Goal: Task Accomplishment & Management: Manage account settings

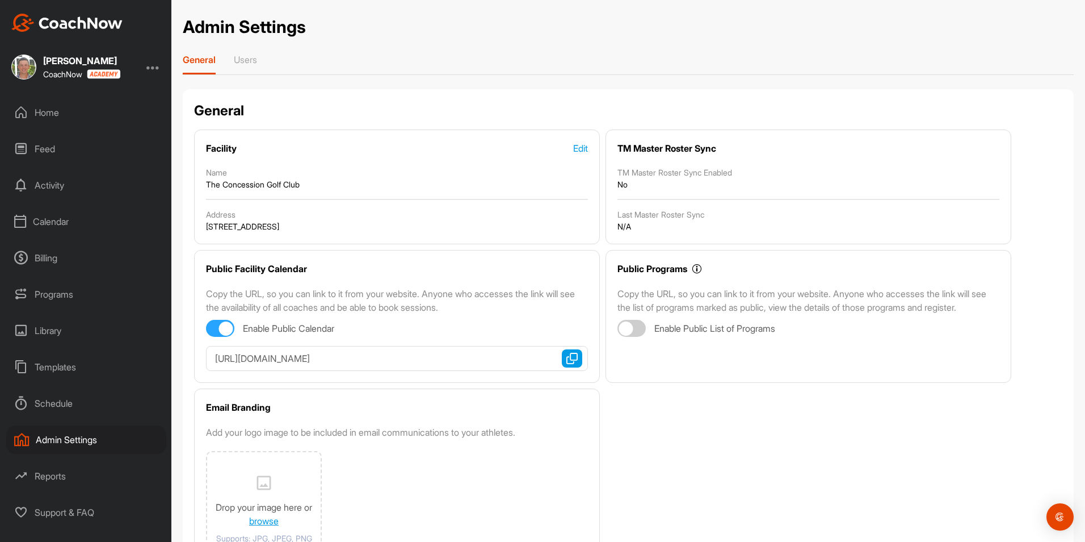
click at [51, 109] on div "Home" at bounding box center [86, 112] width 160 height 28
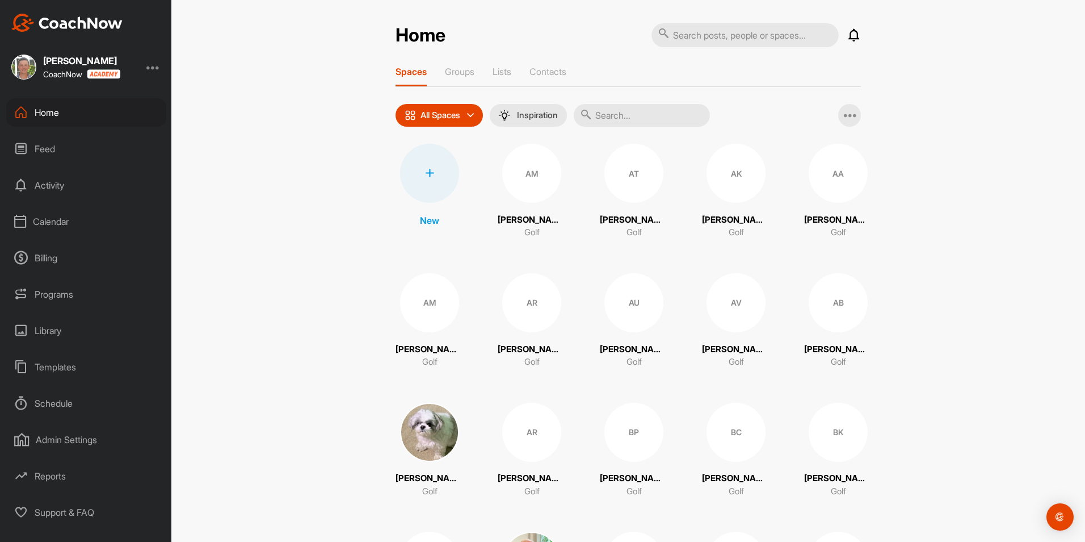
click at [58, 262] on div "Billing" at bounding box center [86, 258] width 160 height 28
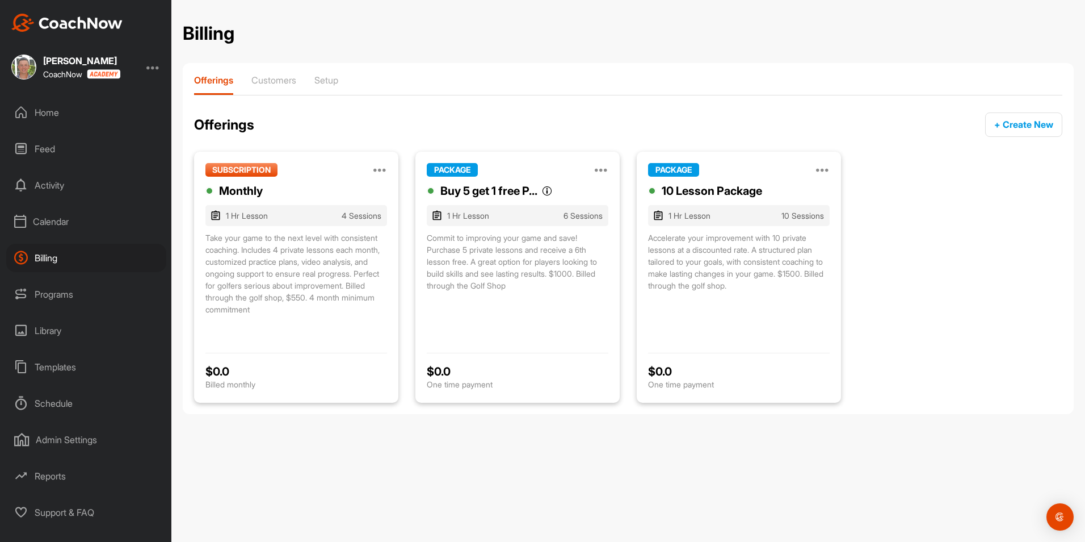
click at [742, 188] on div "10 Lesson Package" at bounding box center [712, 190] width 100 height 17
click at [279, 89] on div "Customers" at bounding box center [273, 84] width 45 height 20
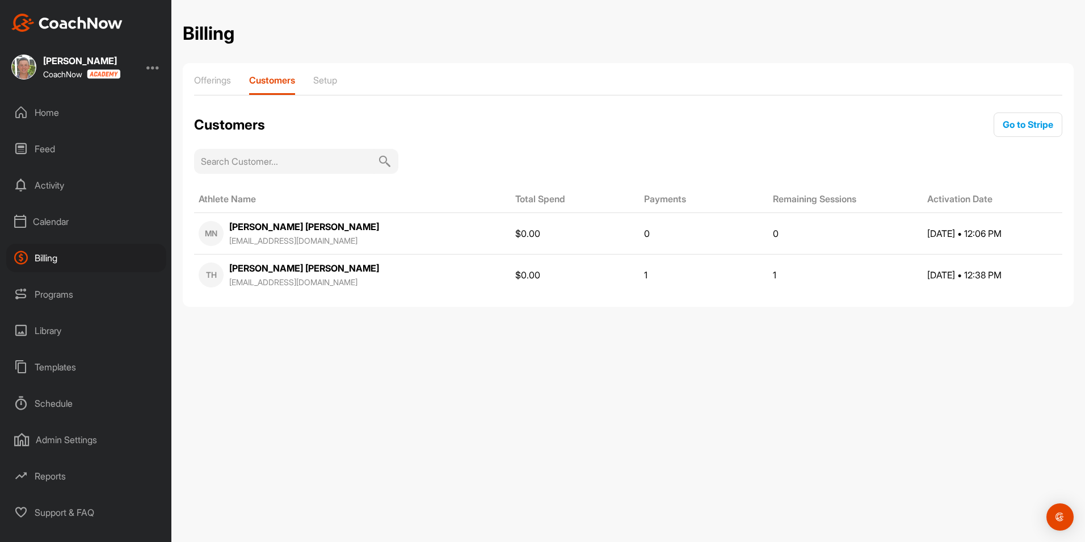
click at [221, 154] on input at bounding box center [289, 161] width 177 height 25
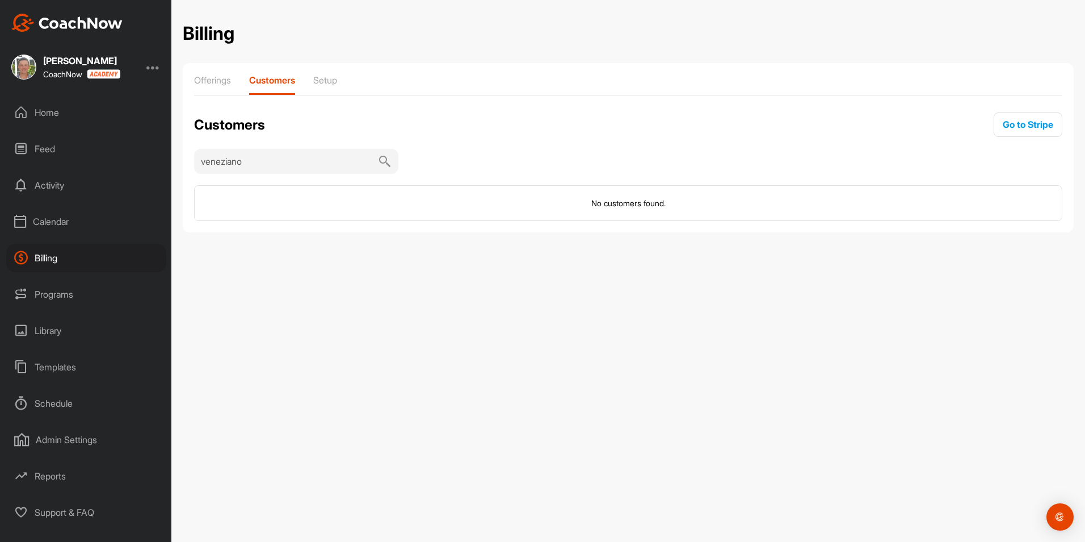
type input "veneziano"
click at [391, 158] on img at bounding box center [385, 161] width 14 height 25
click at [383, 162] on img at bounding box center [385, 161] width 14 height 25
click at [226, 82] on p "Offerings" at bounding box center [212, 79] width 37 height 11
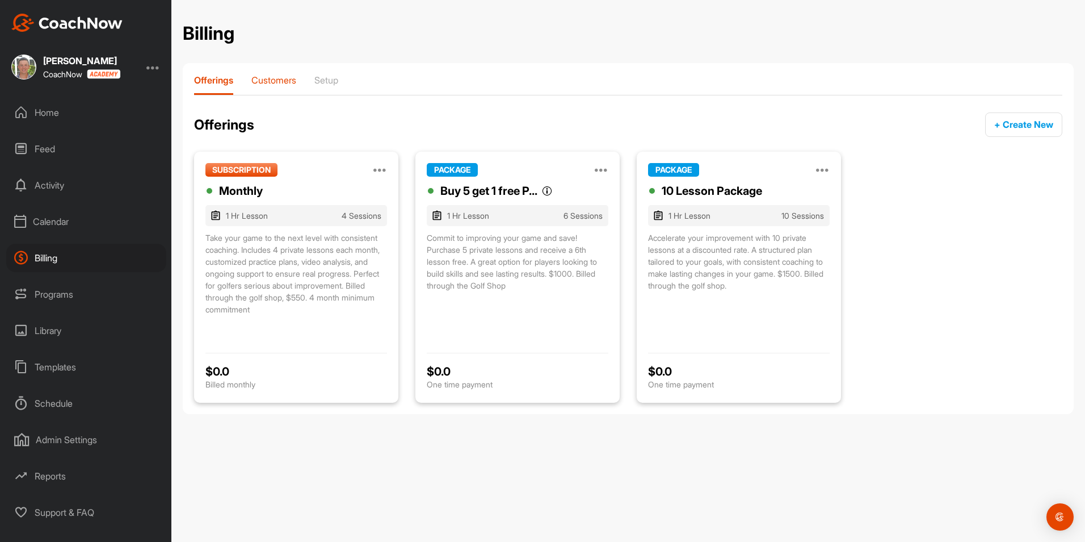
click at [265, 86] on div "Customers" at bounding box center [273, 84] width 45 height 20
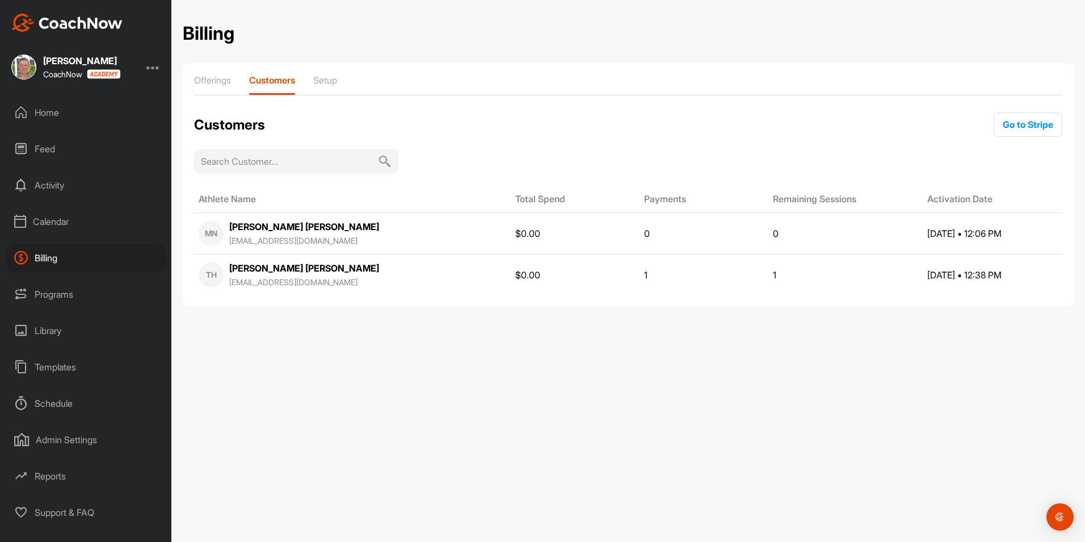
click at [340, 163] on input at bounding box center [289, 161] width 177 height 25
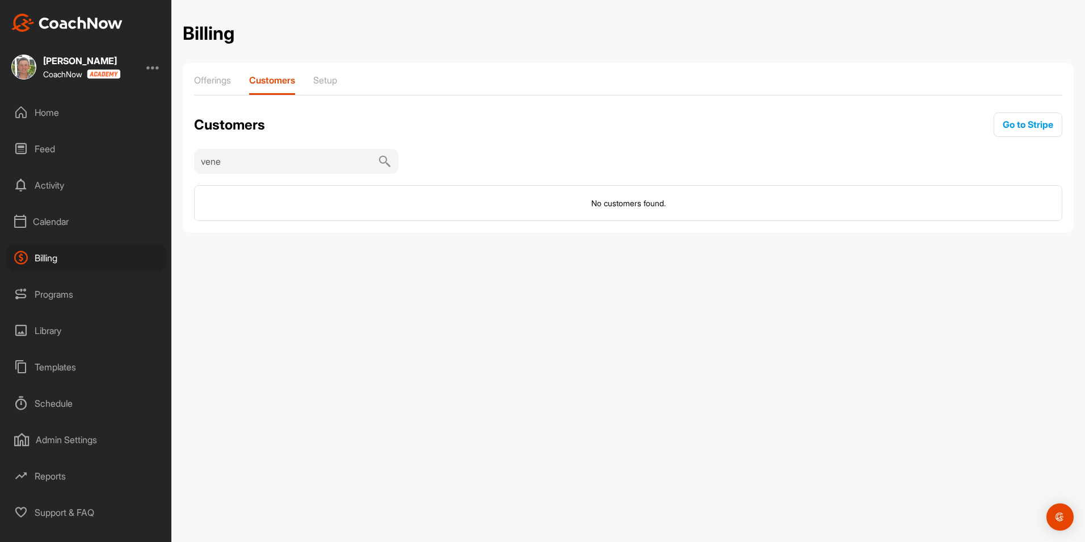
type input "vene"
click at [65, 112] on div "Home" at bounding box center [86, 112] width 160 height 28
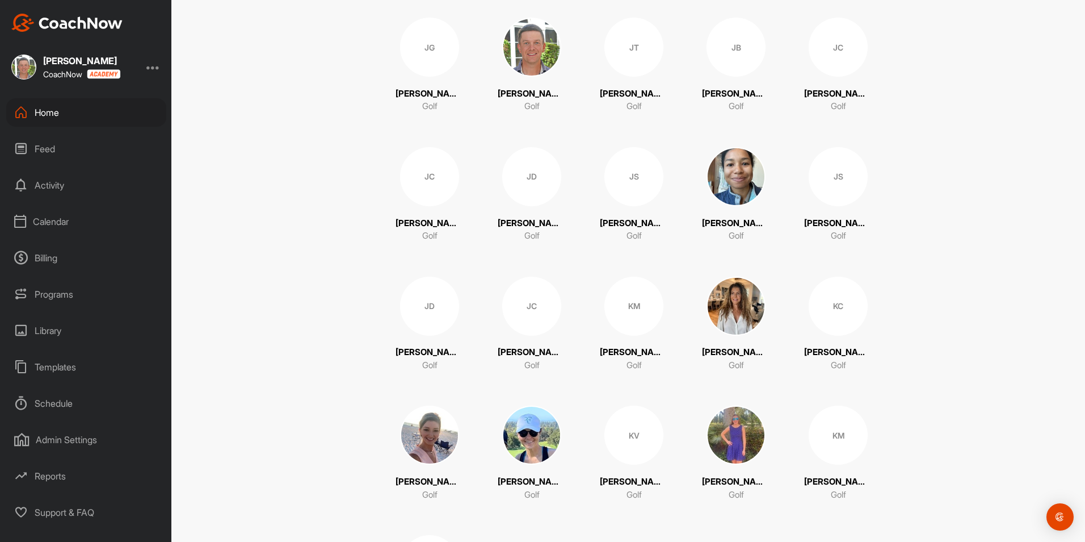
scroll to position [2078, 0]
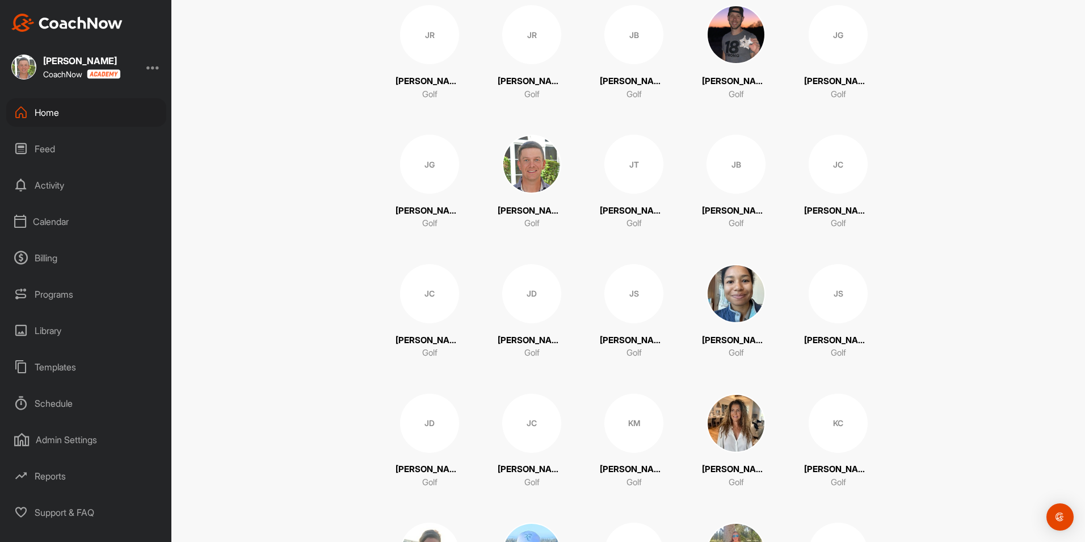
click at [35, 258] on div "Billing" at bounding box center [86, 258] width 160 height 28
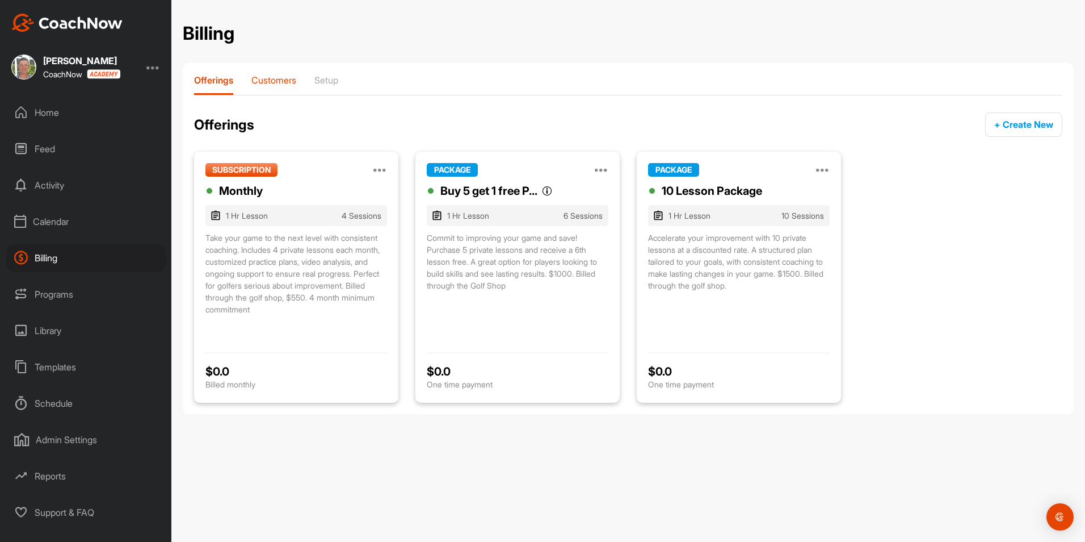
click at [271, 81] on p "Customers" at bounding box center [273, 79] width 45 height 11
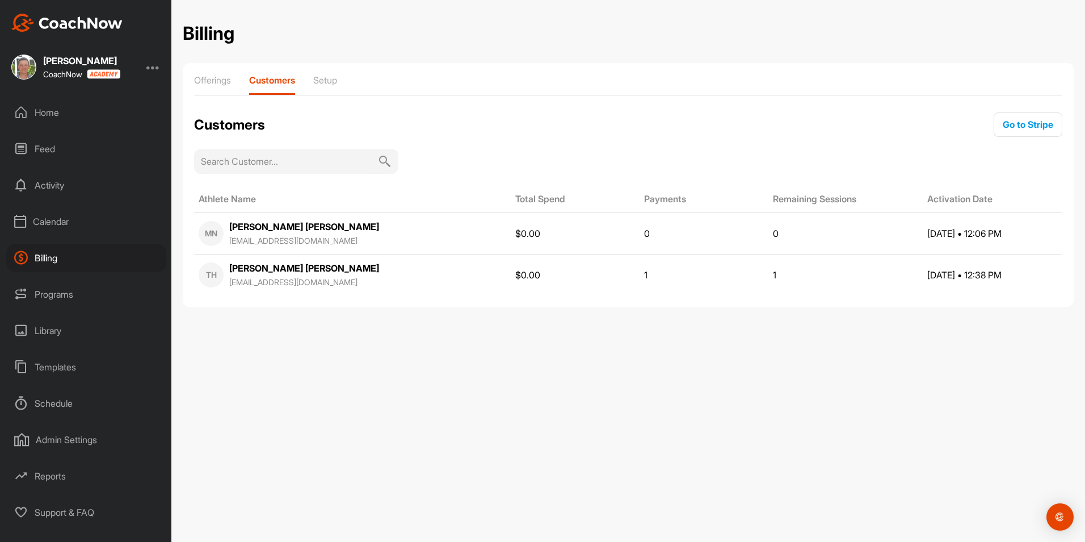
click at [303, 165] on input at bounding box center [289, 161] width 177 height 25
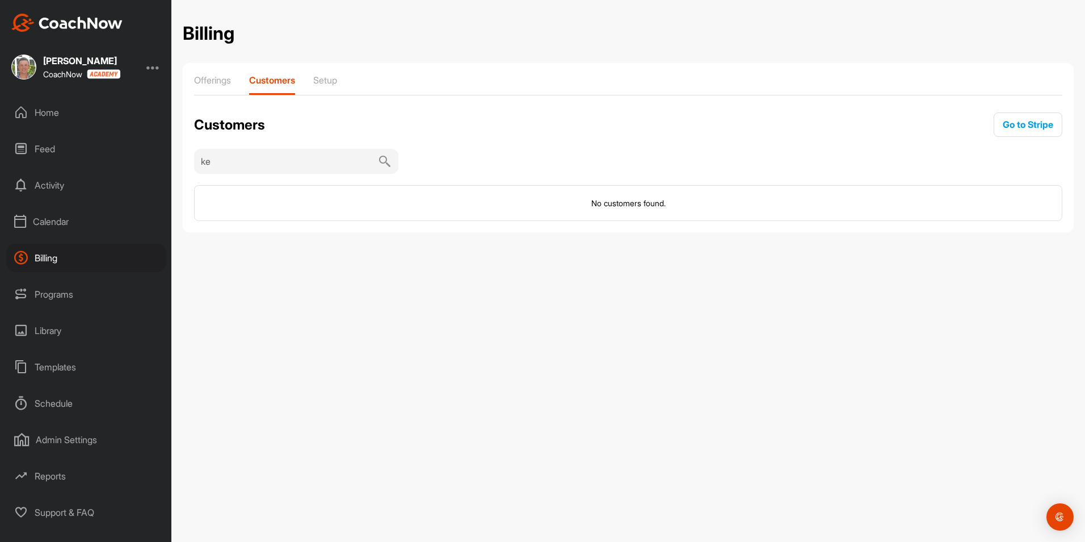
type input "k"
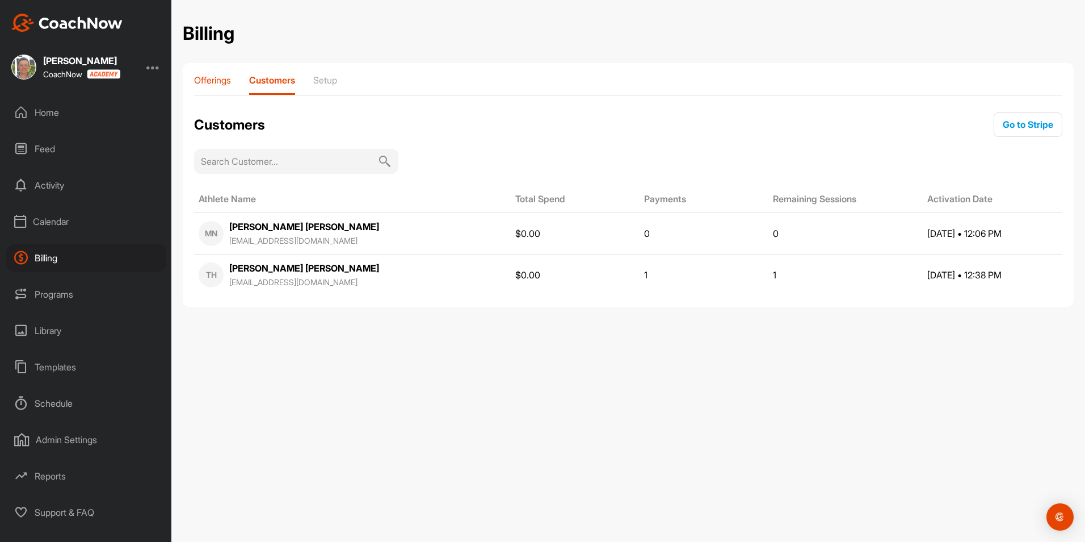
click at [226, 86] on div "Offerings" at bounding box center [212, 84] width 37 height 20
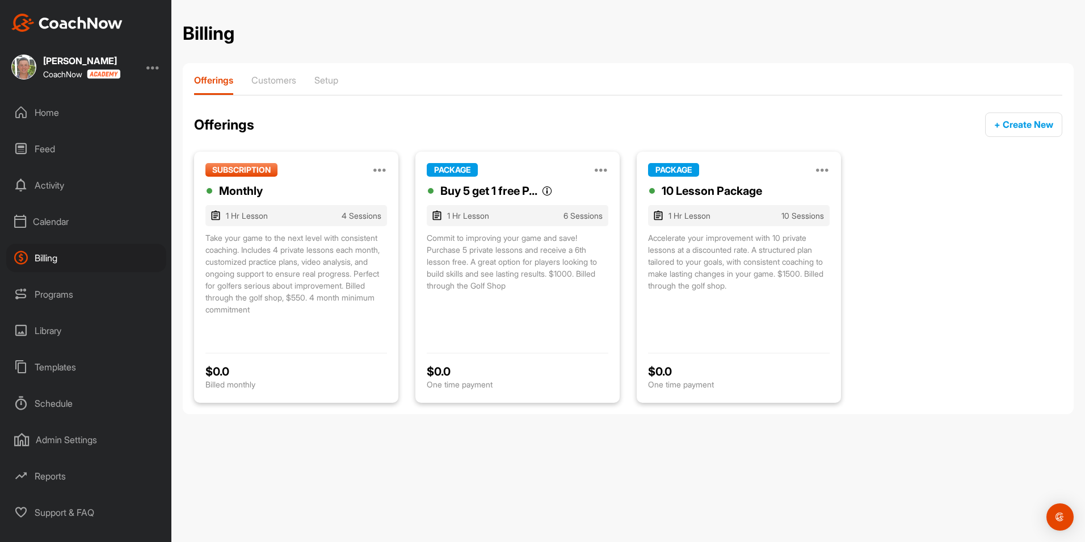
click at [819, 167] on div "PACKAGE Manage Edit Clone Deactivate" at bounding box center [739, 170] width 182 height 14
click at [826, 169] on icon at bounding box center [823, 170] width 14 height 14
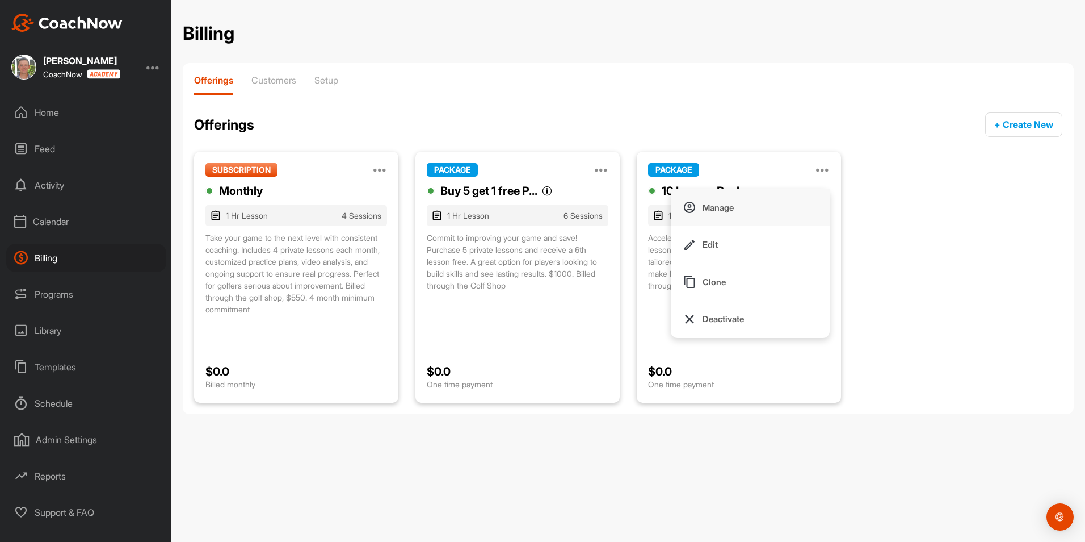
click at [753, 205] on button "Manage" at bounding box center [750, 207] width 159 height 37
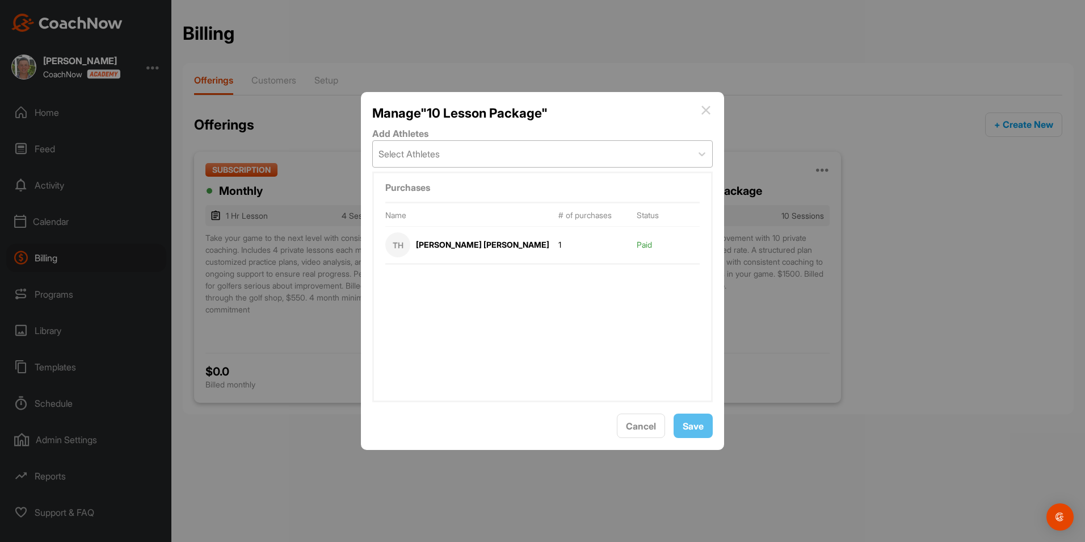
click at [484, 157] on div "Select Athletes" at bounding box center [532, 154] width 319 height 26
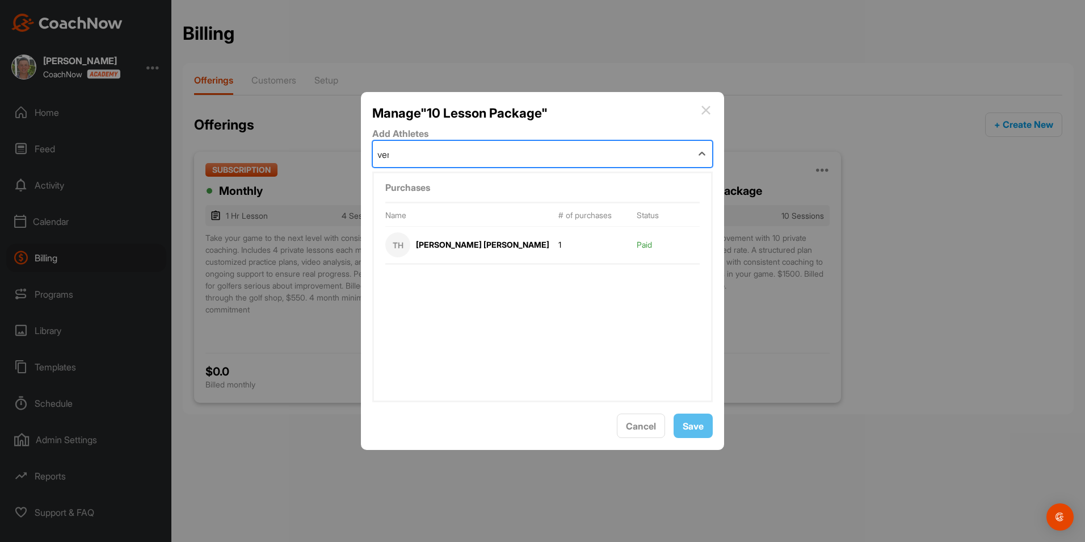
type input "vene"
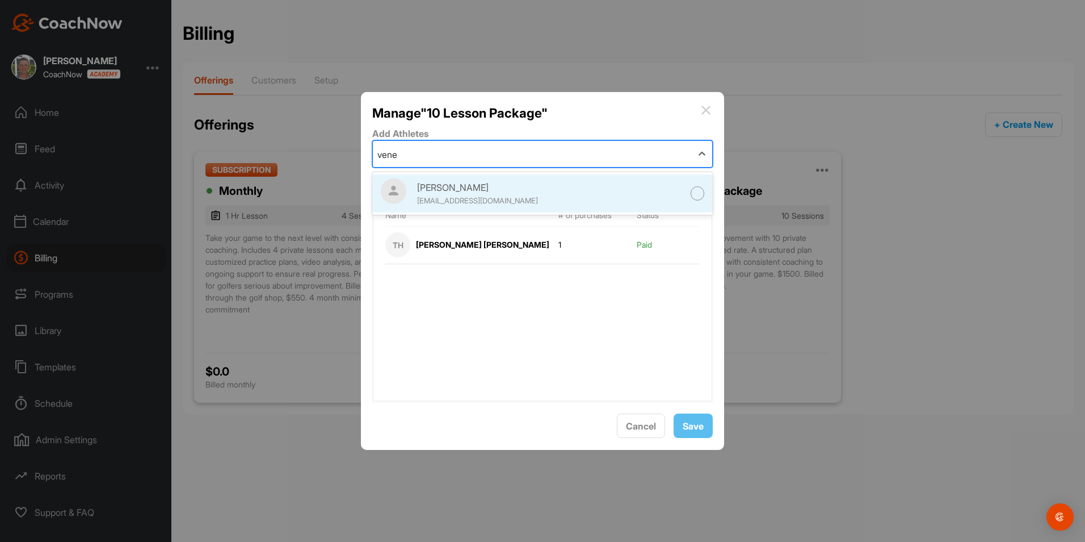
click at [476, 188] on div "[PERSON_NAME]" at bounding box center [485, 188] width 136 height 14
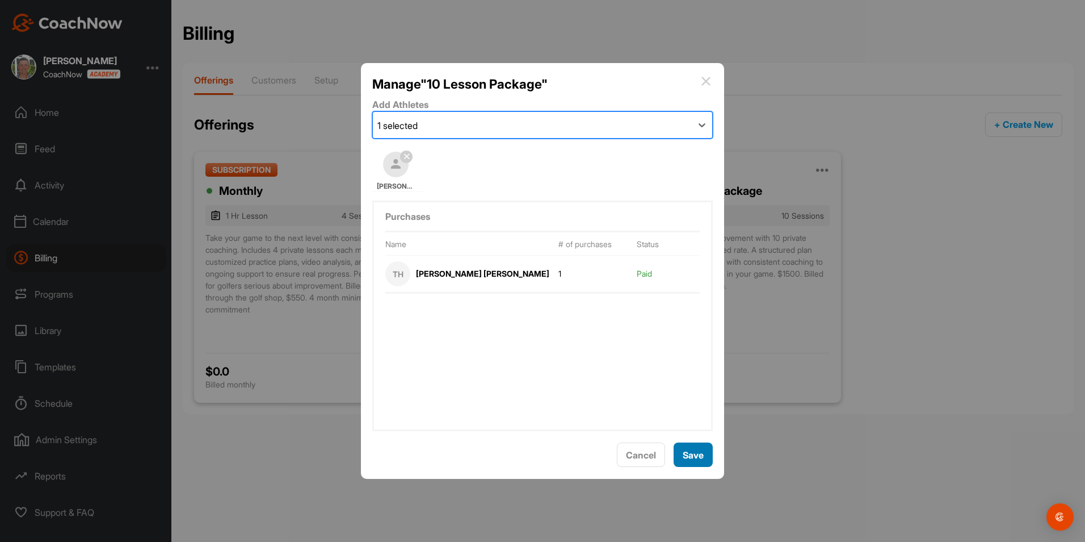
click at [696, 459] on span "Save" at bounding box center [693, 454] width 21 height 11
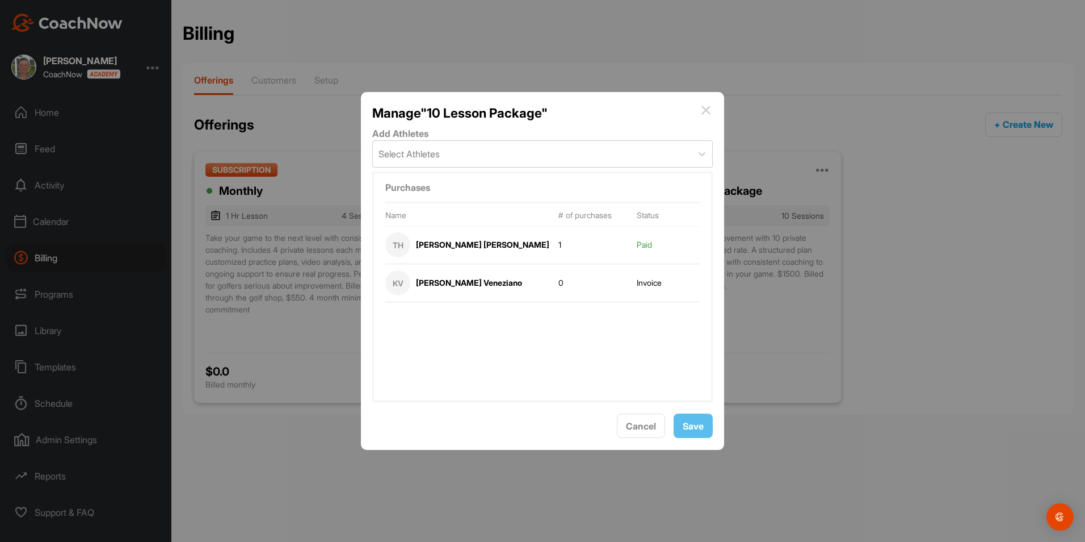
click at [708, 107] on img at bounding box center [706, 110] width 14 height 14
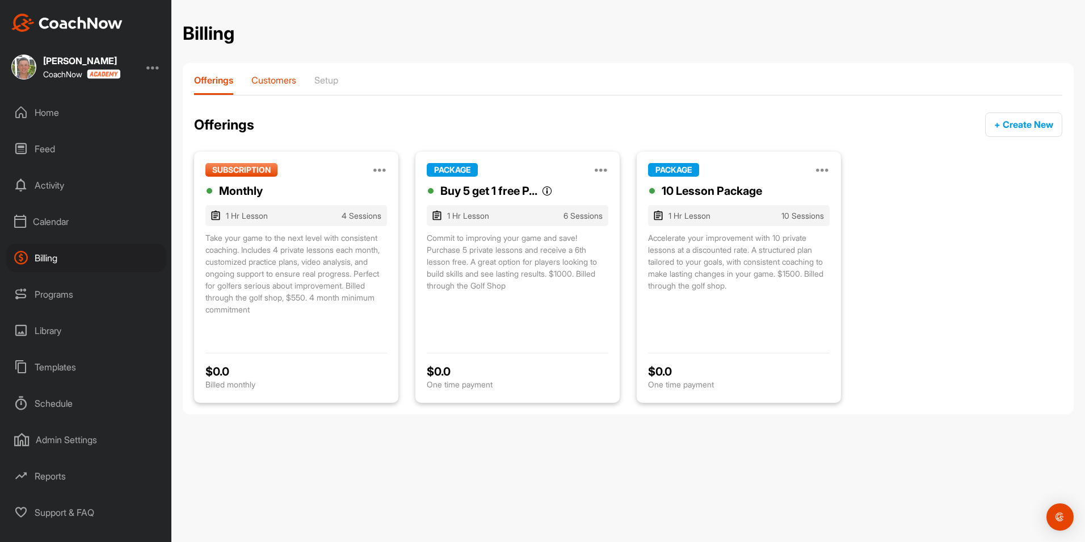
click at [272, 81] on p "Customers" at bounding box center [273, 79] width 45 height 11
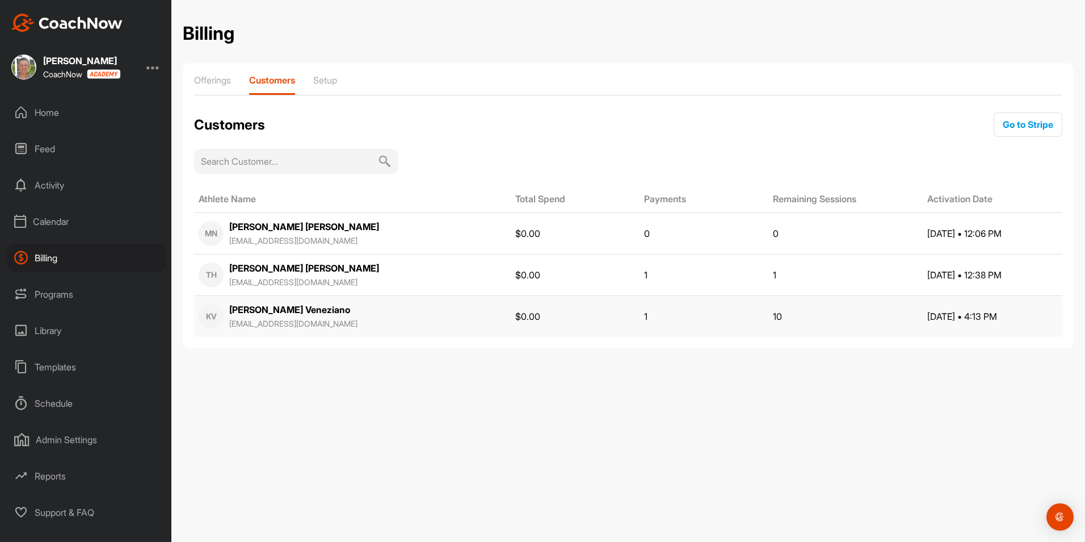
click at [769, 317] on td "10" at bounding box center [846, 315] width 154 height 41
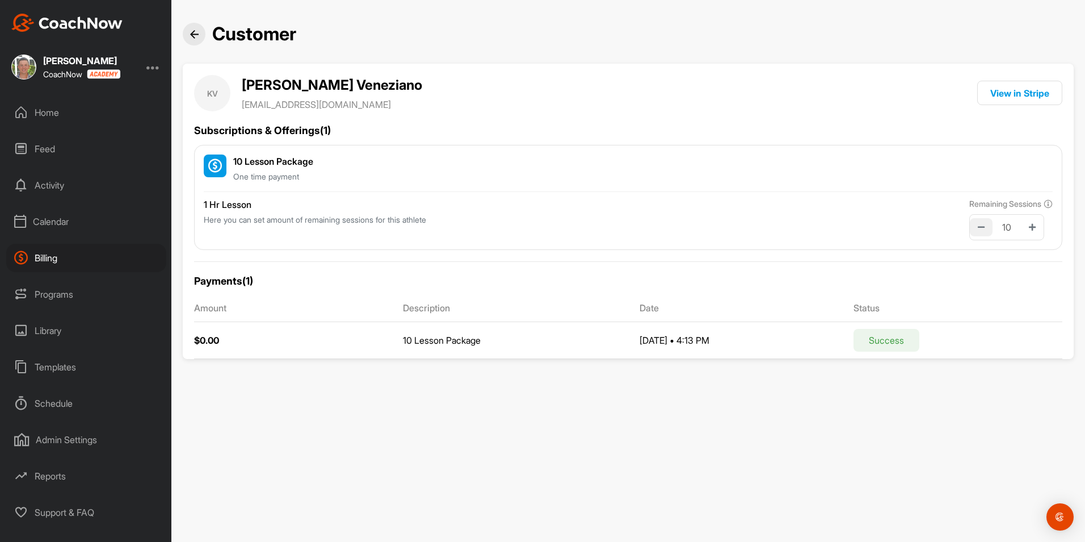
click at [976, 232] on button at bounding box center [981, 227] width 23 height 18
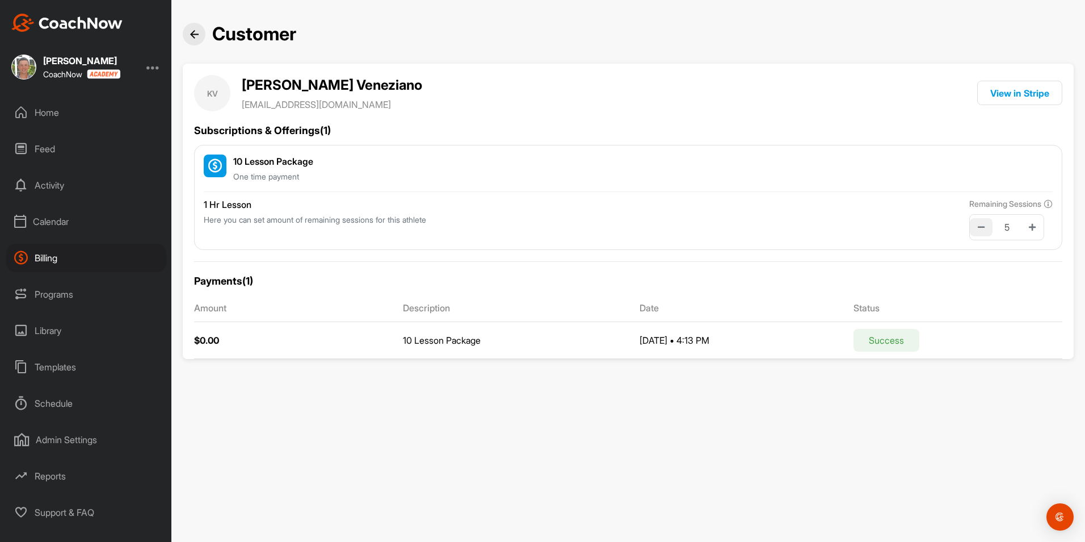
click at [976, 232] on button at bounding box center [981, 227] width 23 height 18
type input "4"
click at [198, 36] on img at bounding box center [194, 34] width 9 height 9
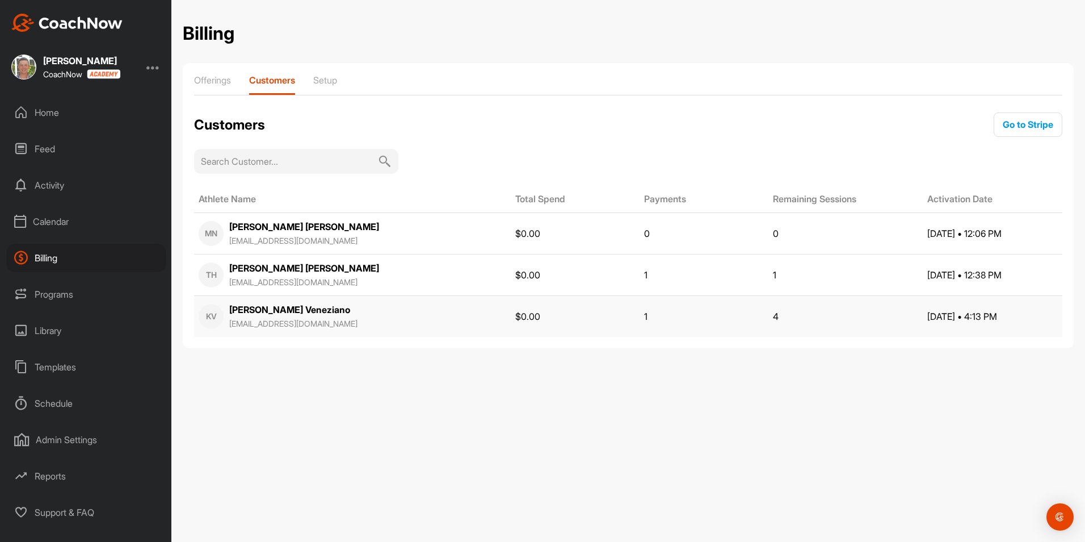
click at [324, 313] on div "Ken Veneziano venezianoken7@gmail.com" at bounding box center [293, 316] width 128 height 27
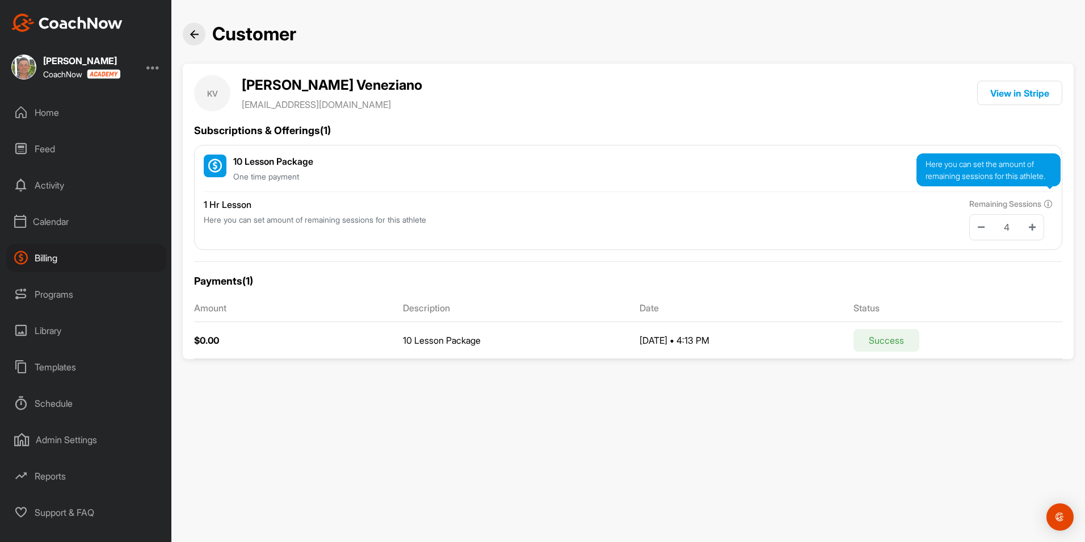
click at [1047, 204] on icon at bounding box center [1048, 203] width 9 height 9
click at [198, 44] on div at bounding box center [194, 34] width 23 height 23
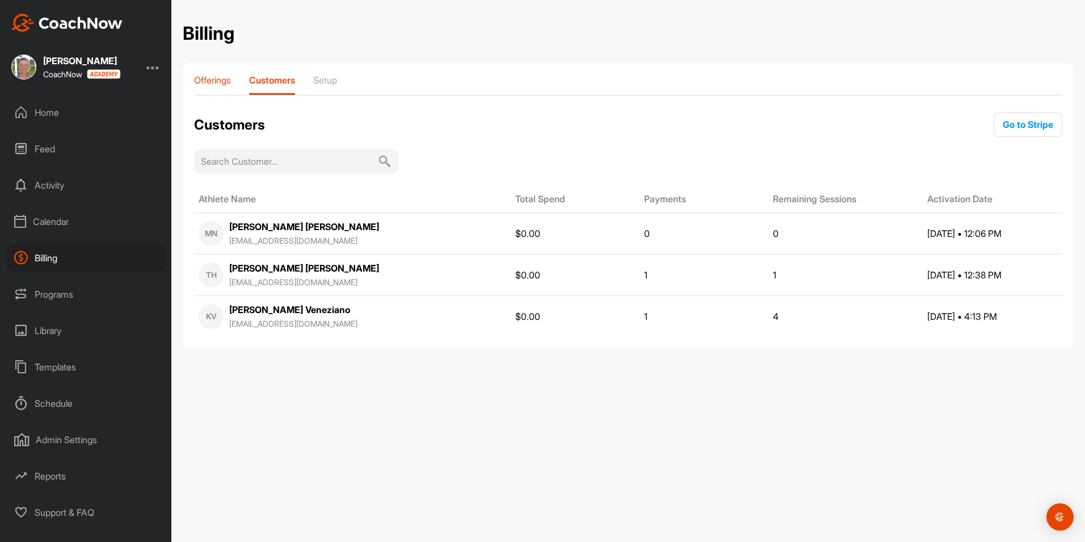
click at [225, 81] on p "Offerings" at bounding box center [212, 79] width 37 height 11
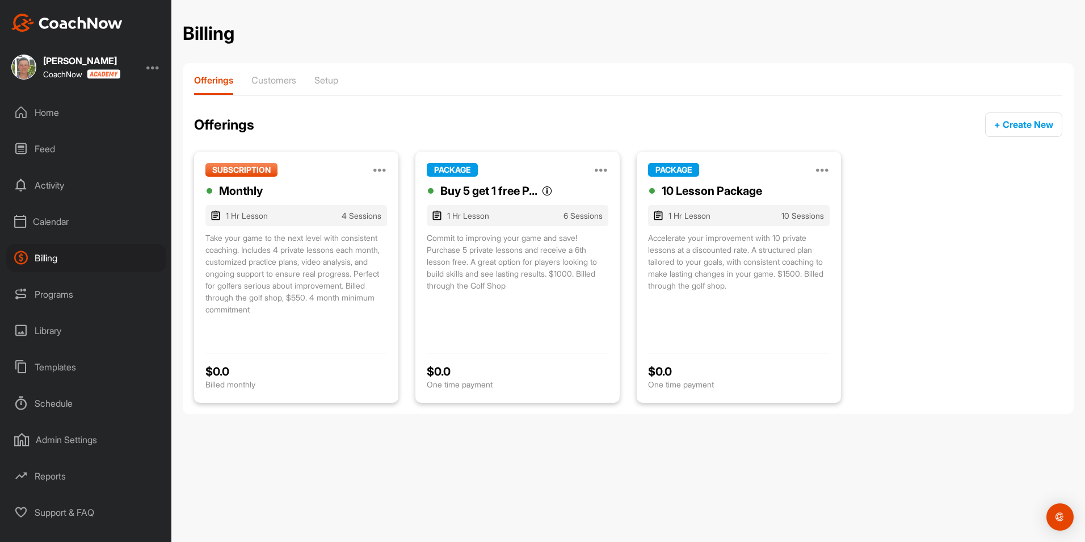
click at [659, 257] on div "Accelerate your improvement with 10 private lessons at a discounted rate. A str…" at bounding box center [739, 262] width 182 height 60
click at [825, 171] on icon at bounding box center [823, 170] width 14 height 14
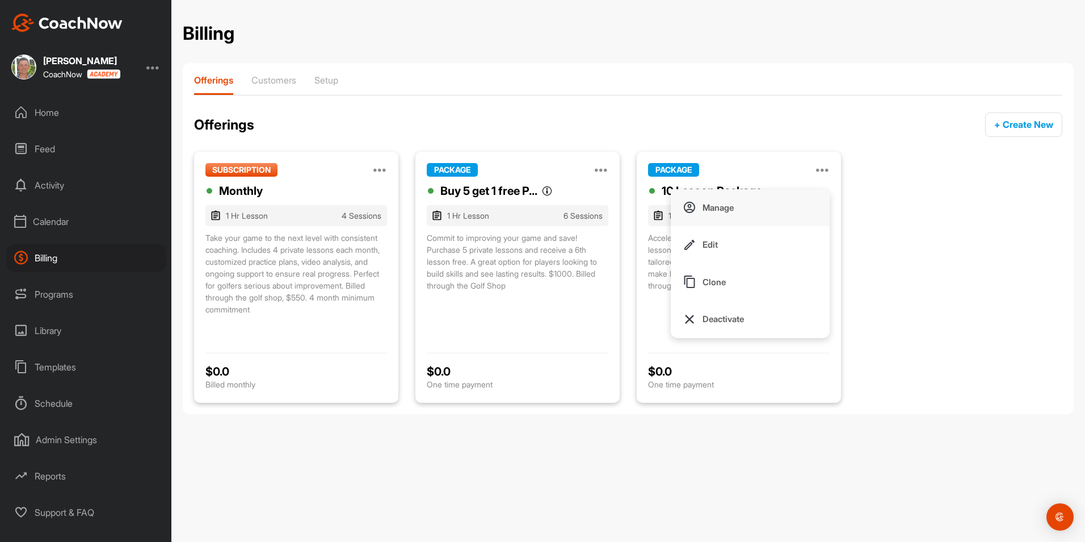
click at [772, 203] on button "Manage" at bounding box center [750, 207] width 159 height 37
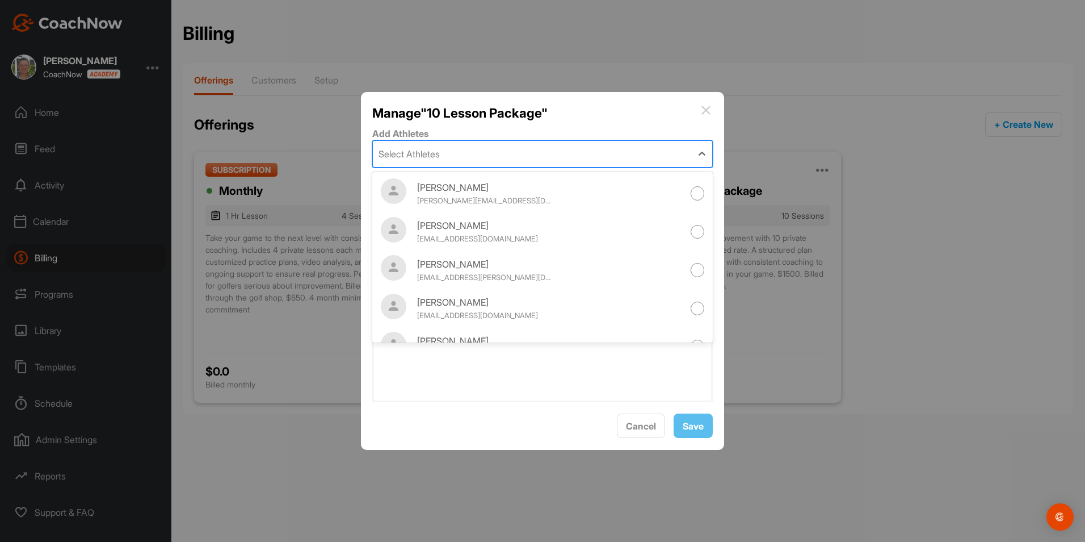
click at [459, 152] on div "Select Athletes" at bounding box center [532, 154] width 319 height 26
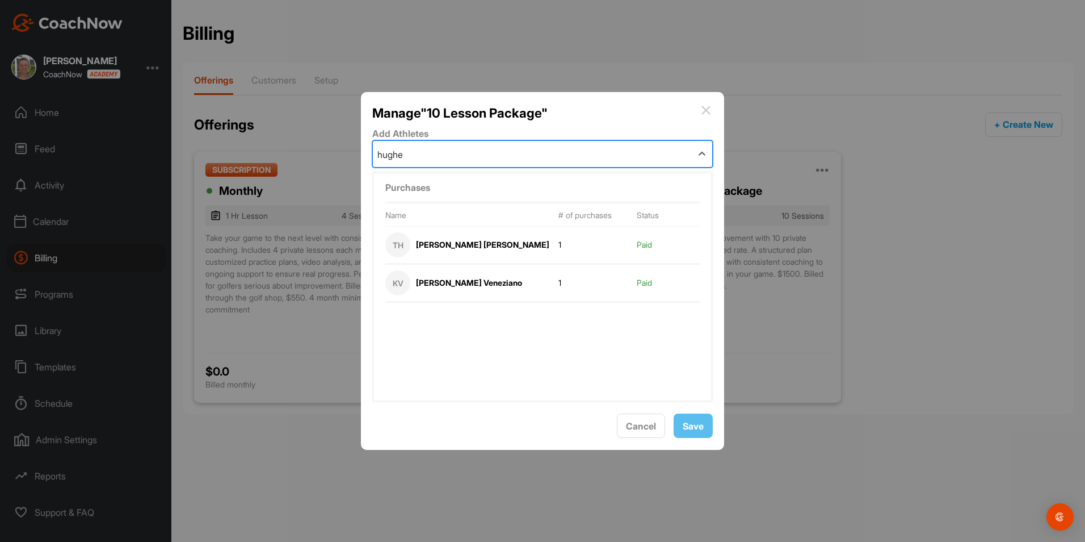
type input "hughes"
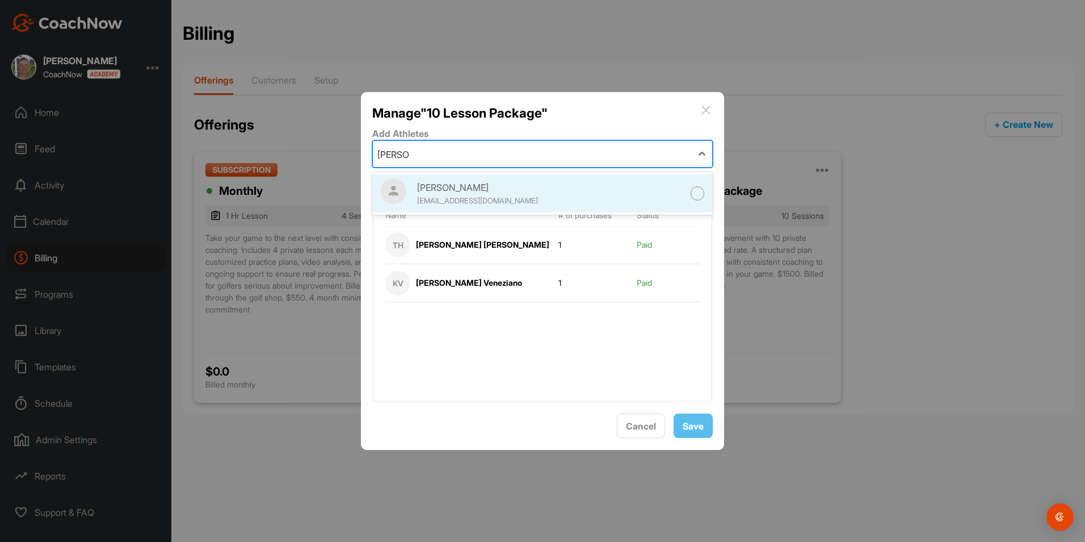
click at [452, 184] on div "[PERSON_NAME]" at bounding box center [485, 188] width 136 height 14
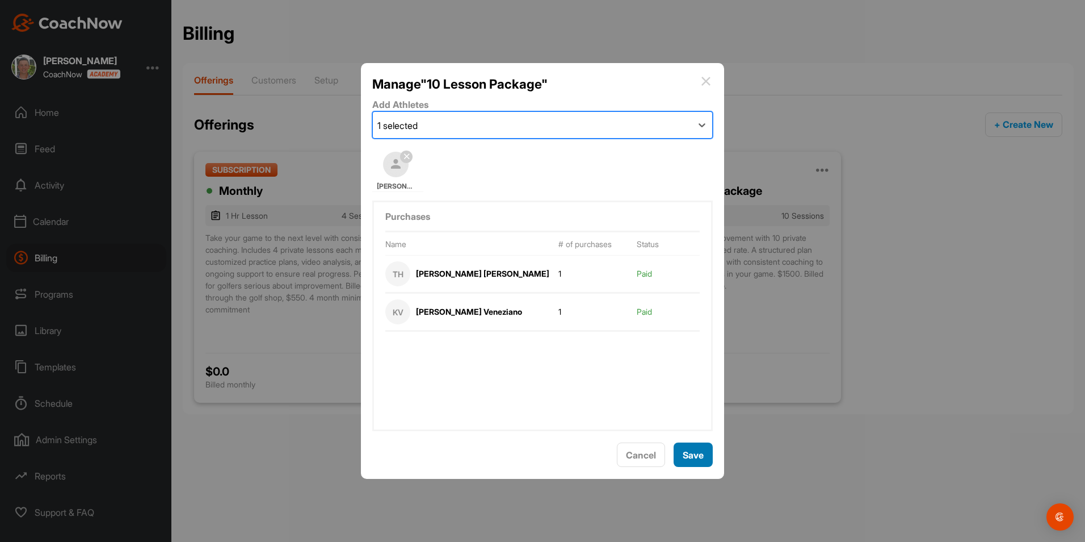
click at [689, 455] on span "Save" at bounding box center [693, 454] width 21 height 11
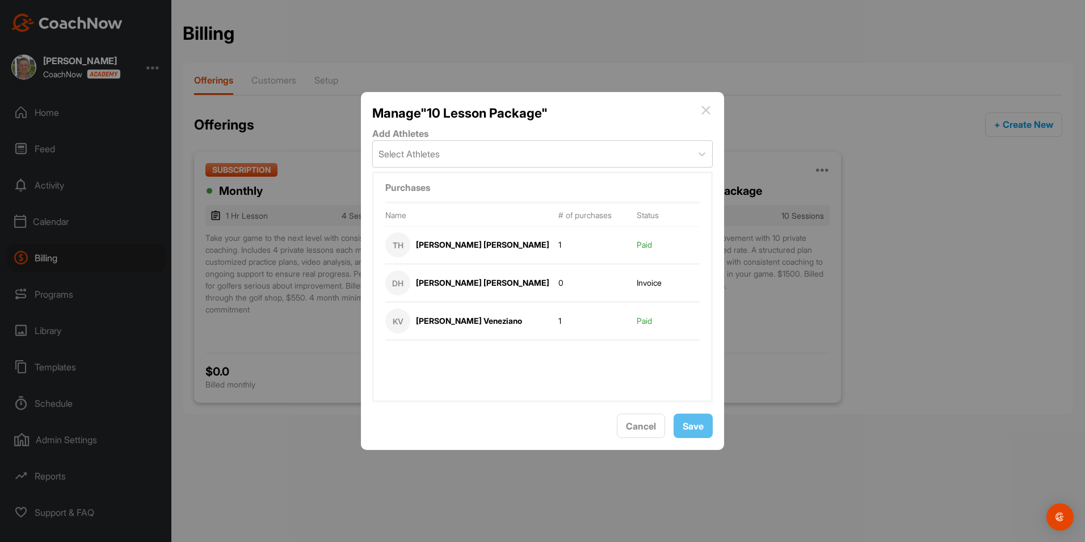
click at [704, 108] on img at bounding box center [706, 110] width 14 height 14
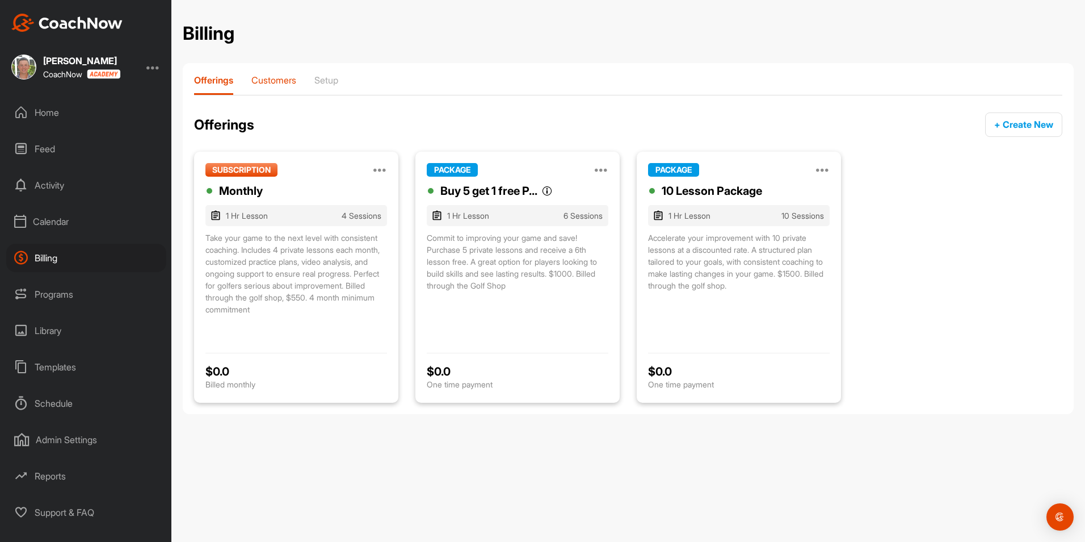
click at [255, 79] on p "Customers" at bounding box center [273, 79] width 45 height 11
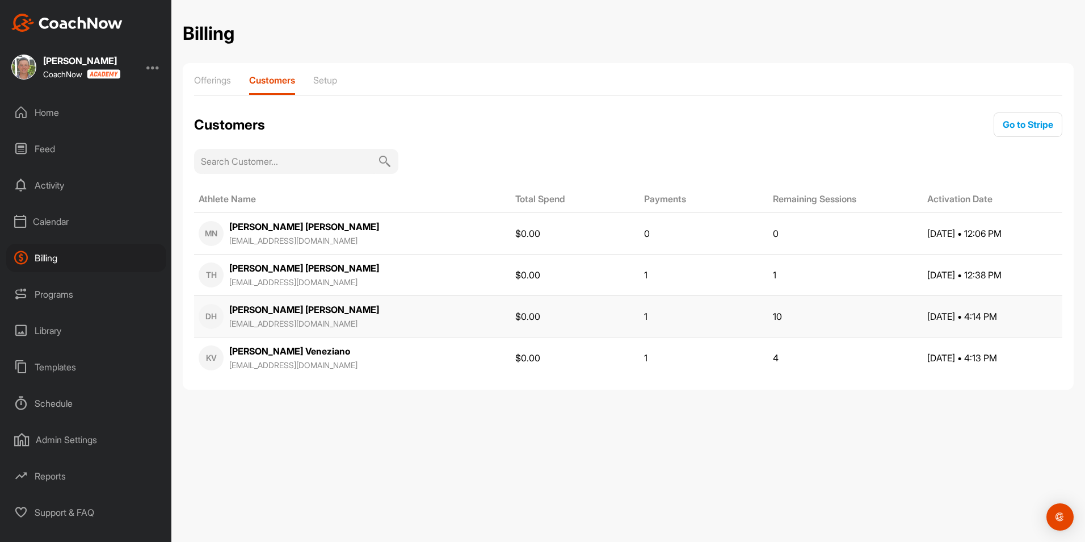
click at [769, 324] on td "10" at bounding box center [846, 315] width 154 height 41
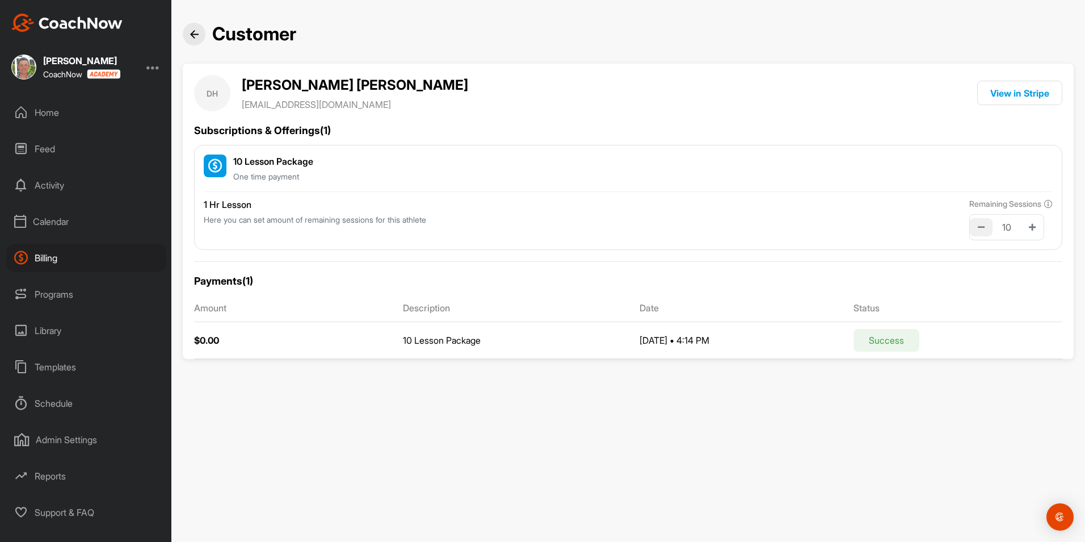
click at [978, 224] on icon at bounding box center [981, 227] width 7 height 8
click at [978, 223] on icon at bounding box center [981, 227] width 7 height 8
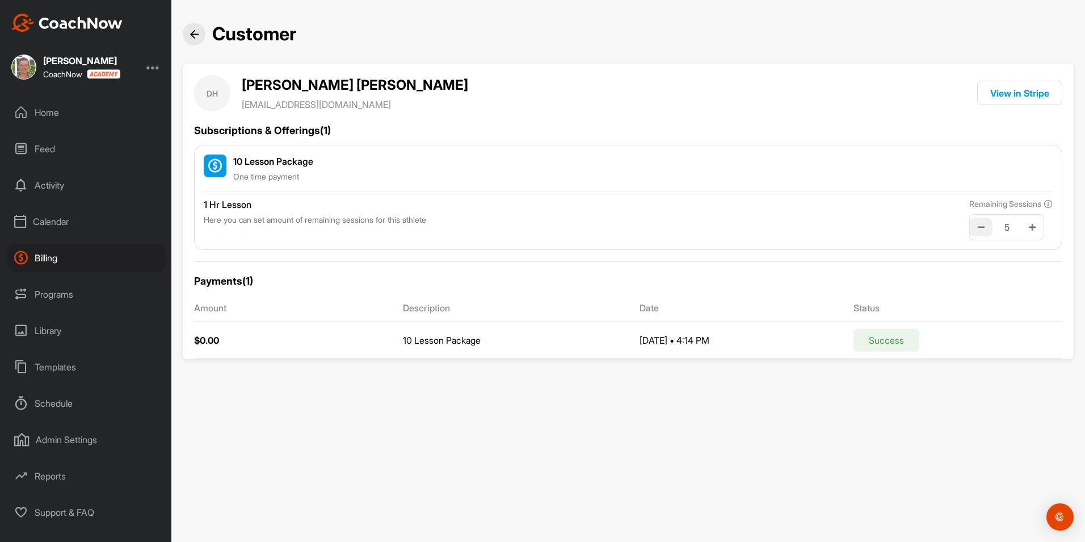
click at [978, 223] on icon at bounding box center [981, 227] width 7 height 8
type input "4"
click at [199, 33] on div at bounding box center [194, 34] width 23 height 23
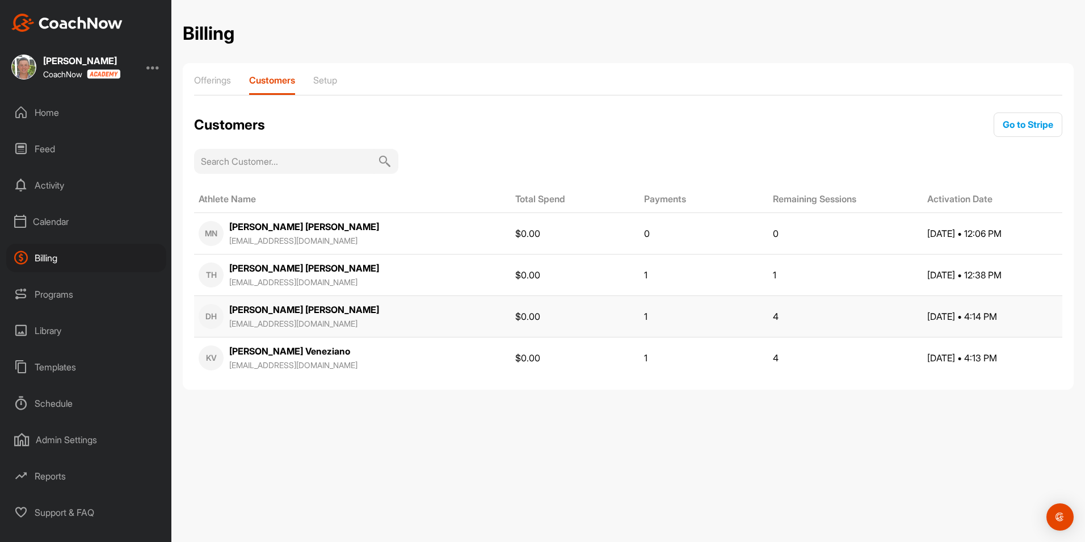
click at [312, 309] on div "David Hughes dwhughes02@gmail.com" at bounding box center [304, 316] width 150 height 27
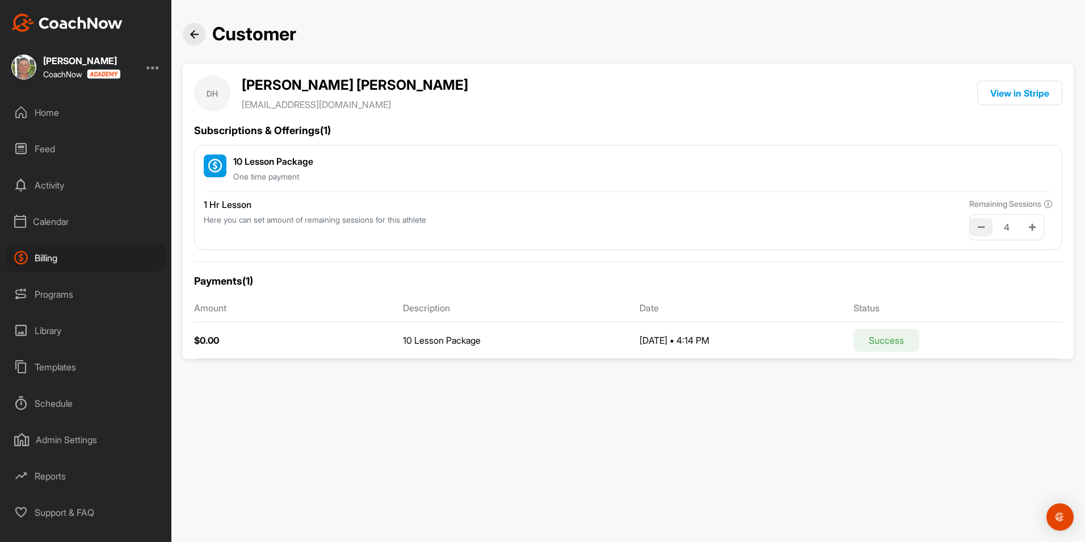
click at [980, 224] on icon at bounding box center [981, 227] width 7 height 8
type input "3"
click at [202, 40] on div at bounding box center [194, 34] width 23 height 23
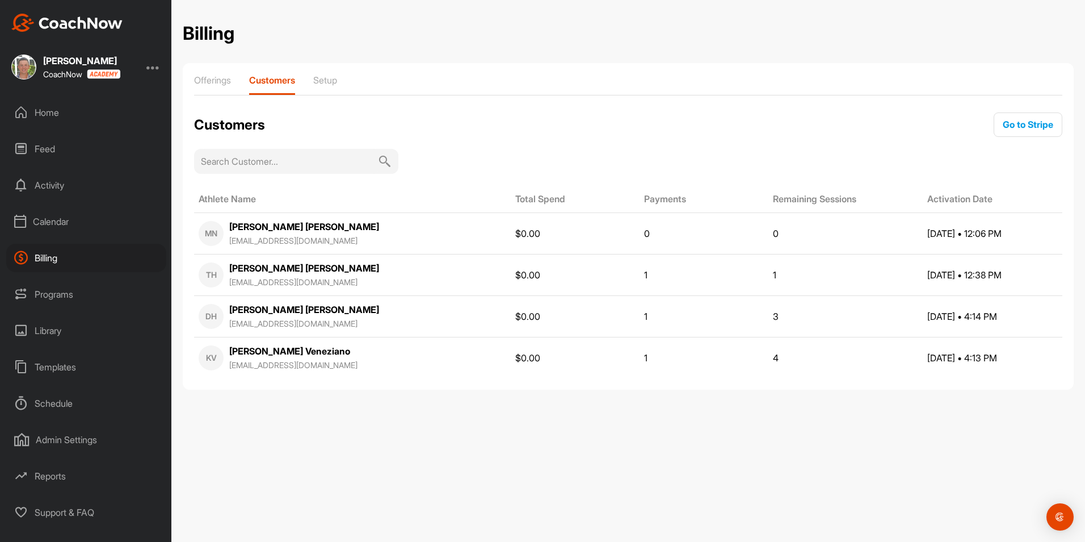
click at [304, 167] on input at bounding box center [289, 161] width 177 height 25
click at [229, 91] on div "Offerings" at bounding box center [212, 84] width 37 height 20
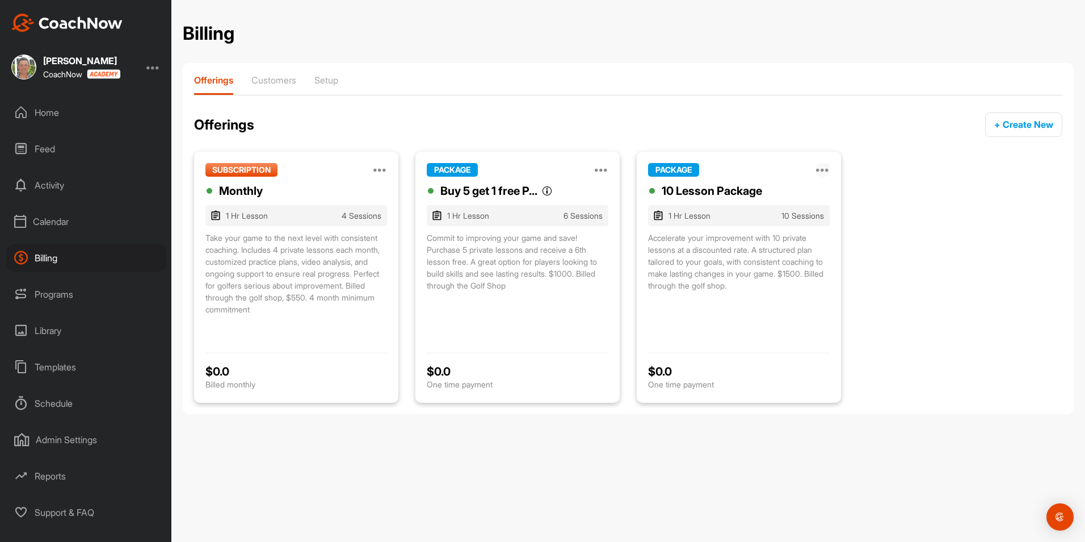
click at [826, 170] on icon at bounding box center [823, 170] width 14 height 14
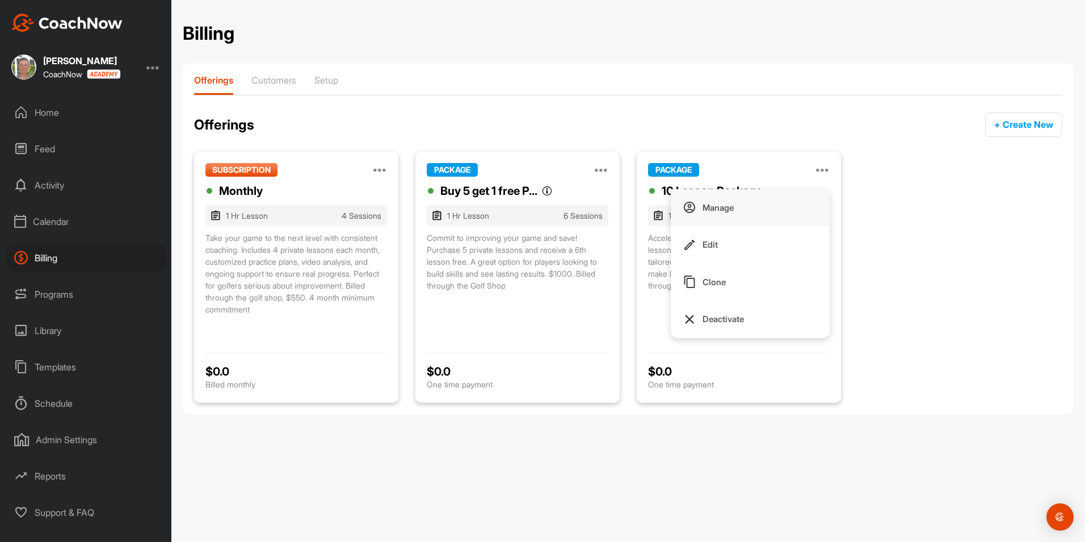
click at [784, 202] on button "Manage" at bounding box center [750, 207] width 159 height 37
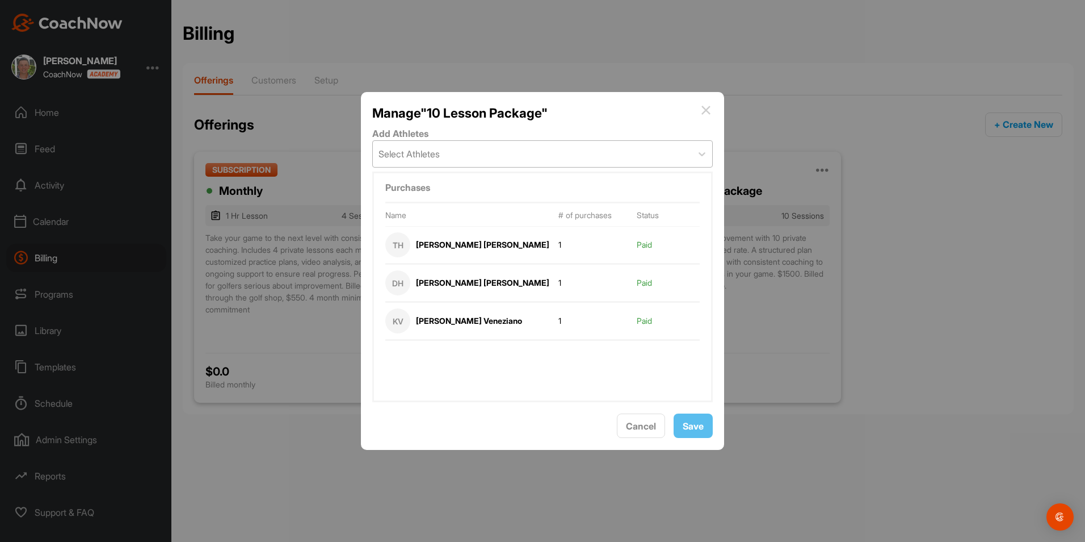
click at [501, 156] on div "Select Athletes" at bounding box center [532, 154] width 319 height 26
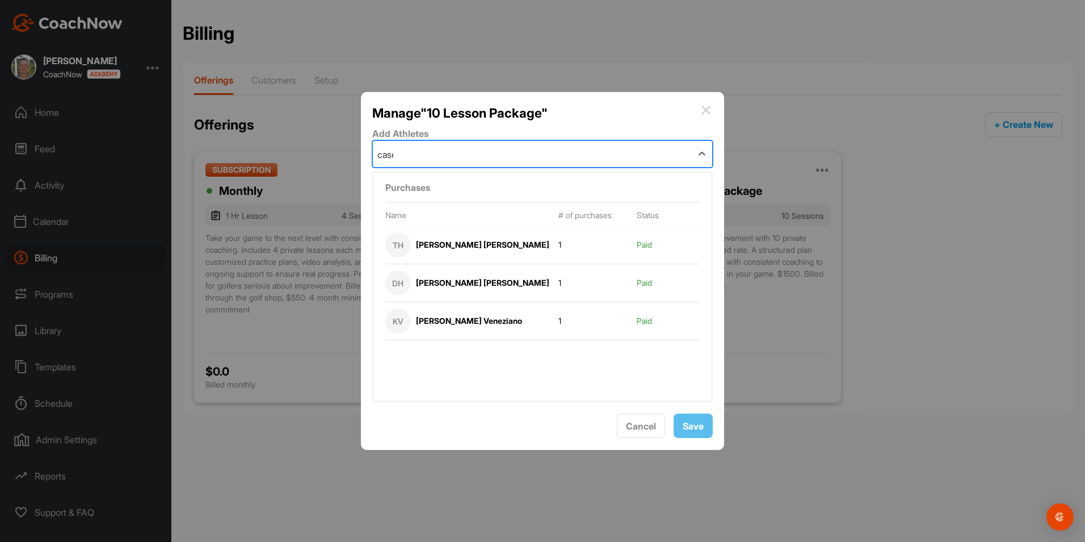
type input "casey"
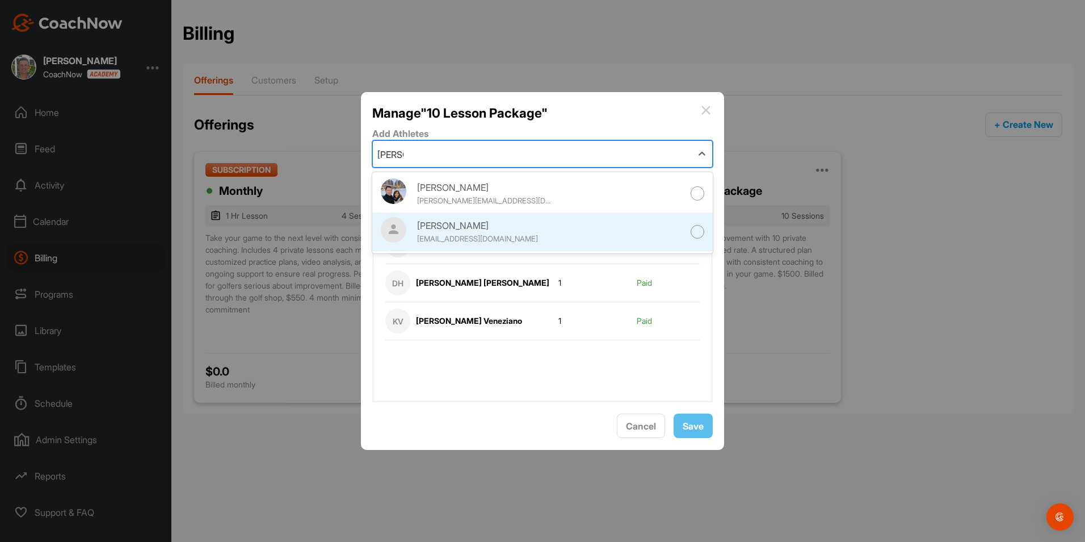
click at [483, 230] on div "[PERSON_NAME]" at bounding box center [485, 226] width 136 height 14
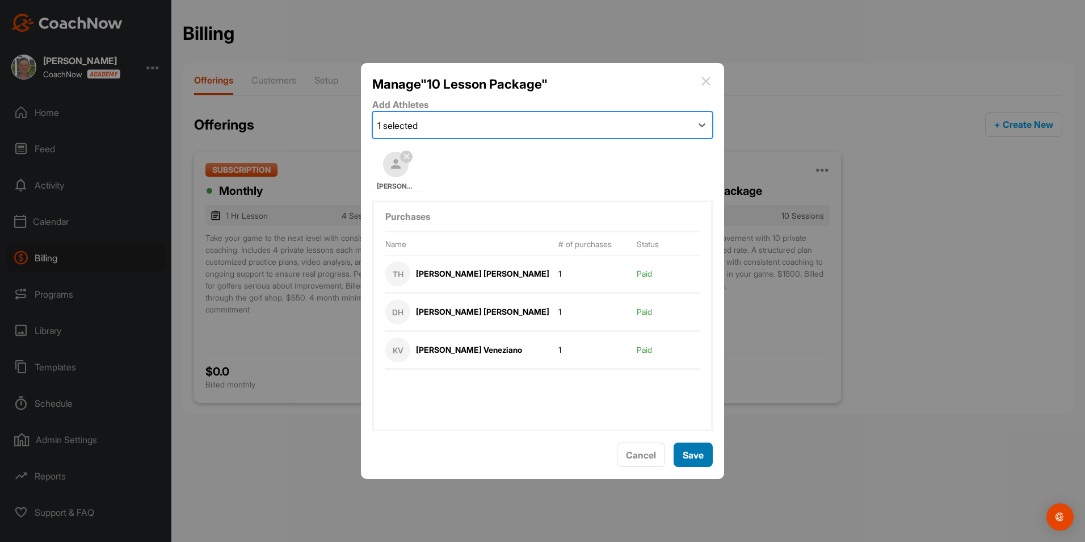
click at [694, 451] on span "Save" at bounding box center [693, 454] width 21 height 11
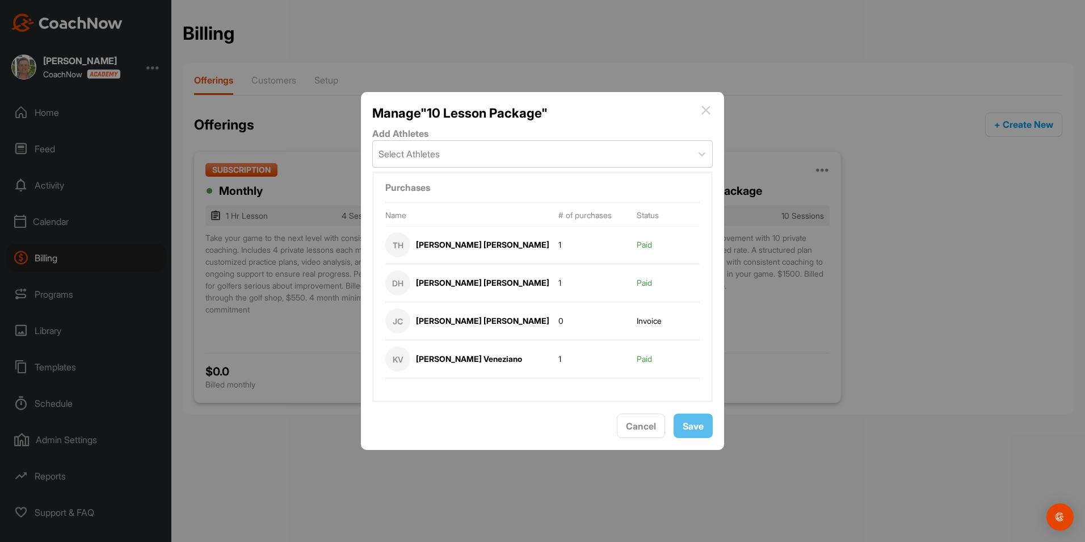
click at [709, 111] on img at bounding box center [706, 110] width 14 height 14
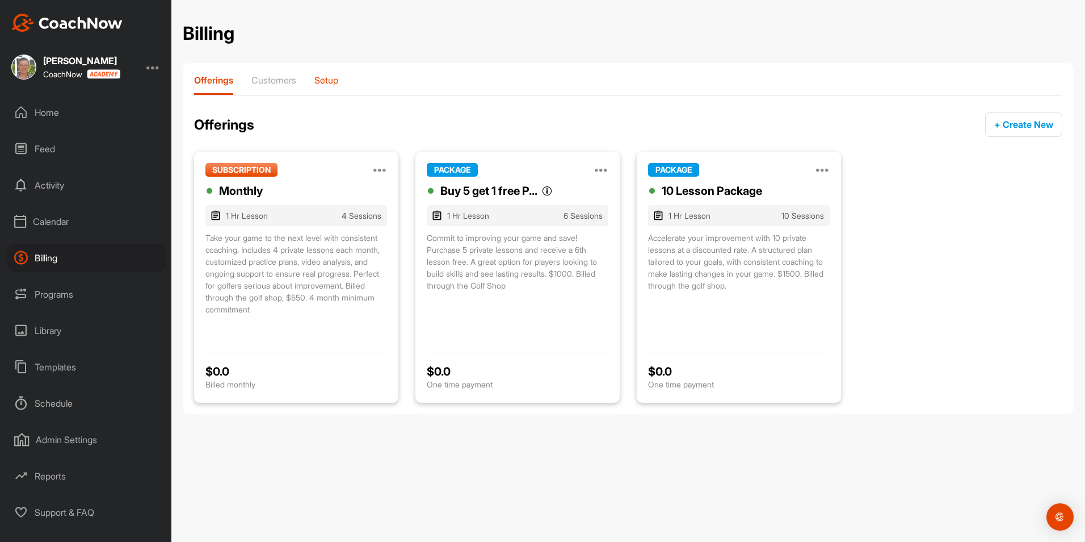
click at [328, 83] on p "Setup" at bounding box center [326, 79] width 24 height 11
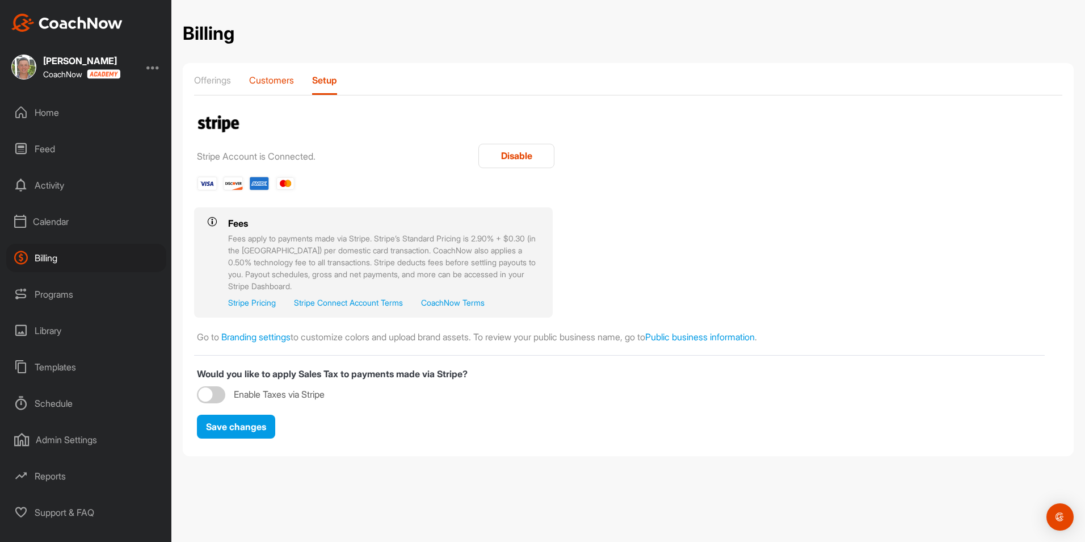
click at [287, 83] on p "Customers" at bounding box center [271, 79] width 45 height 11
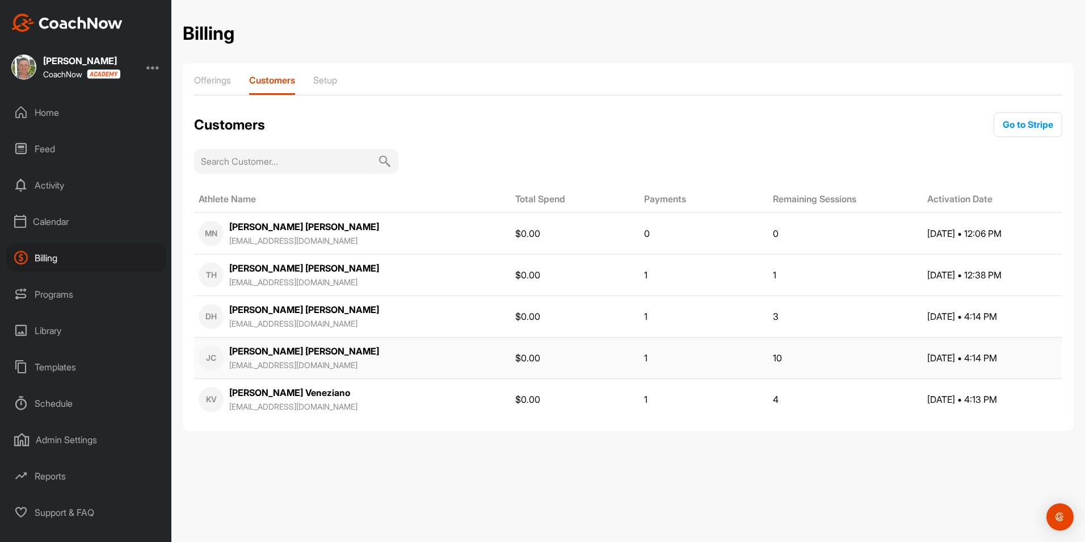
click at [641, 370] on td "1" at bounding box center [704, 357] width 129 height 41
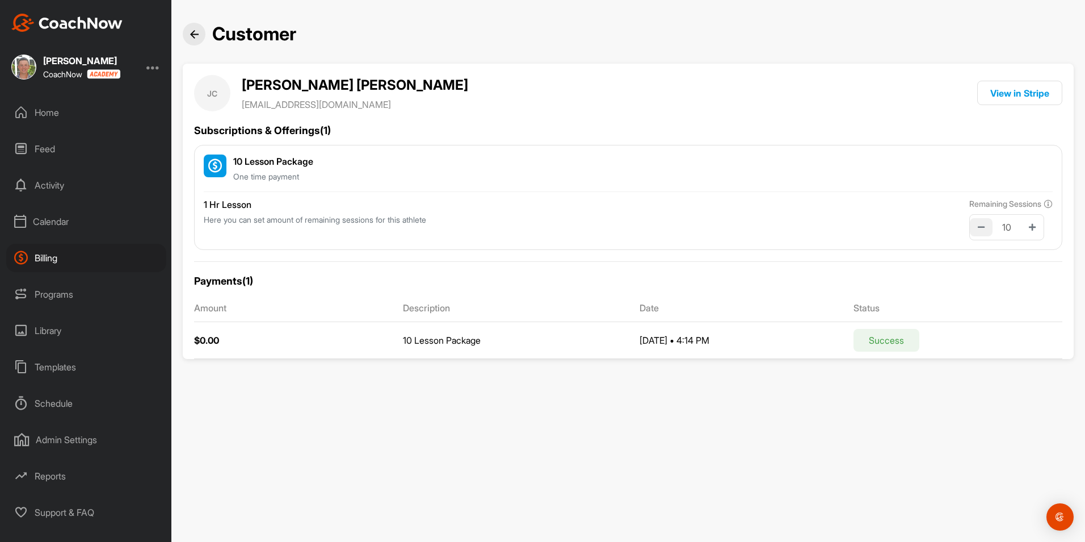
click at [978, 225] on icon at bounding box center [981, 227] width 7 height 8
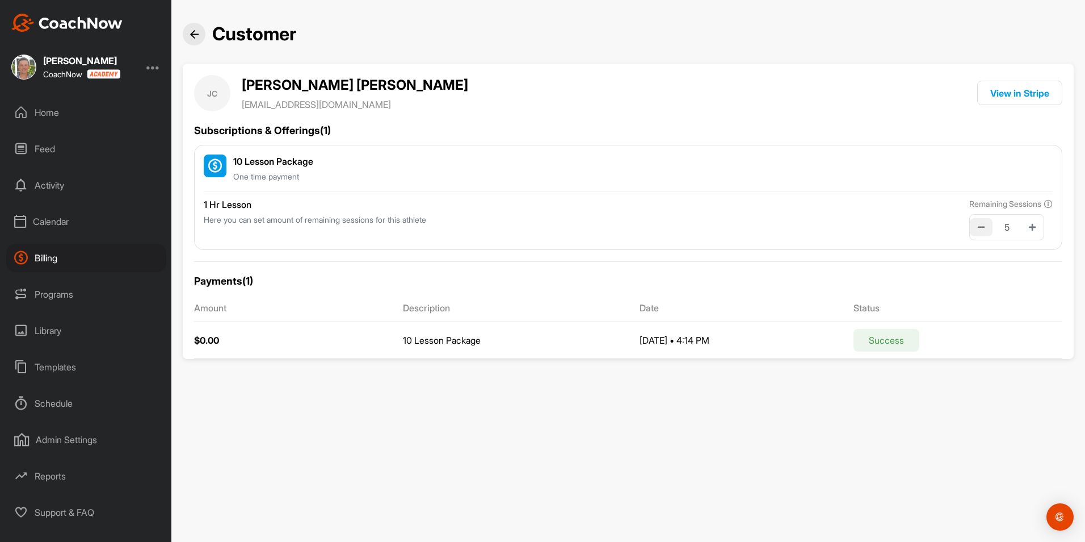
click at [978, 225] on icon at bounding box center [981, 227] width 7 height 8
type input "3"
click at [186, 34] on div at bounding box center [194, 34] width 23 height 23
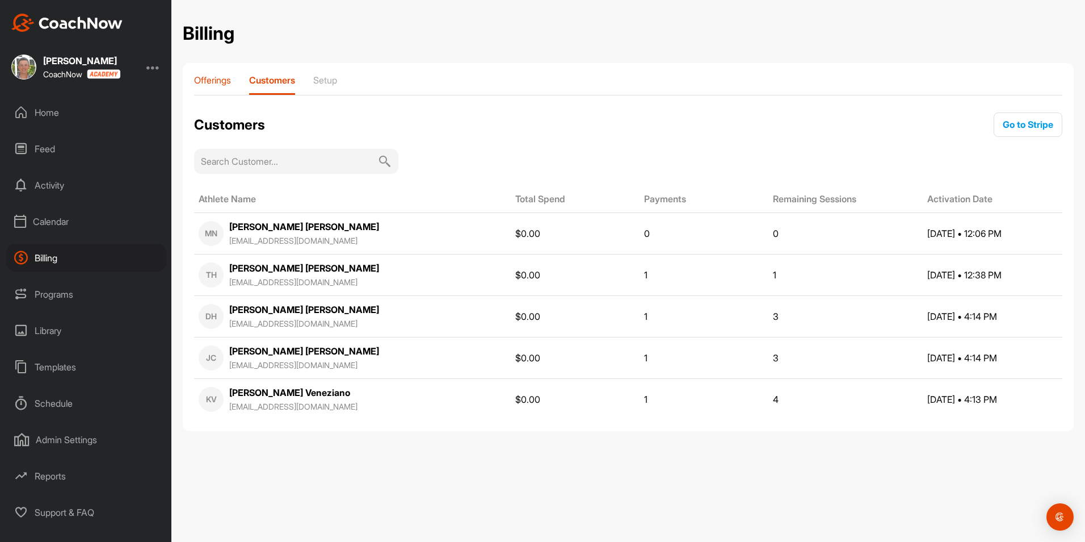
click at [212, 80] on p "Offerings" at bounding box center [212, 79] width 37 height 11
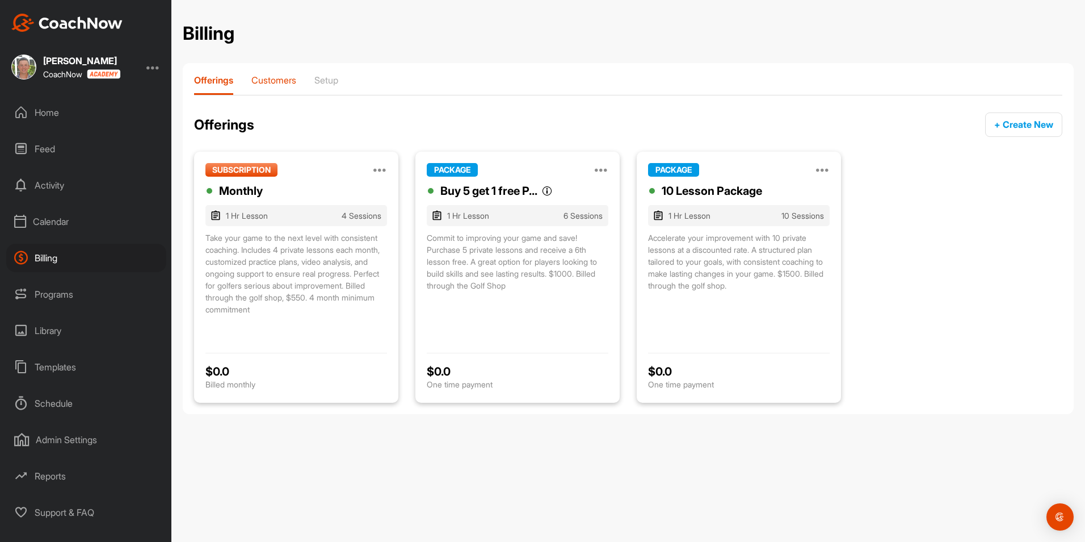
click at [282, 84] on p "Customers" at bounding box center [273, 79] width 45 height 11
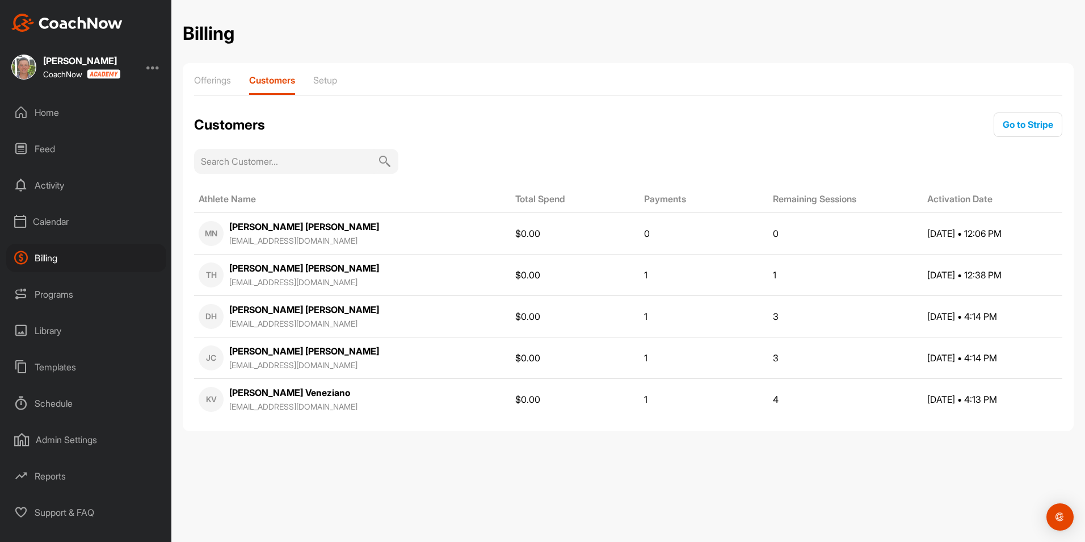
click at [48, 116] on div "Home" at bounding box center [86, 112] width 160 height 28
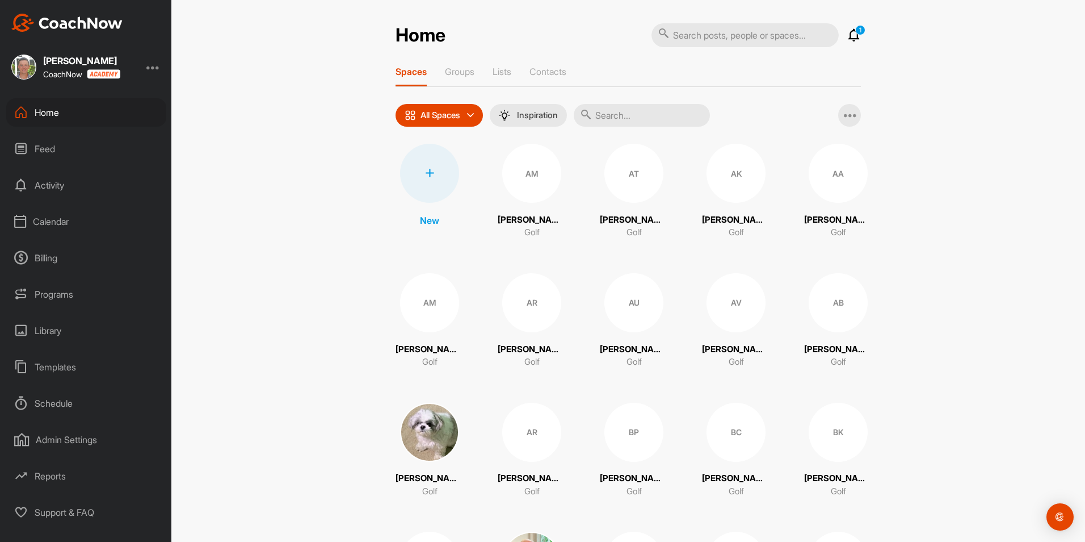
click at [61, 253] on div "Billing" at bounding box center [86, 258] width 160 height 28
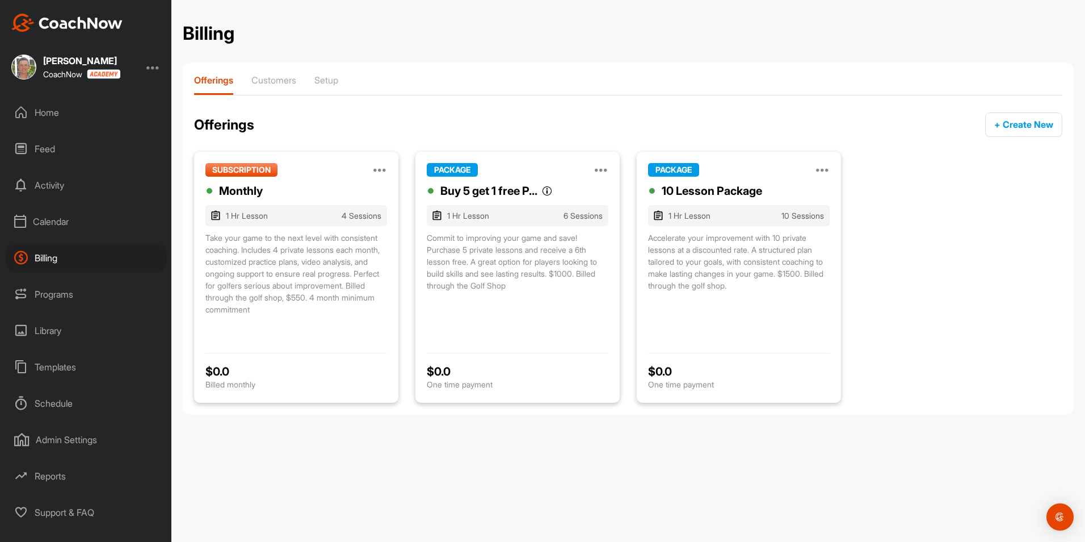
click at [42, 117] on div "Home" at bounding box center [86, 112] width 160 height 28
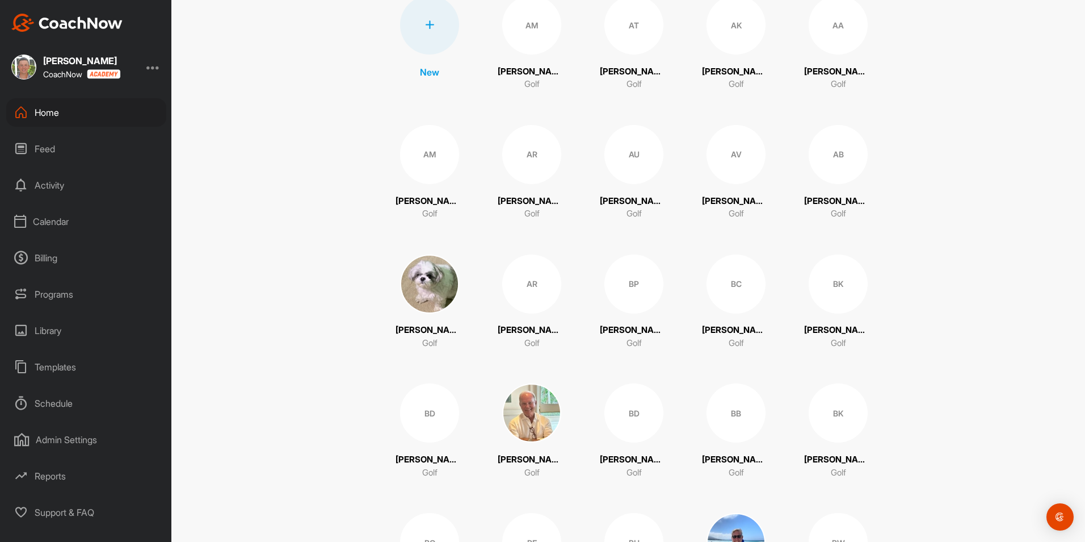
scroll to position [154, 0]
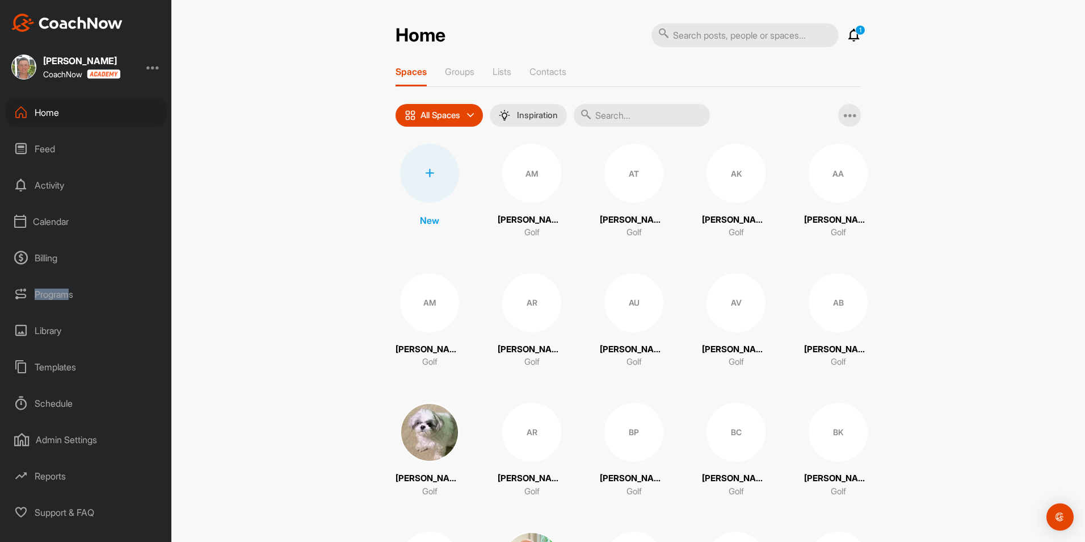
click at [68, 300] on div "Programs" at bounding box center [86, 294] width 160 height 28
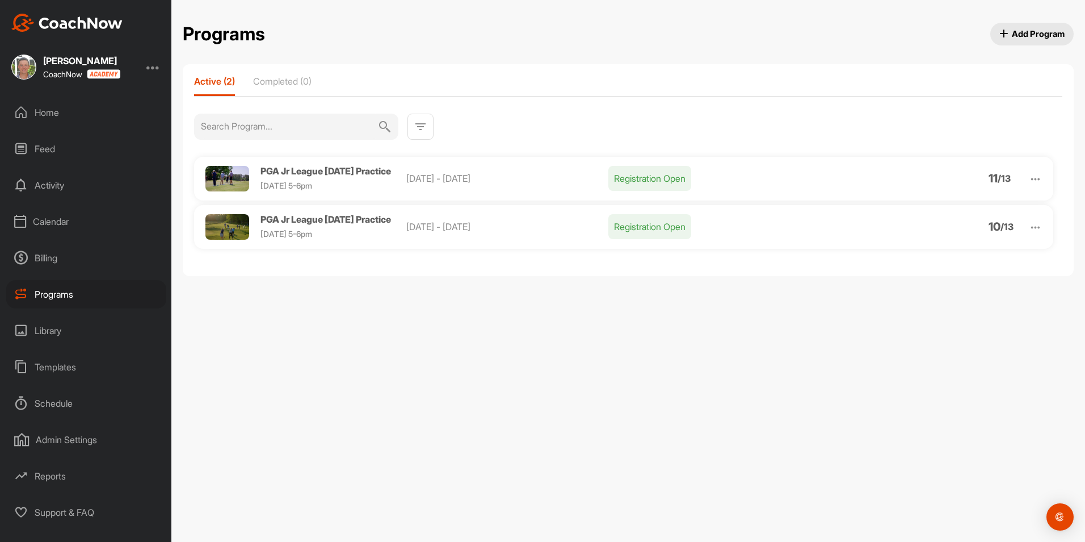
click at [51, 330] on div "Library" at bounding box center [86, 330] width 160 height 28
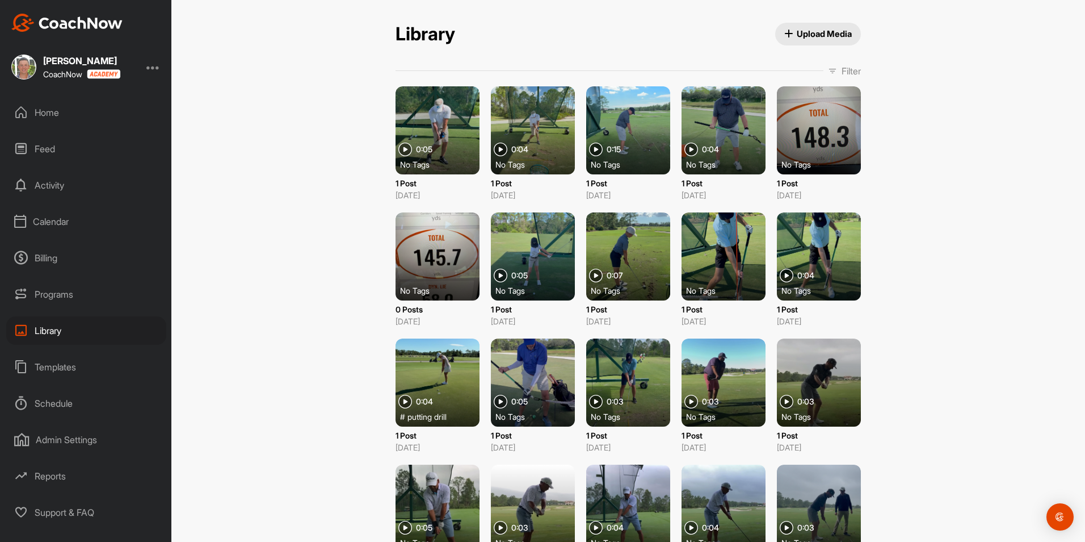
click at [58, 370] on div "Templates" at bounding box center [86, 366] width 160 height 28
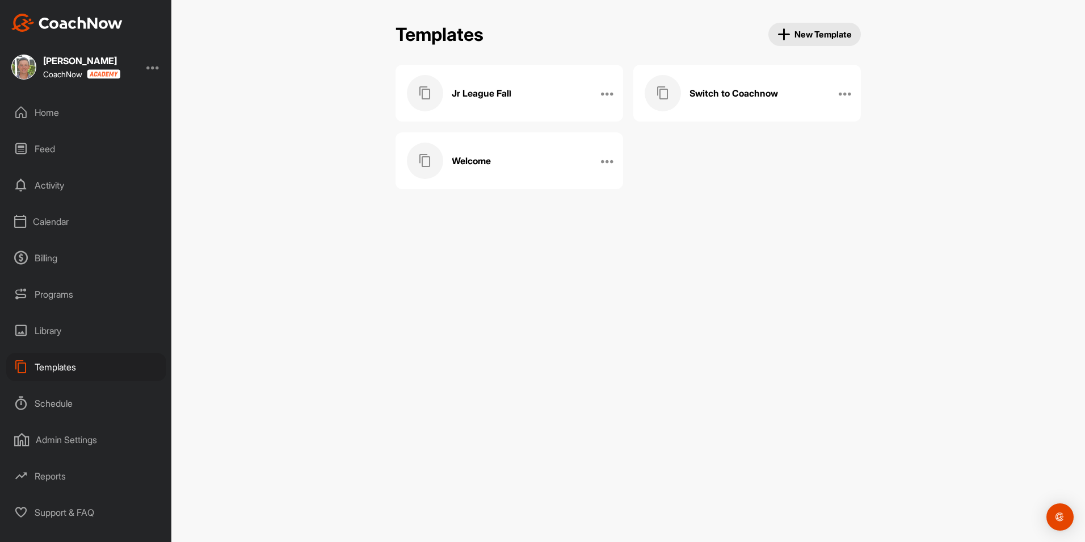
click at [477, 171] on div "Welcome" at bounding box center [497, 160] width 181 height 36
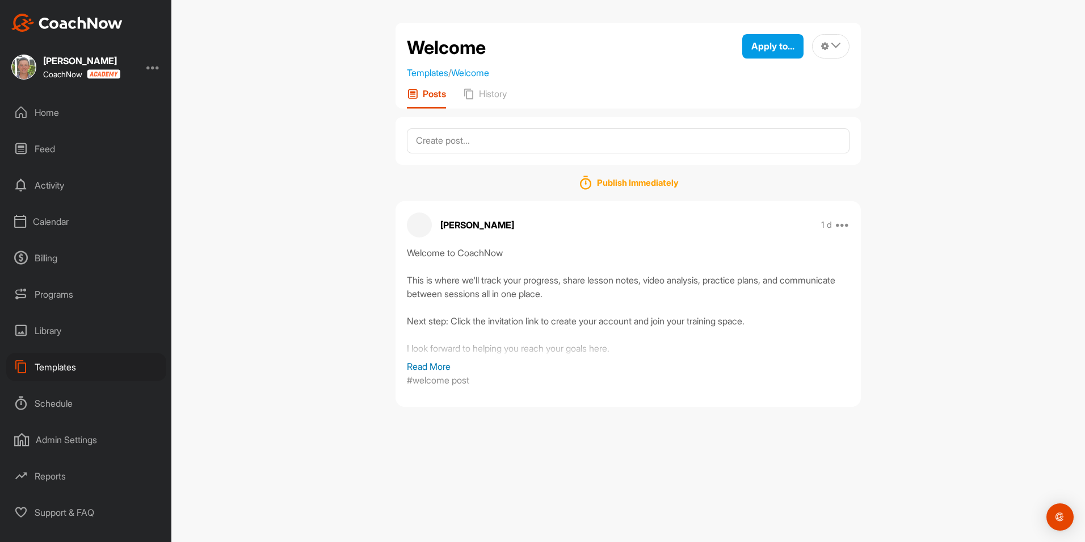
click at [85, 371] on div "Templates" at bounding box center [86, 366] width 160 height 28
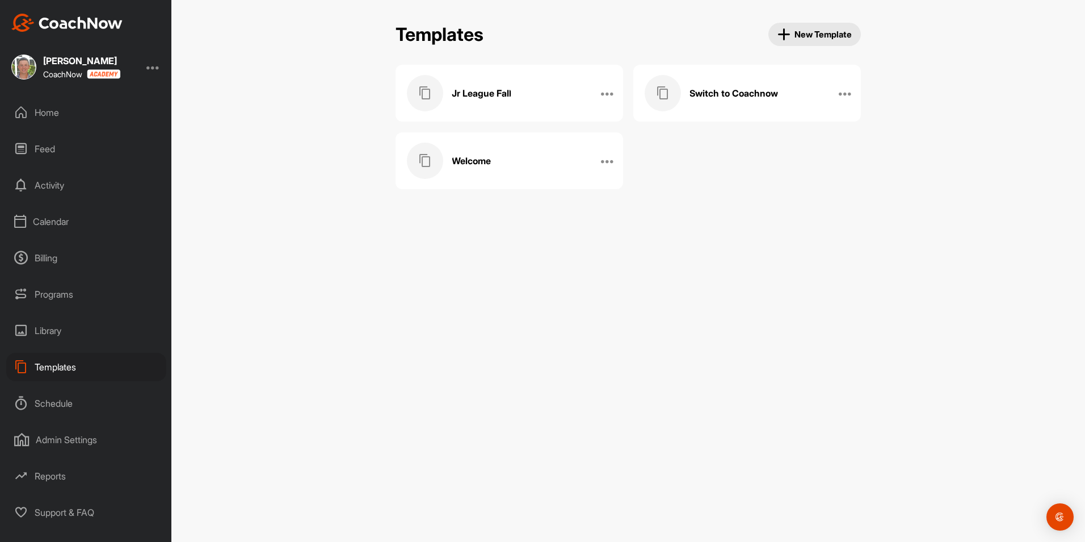
click at [735, 100] on div "Switch to Coachnow" at bounding box center [735, 93] width 181 height 36
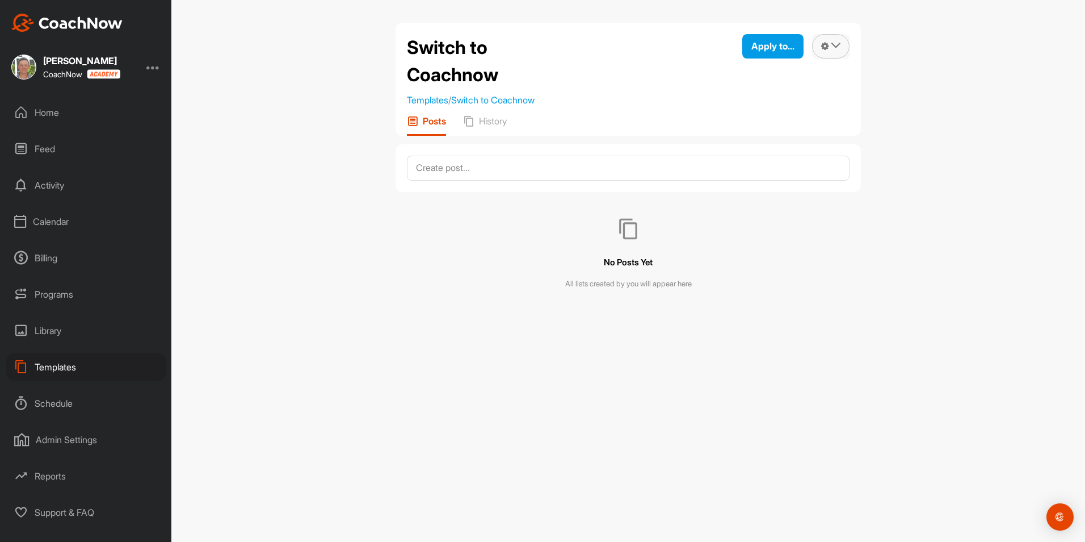
click at [831, 41] on button at bounding box center [830, 46] width 37 height 24
click at [804, 117] on li "Delete" at bounding box center [818, 114] width 62 height 36
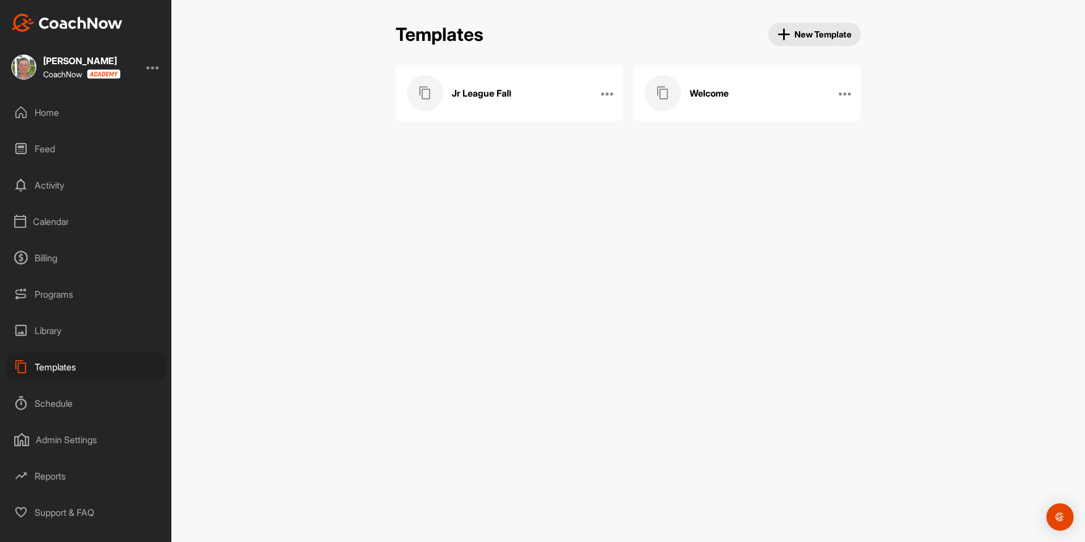
click at [738, 98] on div "Welcome" at bounding box center [735, 93] width 181 height 36
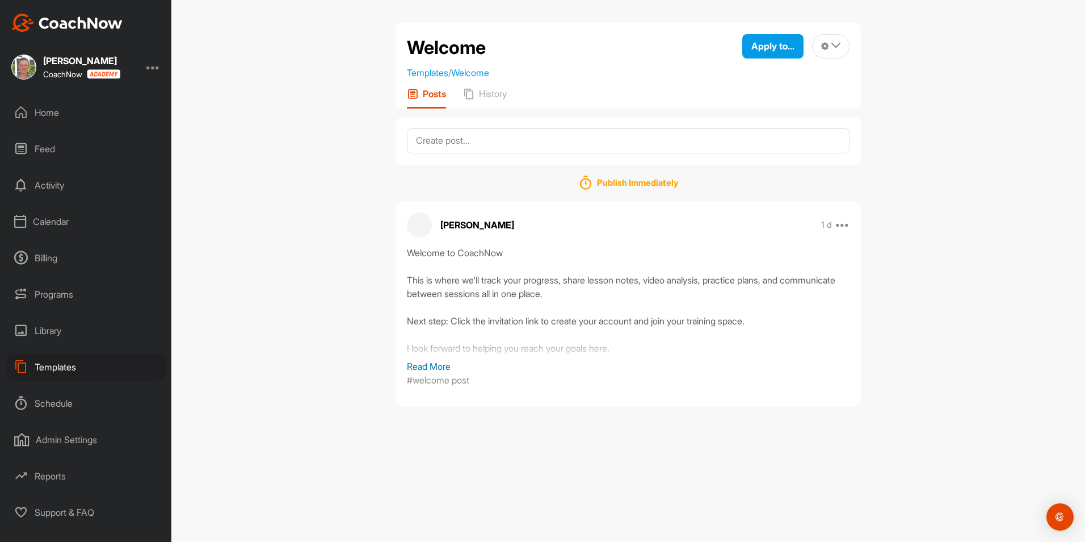
click at [581, 295] on div "Welcome to CoachNow This is where we'll track your progress, share lesson notes…" at bounding box center [628, 303] width 443 height 114
click at [846, 222] on icon at bounding box center [843, 225] width 14 height 14
click at [748, 288] on button "Edit" at bounding box center [772, 299] width 153 height 37
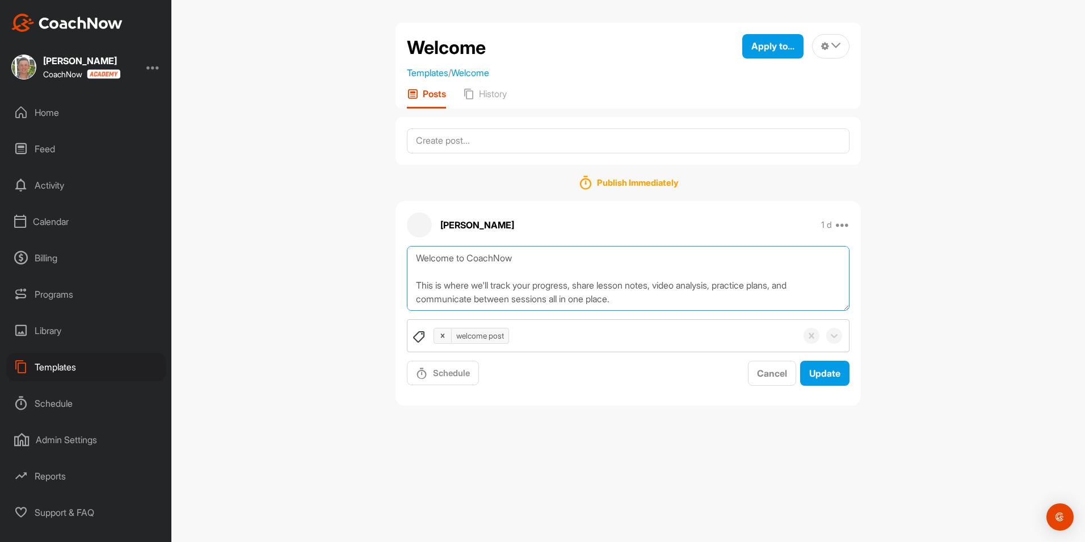
click at [531, 261] on textarea "Welcome to CoachNow This is where we'll track your progress, share lesson notes…" at bounding box center [628, 278] width 443 height 65
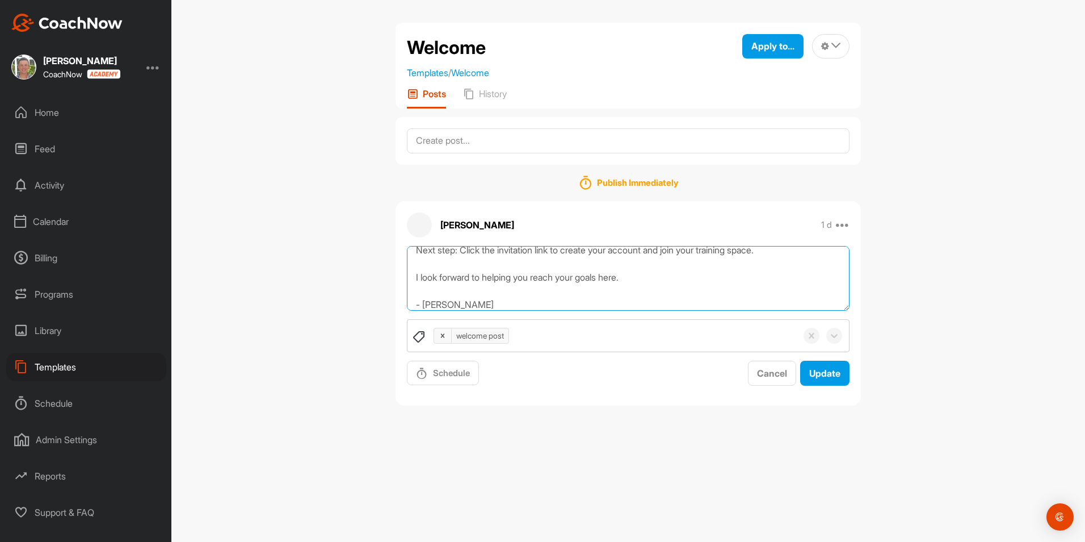
scroll to position [82, 0]
click at [636, 274] on textarea "Welcome to CoachNow This is where we'll track your progress, share lesson notes…" at bounding box center [628, 278] width 443 height 65
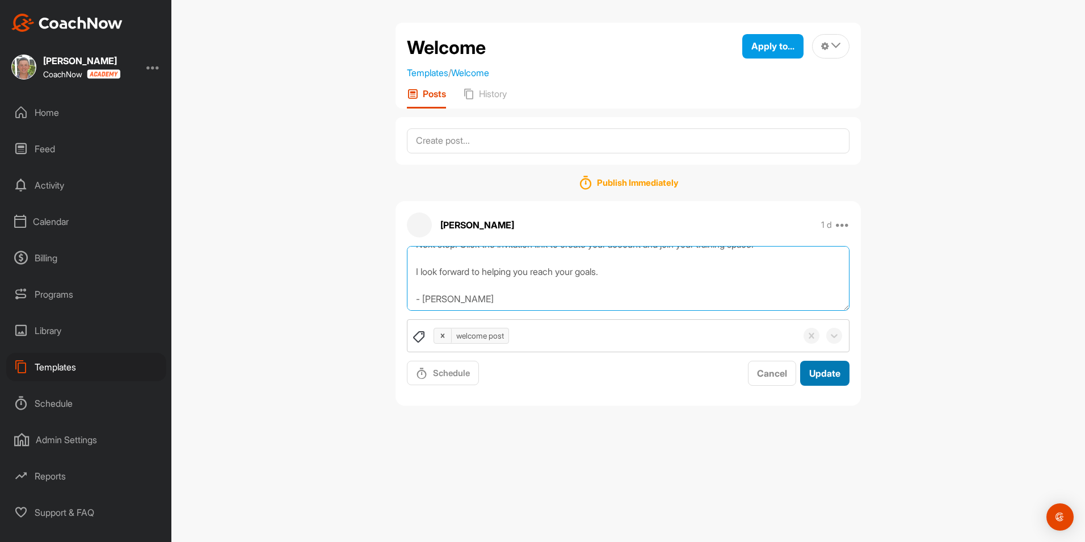
type textarea "Welcome to CoachNow This is where we'll track your progress, share lesson notes…"
click at [828, 376] on span "Update" at bounding box center [824, 372] width 31 height 11
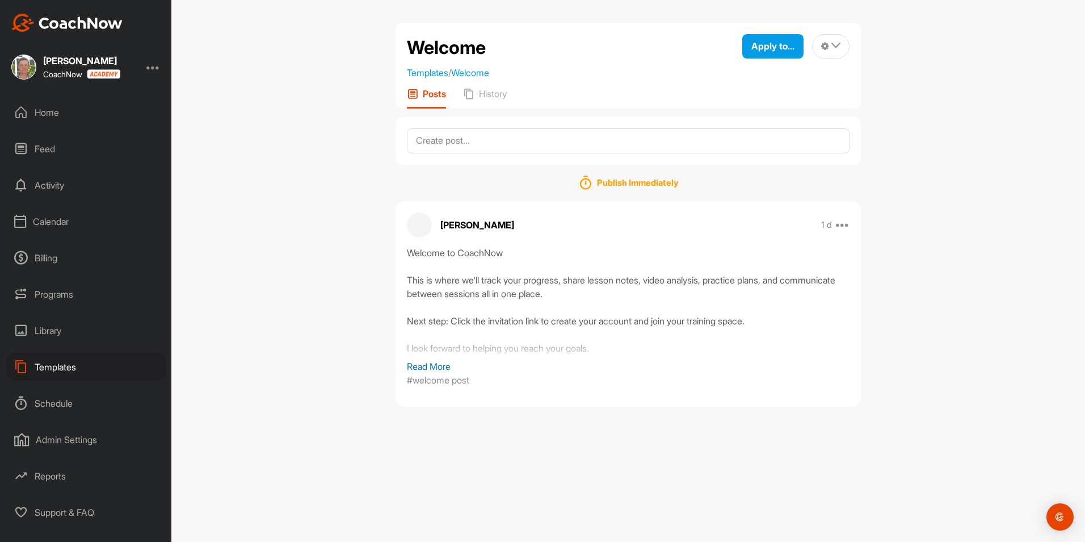
click at [41, 115] on div "Home" at bounding box center [86, 112] width 160 height 28
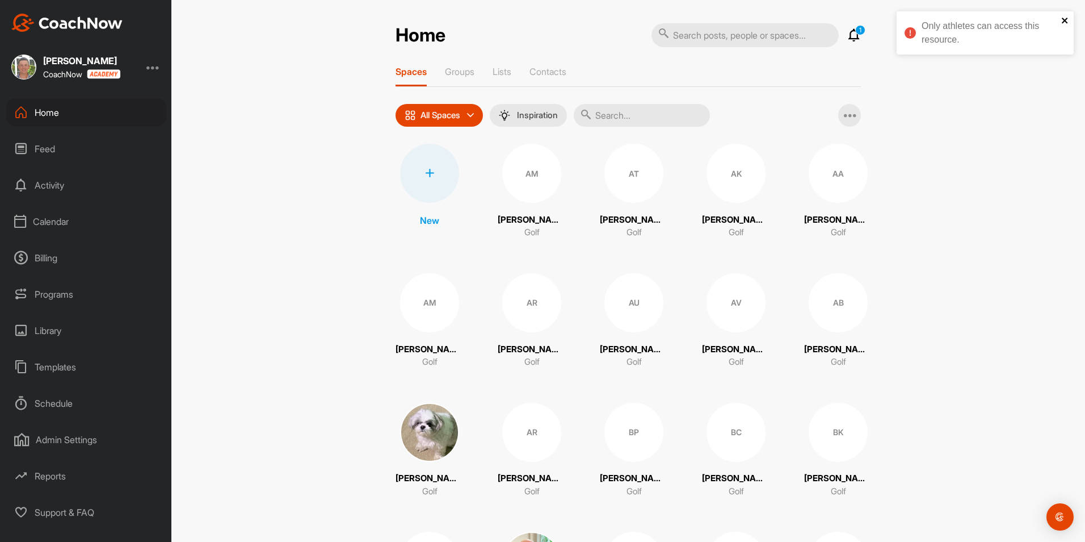
click at [1062, 20] on icon "close" at bounding box center [1065, 20] width 8 height 9
click at [857, 33] on p "1" at bounding box center [860, 30] width 10 height 10
click at [850, 33] on icon at bounding box center [854, 35] width 14 height 14
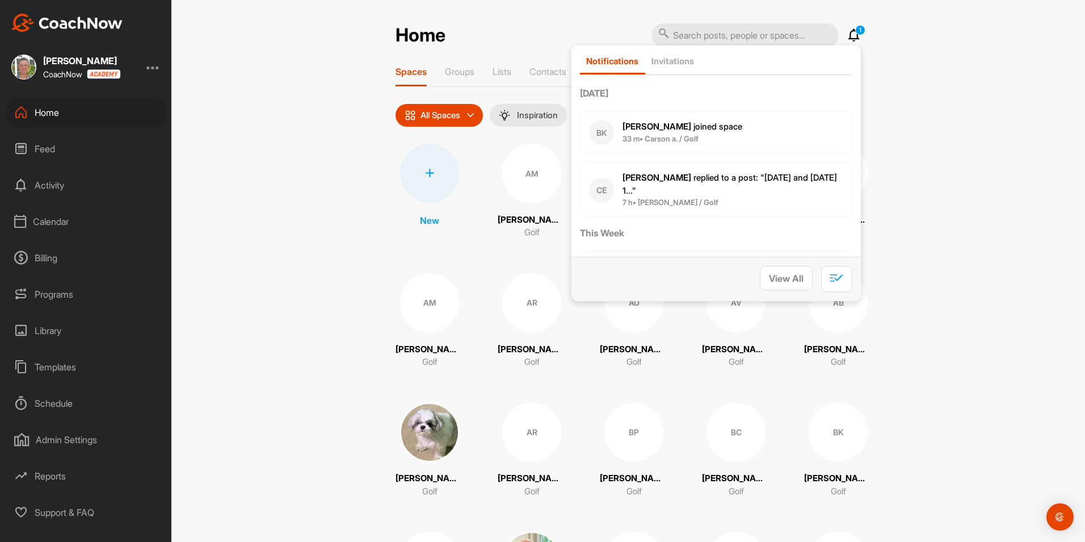
click at [60, 215] on div "Calendar" at bounding box center [86, 221] width 160 height 28
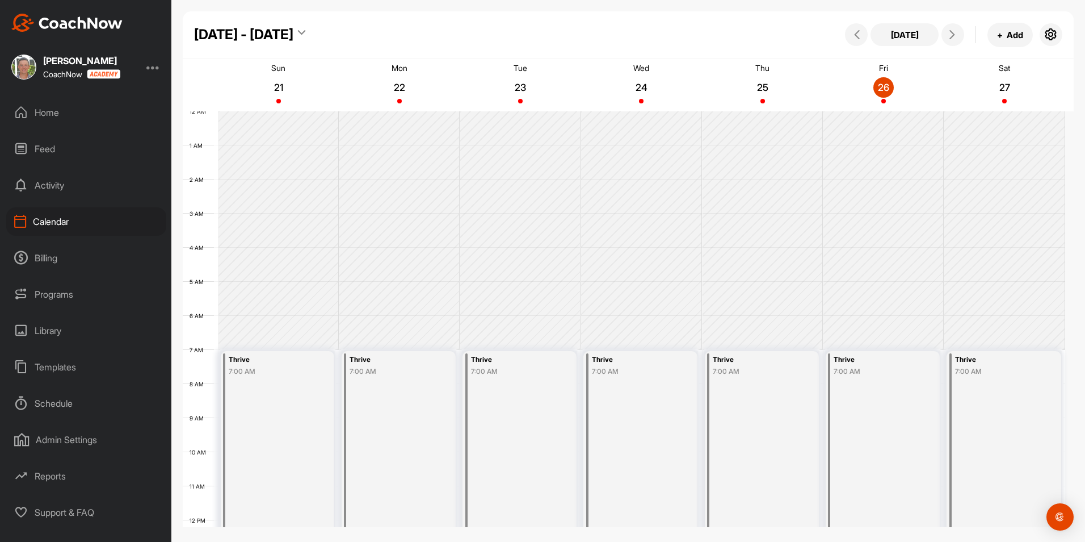
scroll to position [196, 0]
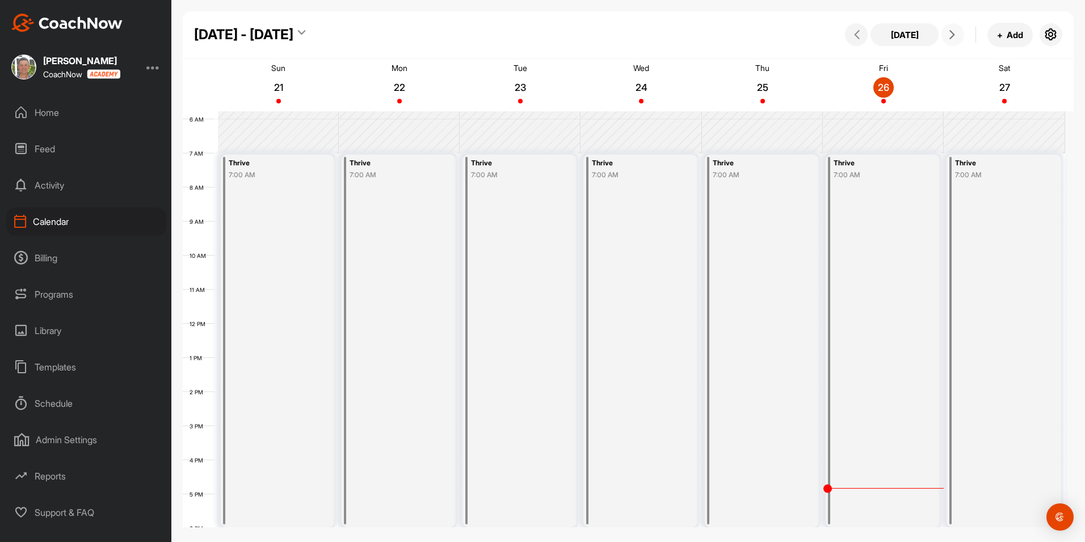
click at [960, 37] on button at bounding box center [953, 34] width 23 height 23
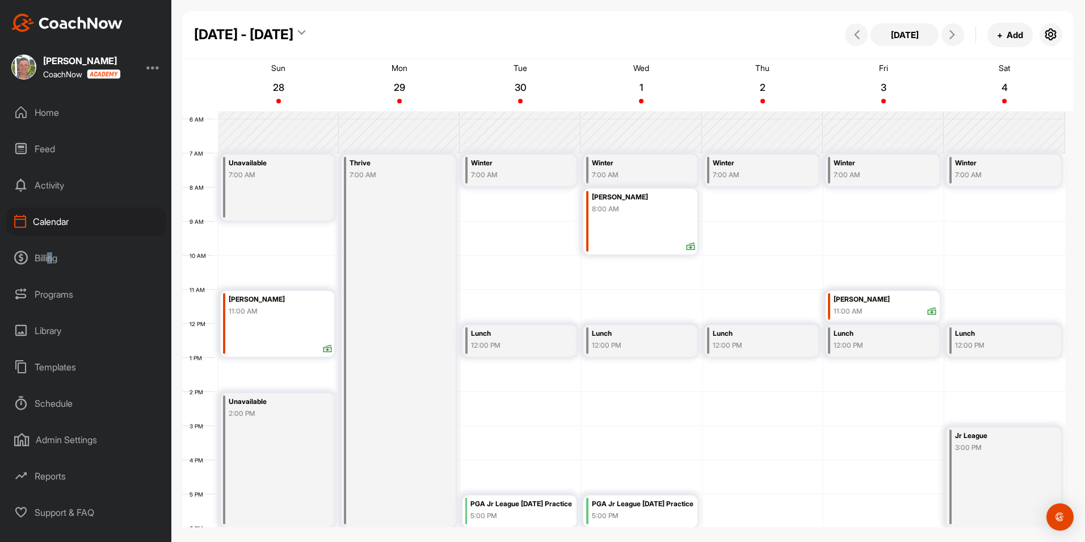
click at [52, 258] on div "Billing" at bounding box center [86, 258] width 160 height 28
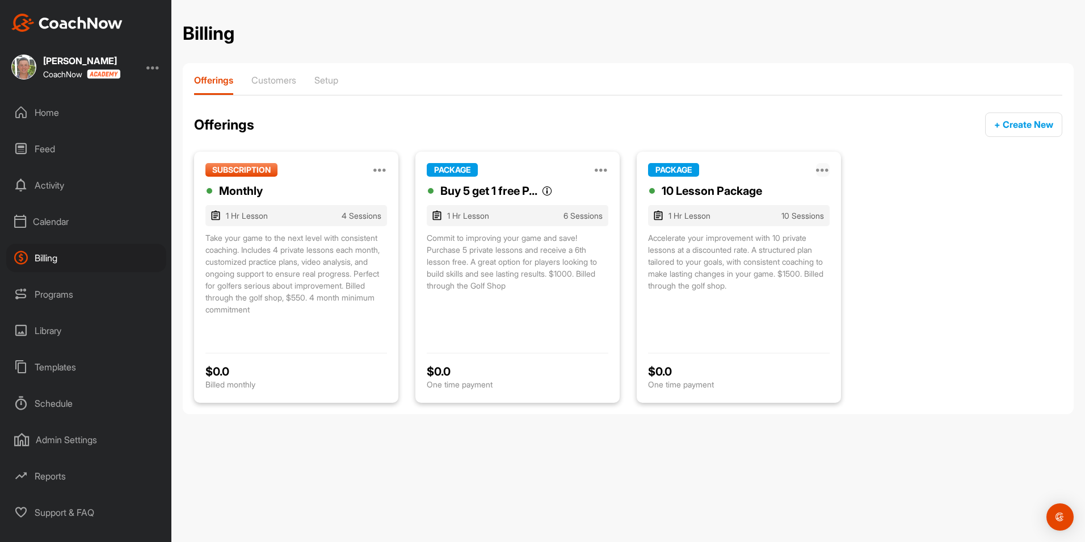
click at [826, 167] on icon at bounding box center [823, 170] width 14 height 14
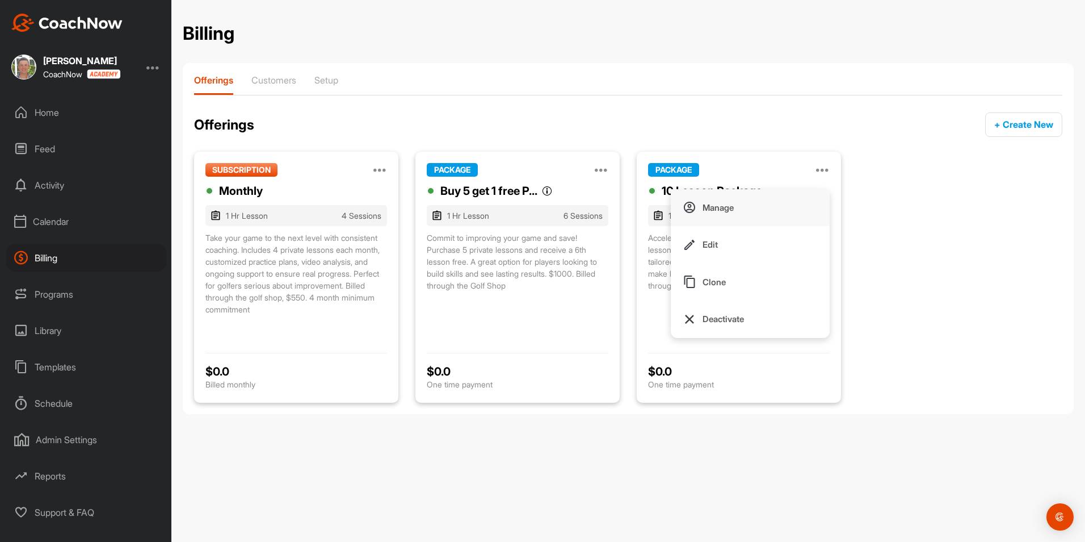
click at [750, 209] on button "Manage" at bounding box center [750, 207] width 159 height 37
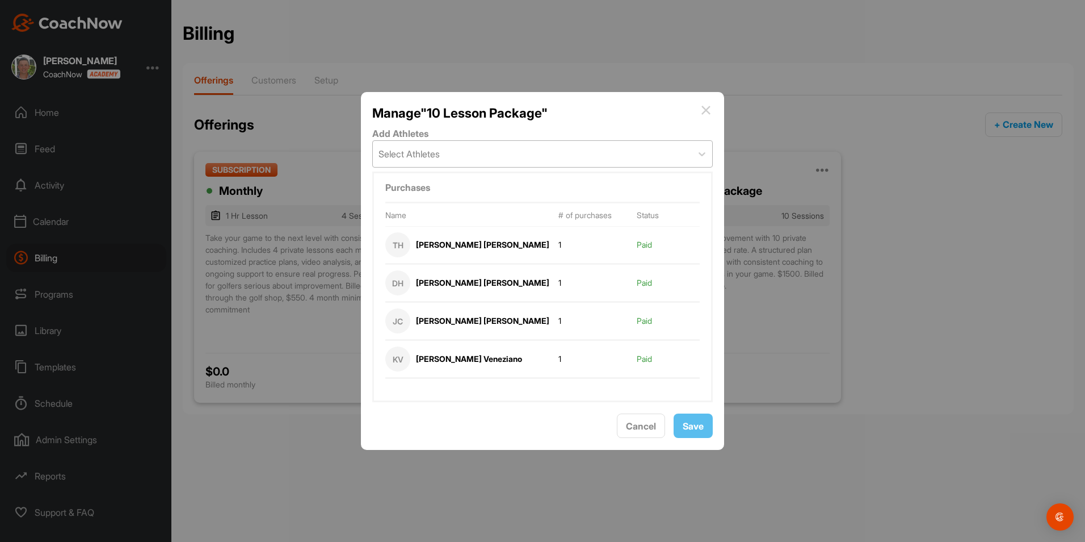
click at [485, 159] on div "Select Athletes" at bounding box center [532, 154] width 319 height 26
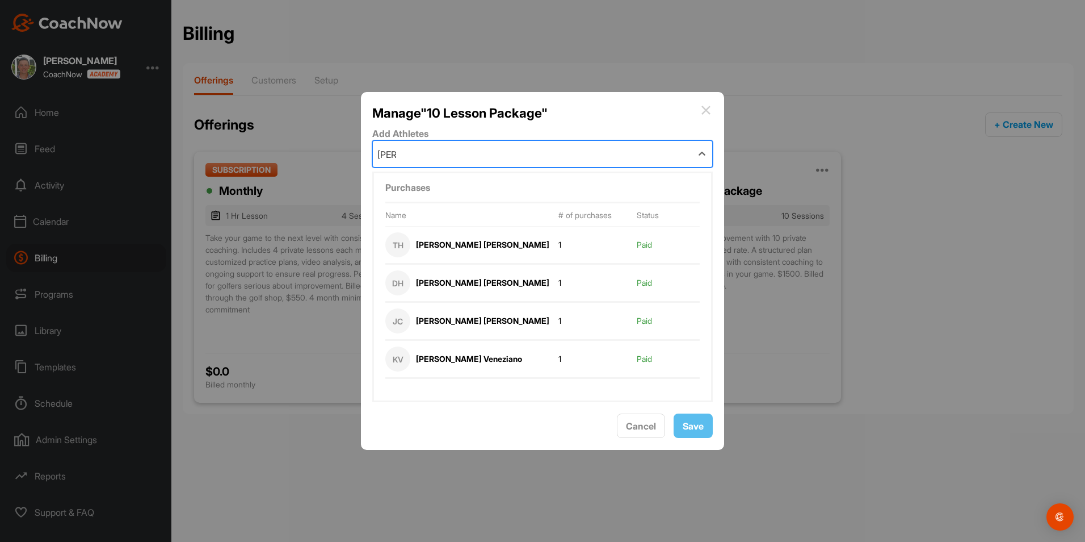
type input "kinne"
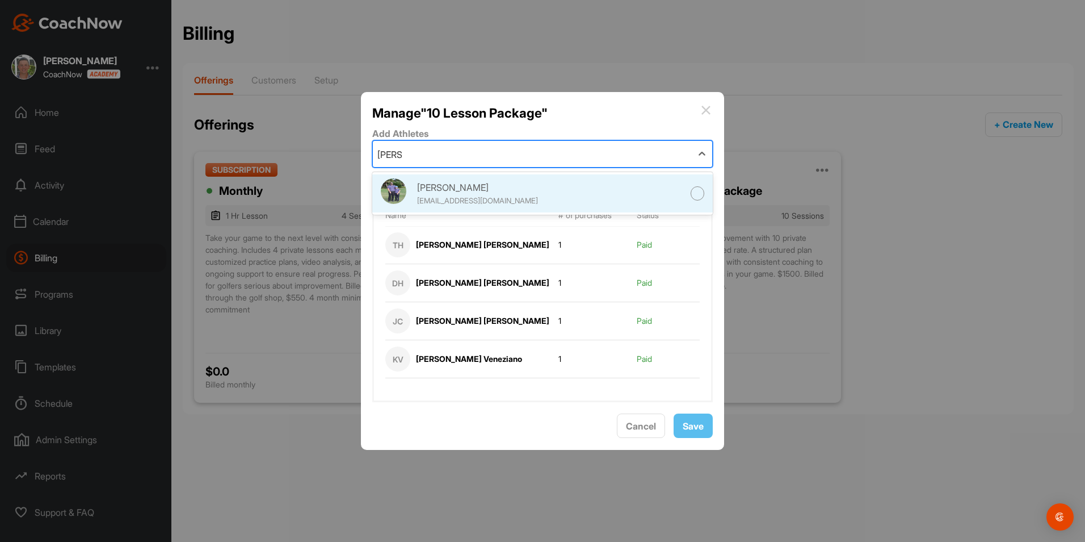
click at [467, 182] on div "Liam Kinne" at bounding box center [485, 188] width 136 height 14
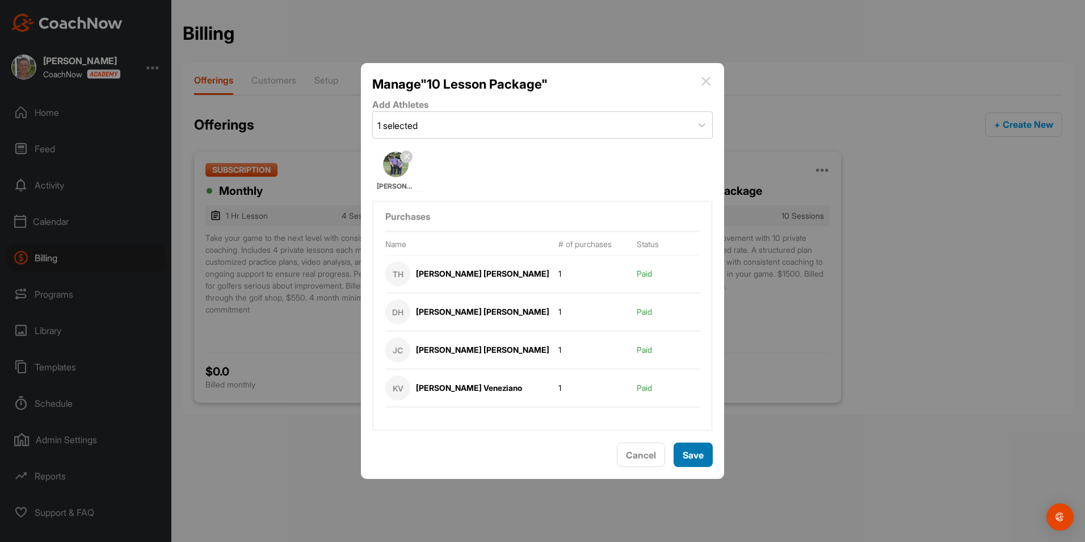
click at [687, 454] on span "Save" at bounding box center [693, 454] width 21 height 11
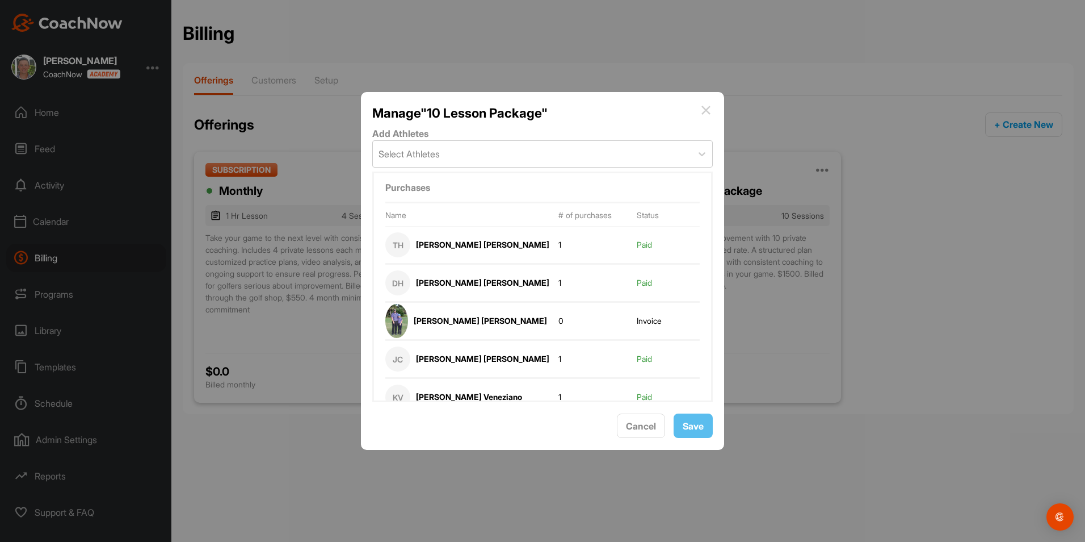
click at [704, 108] on img at bounding box center [706, 110] width 14 height 14
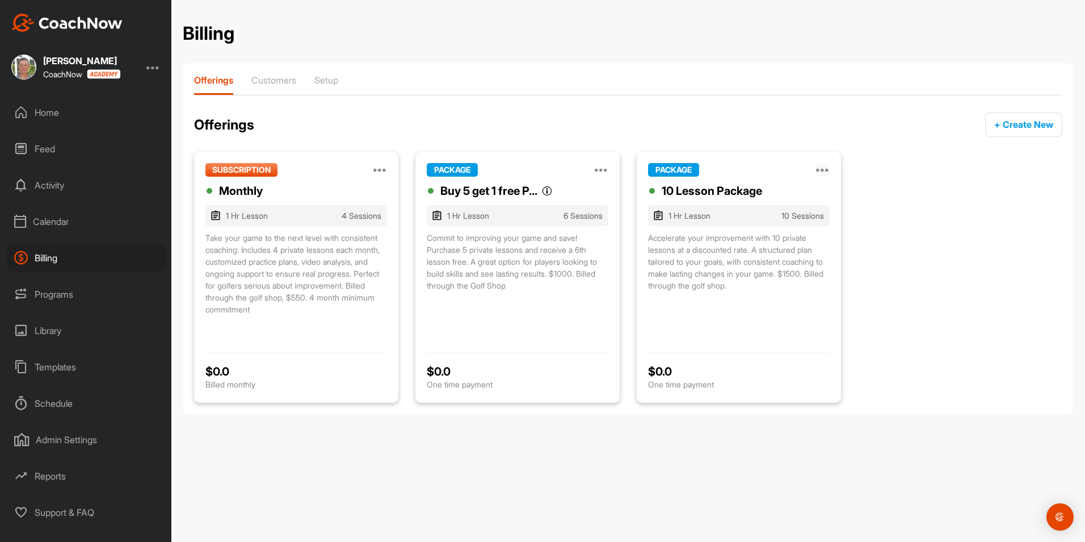
click at [822, 169] on icon at bounding box center [823, 170] width 14 height 14
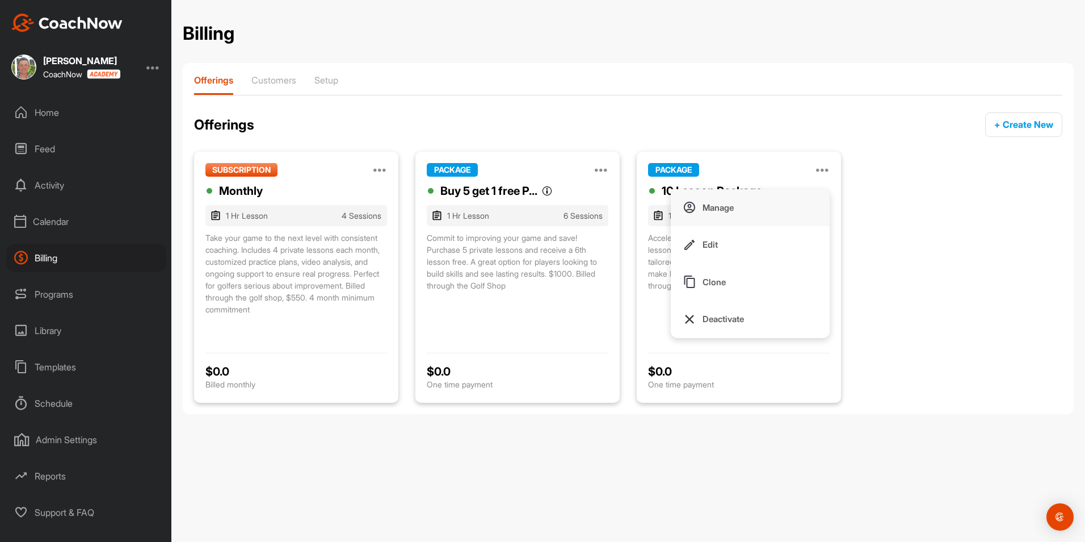
click at [737, 201] on button "Manage" at bounding box center [750, 207] width 159 height 37
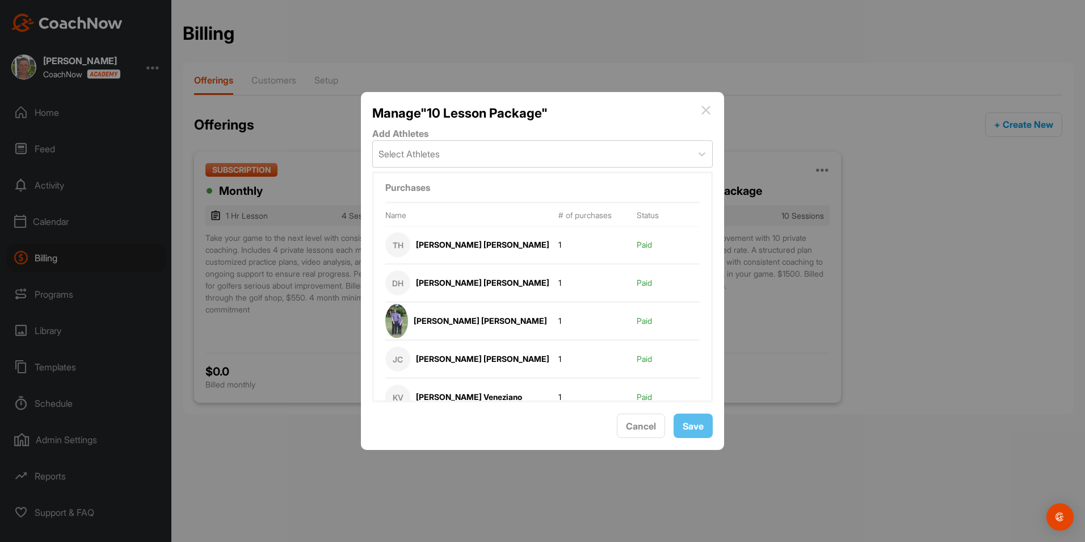
click at [440, 324] on div "Liam Kinne" at bounding box center [480, 320] width 133 height 9
click at [639, 424] on span "Cancel" at bounding box center [641, 425] width 30 height 11
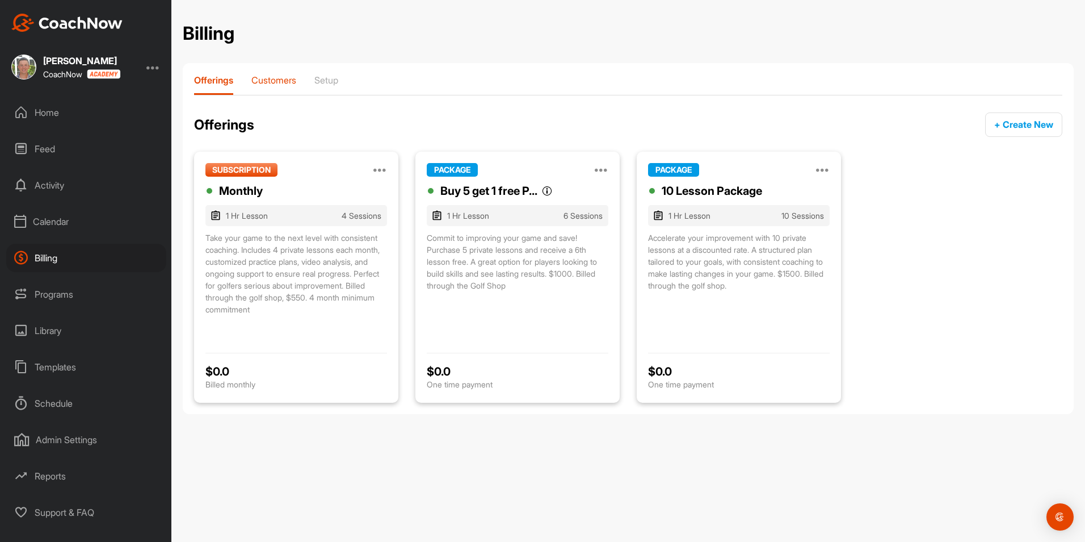
click at [293, 86] on div "Customers" at bounding box center [273, 84] width 45 height 20
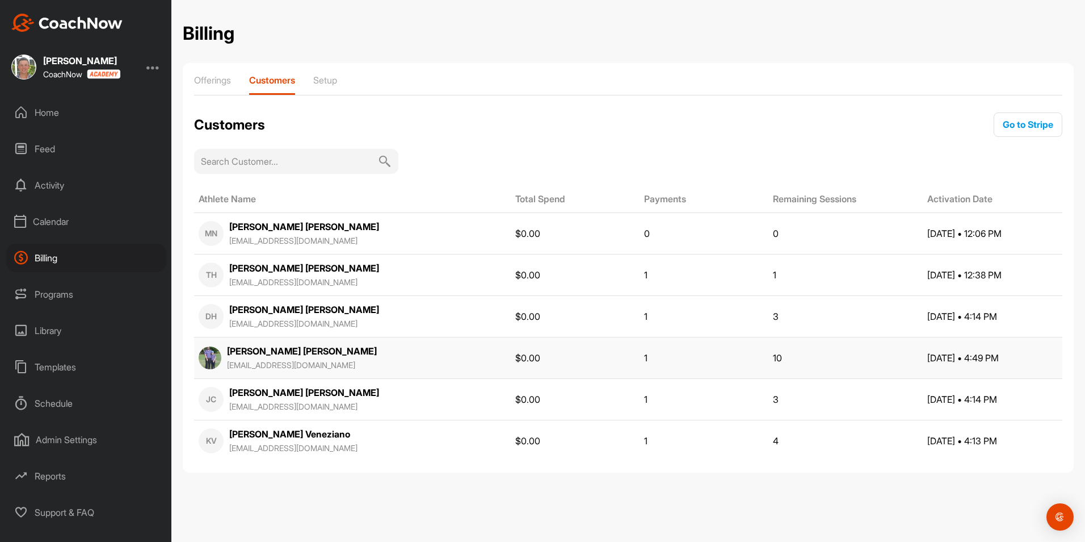
click at [821, 354] on td "10" at bounding box center [846, 357] width 154 height 41
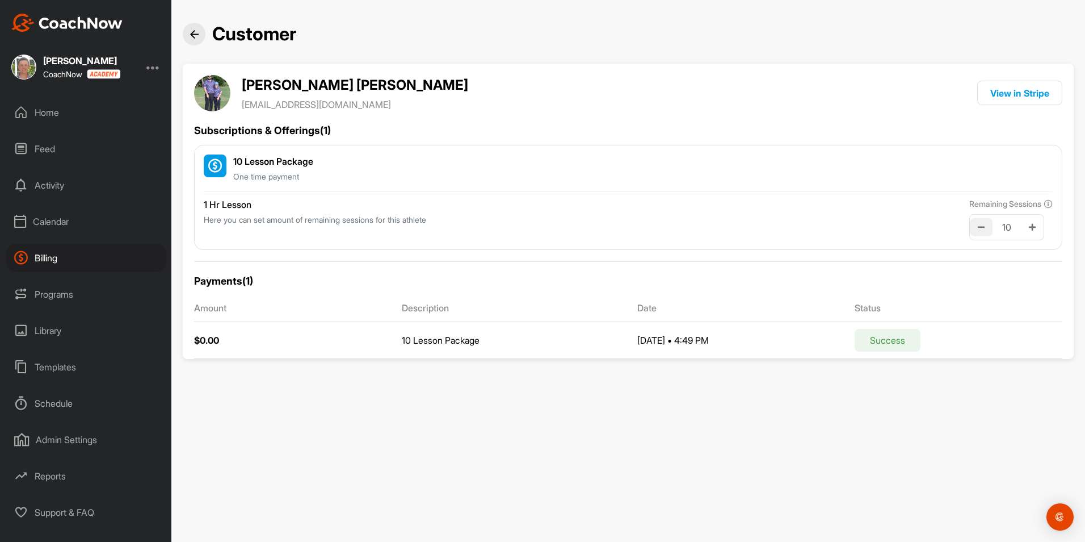
click at [978, 226] on icon at bounding box center [981, 227] width 7 height 8
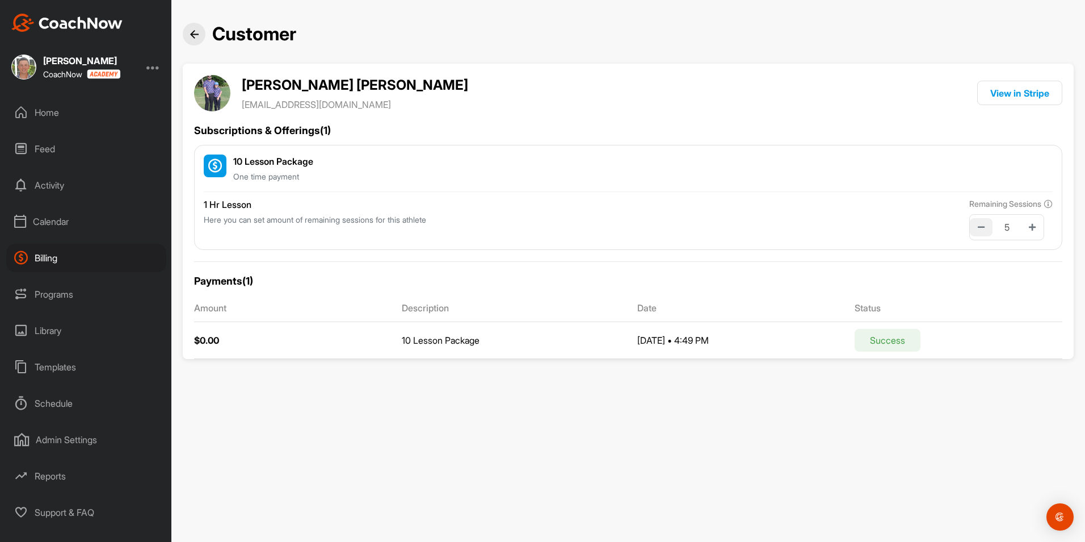
click at [973, 226] on button at bounding box center [981, 227] width 23 height 18
type input "1"
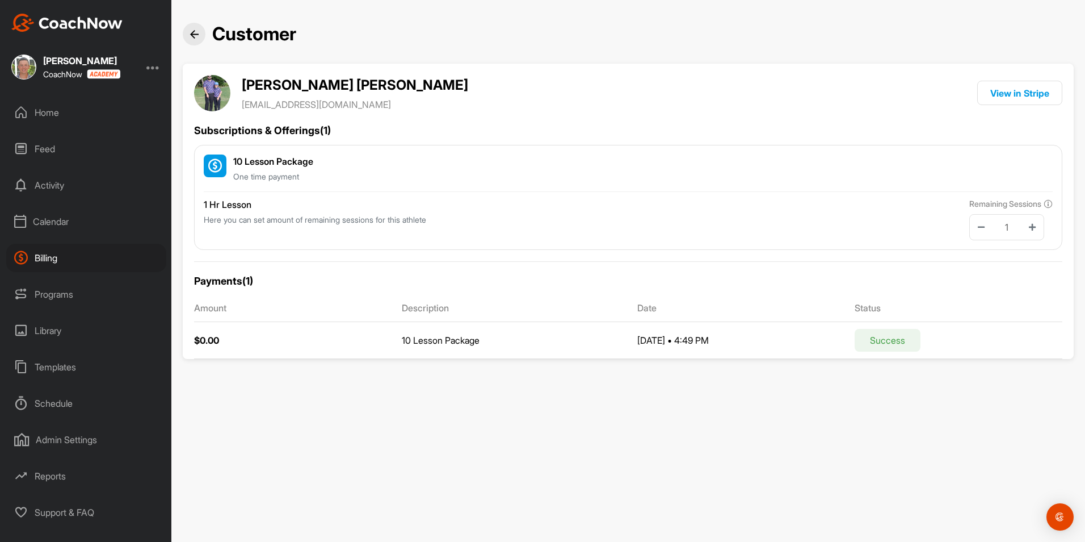
click at [194, 41] on div at bounding box center [194, 34] width 23 height 23
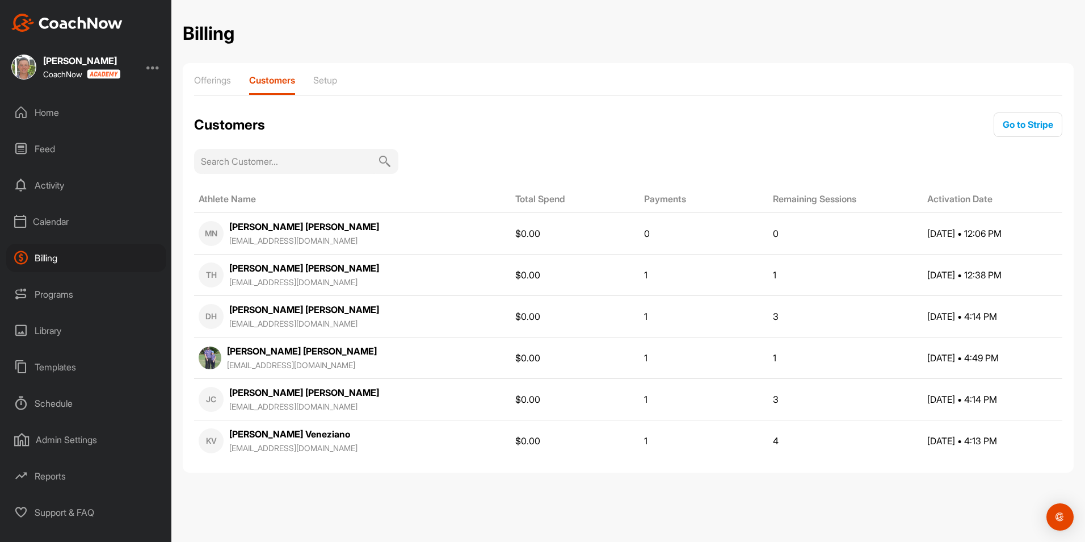
click at [36, 220] on div "Calendar" at bounding box center [86, 221] width 160 height 28
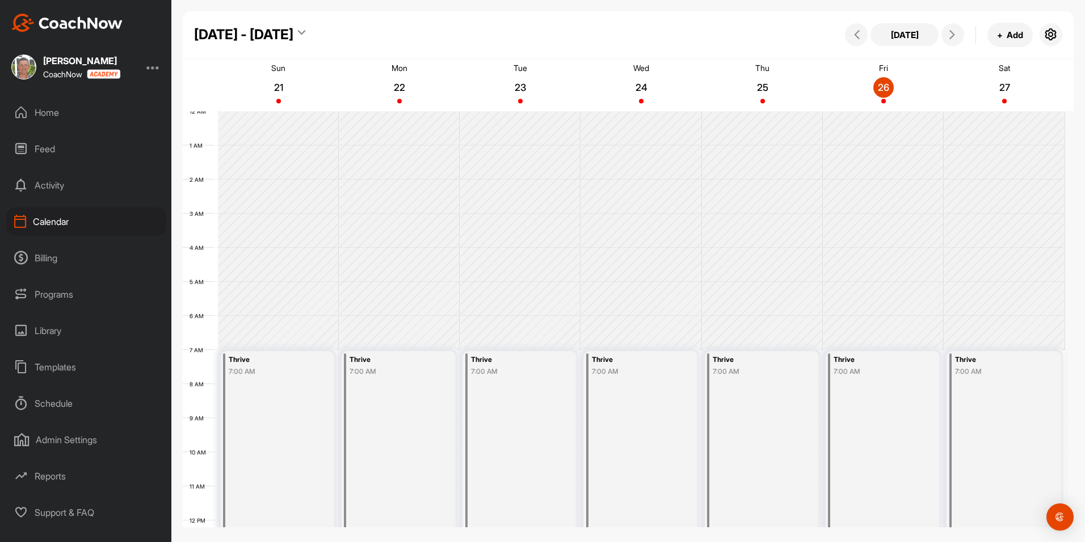
scroll to position [196, 0]
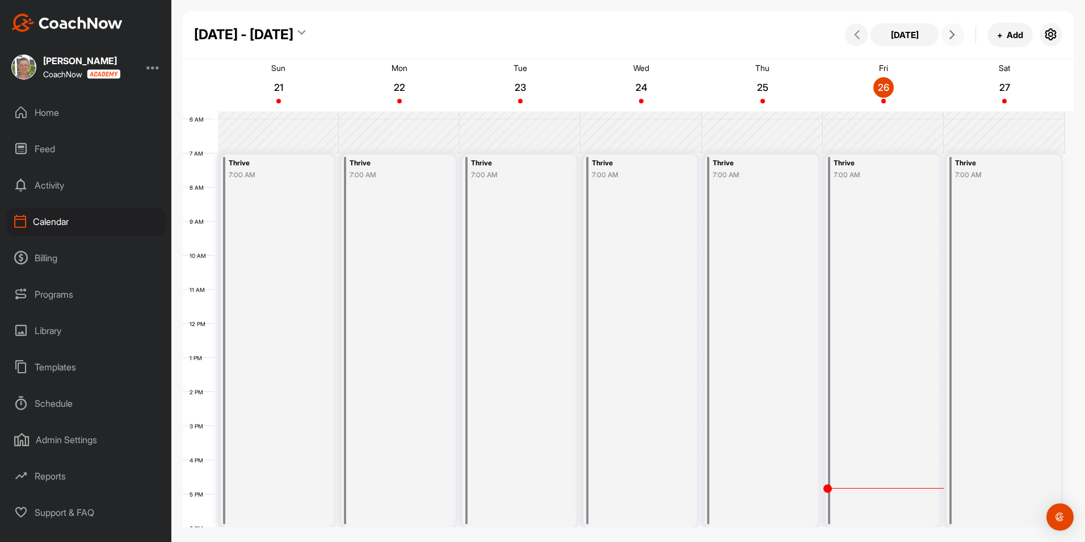
click at [944, 36] on button at bounding box center [953, 34] width 23 height 23
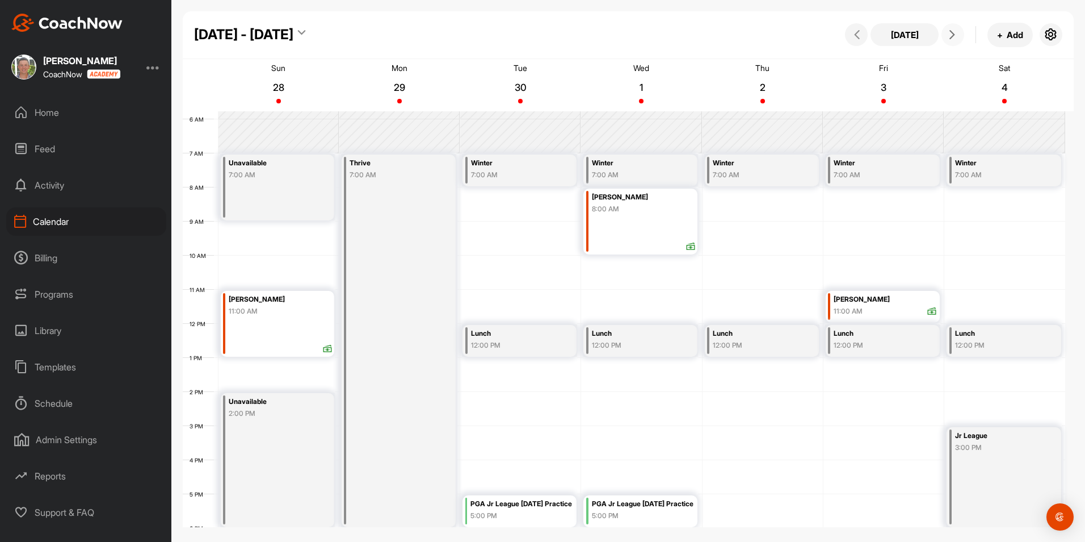
scroll to position [310, 0]
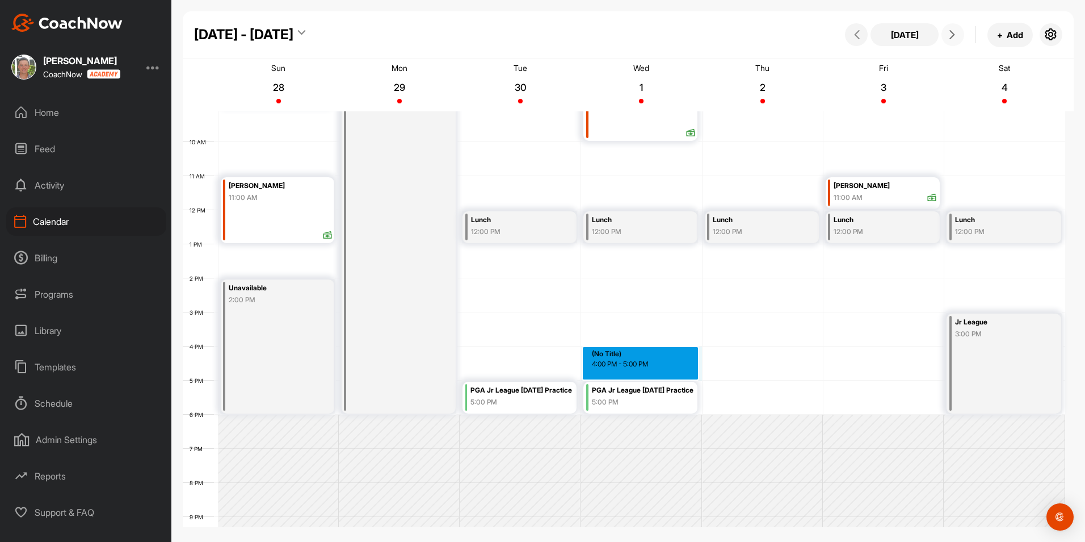
drag, startPoint x: 614, startPoint y: 351, endPoint x: 614, endPoint y: 365, distance: 13.6
click at [614, 365] on div "12 AM 1 AM 2 AM 3 AM 4 AM 5 AM 6 AM 7 AM 8 AM 9 AM 10 AM 11 AM 12 PM 1 PM 2 PM …" at bounding box center [624, 209] width 883 height 817
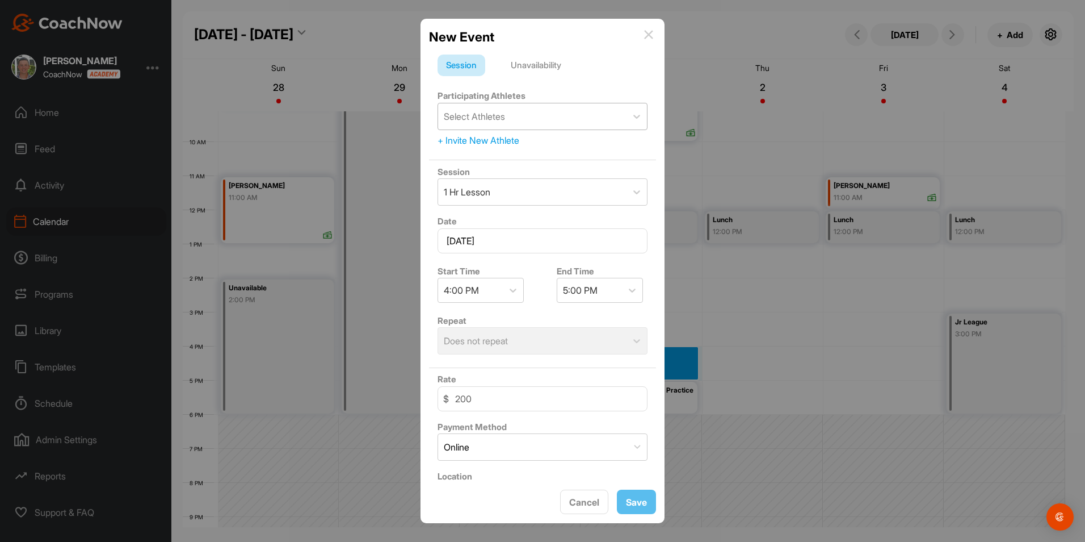
click at [492, 110] on div "Select Athletes" at bounding box center [474, 117] width 61 height 14
type input "kinne"
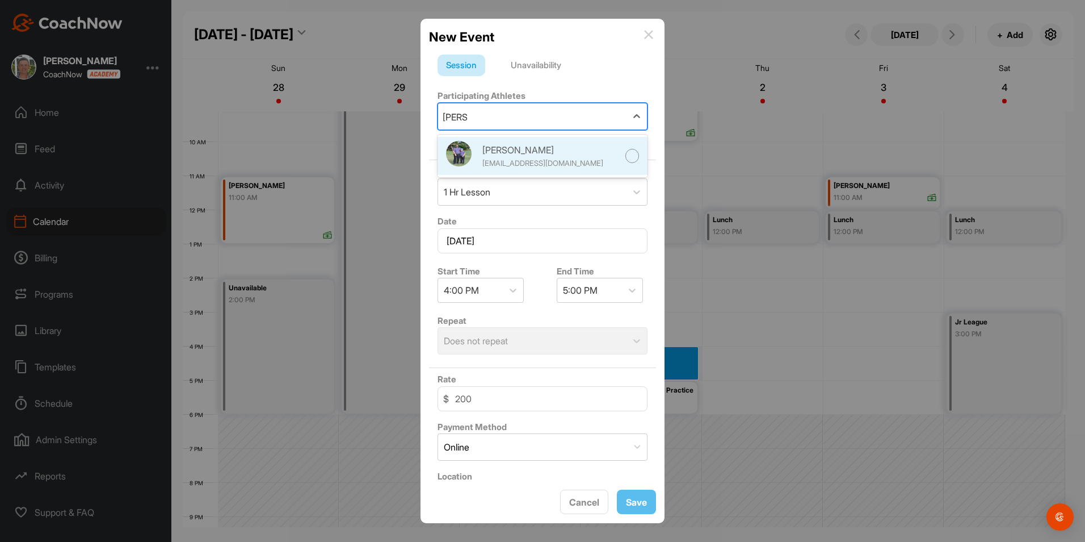
click at [493, 148] on div "Liam Kinne" at bounding box center [550, 150] width 136 height 14
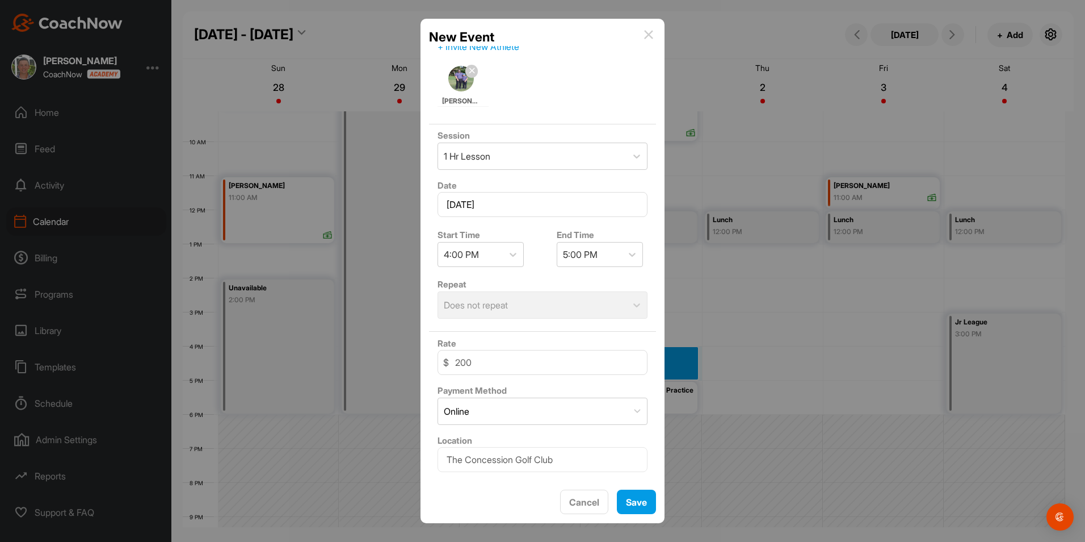
scroll to position [114, 0]
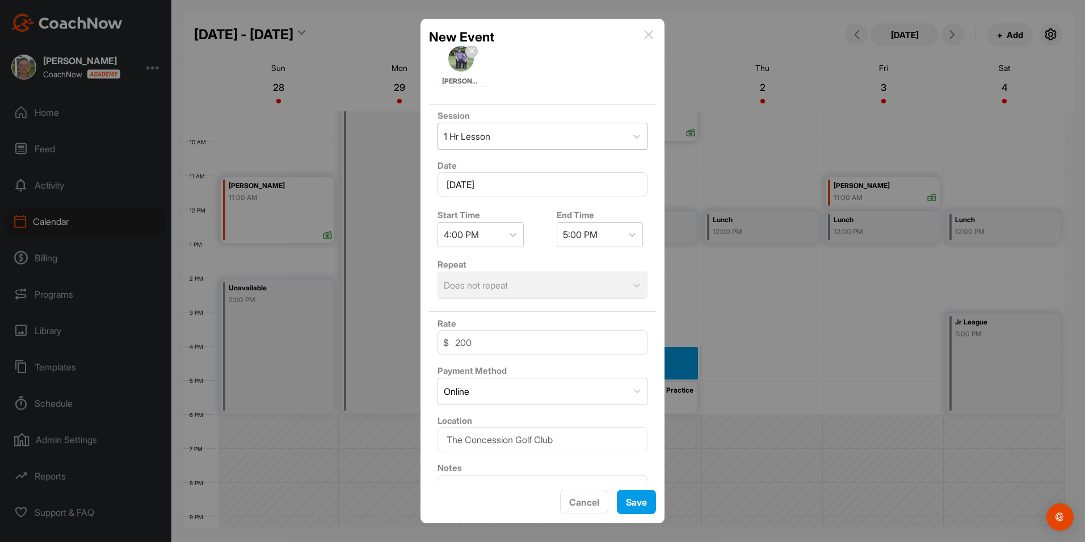
click at [531, 140] on div "1 Hr Lesson" at bounding box center [532, 136] width 188 height 26
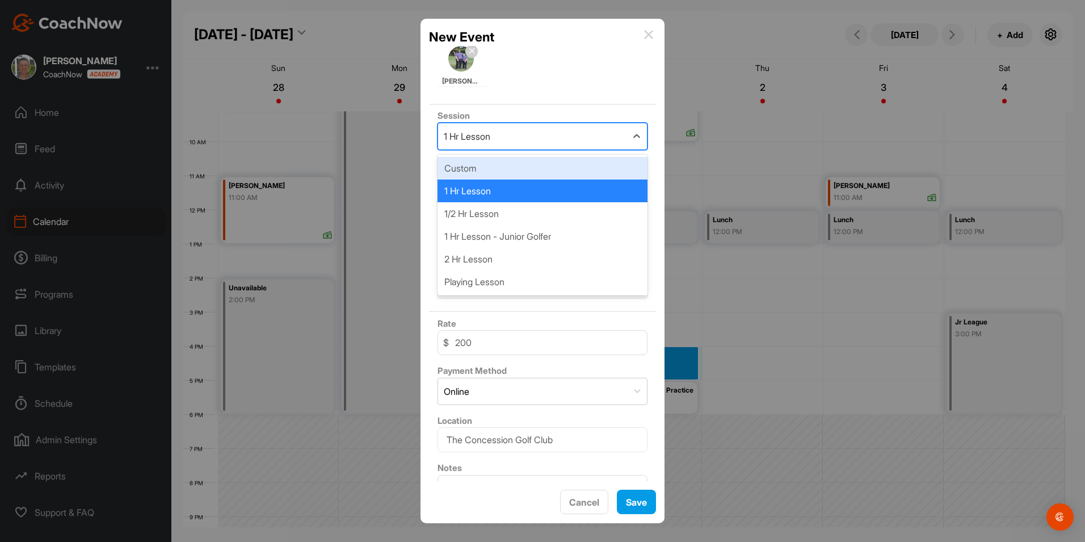
click at [573, 103] on hr at bounding box center [542, 99] width 227 height 9
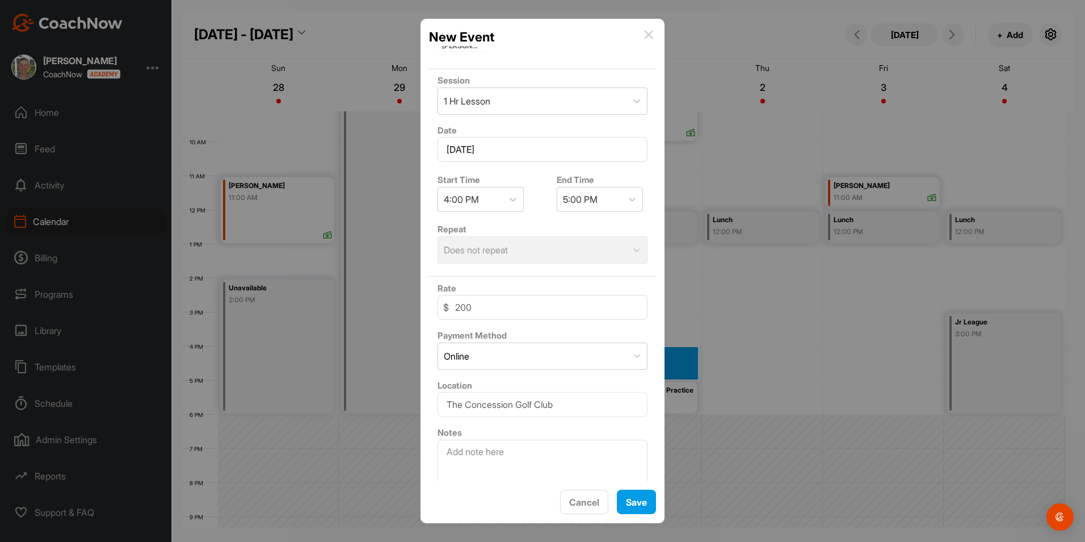
scroll to position [168, 0]
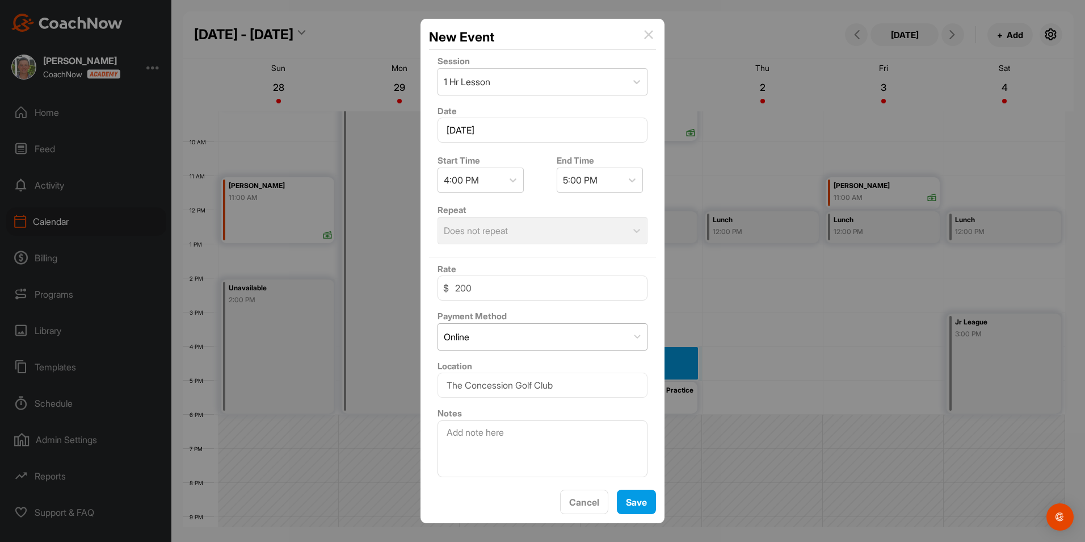
click at [522, 346] on div "Online" at bounding box center [533, 337] width 190 height 26
click at [507, 404] on div "Package / Subscription" at bounding box center [543, 411] width 210 height 23
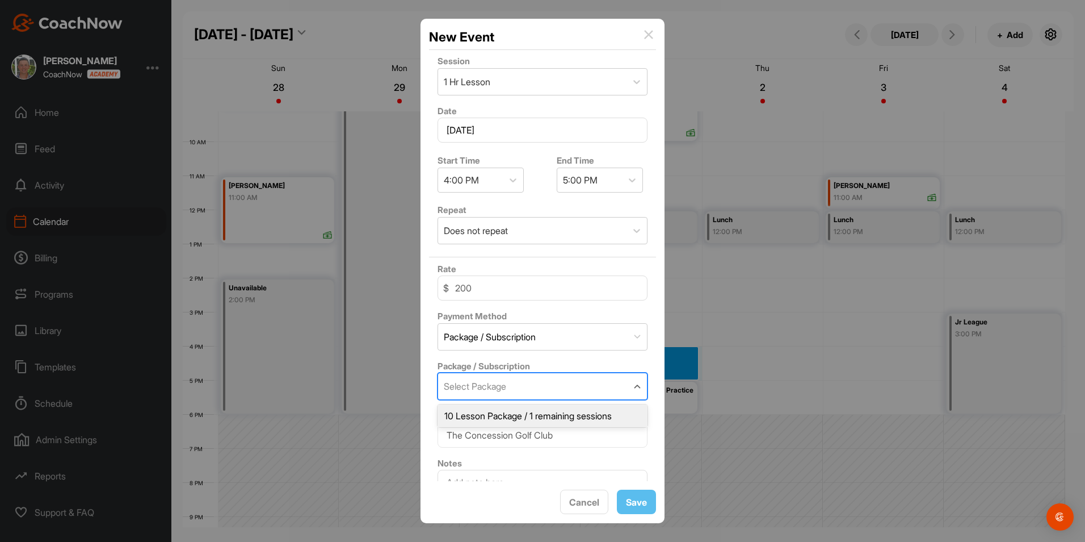
click at [518, 380] on div "Select Package" at bounding box center [533, 386] width 190 height 26
click at [511, 413] on div "10 Lesson Package / 1 remaining sessions" at bounding box center [543, 415] width 210 height 23
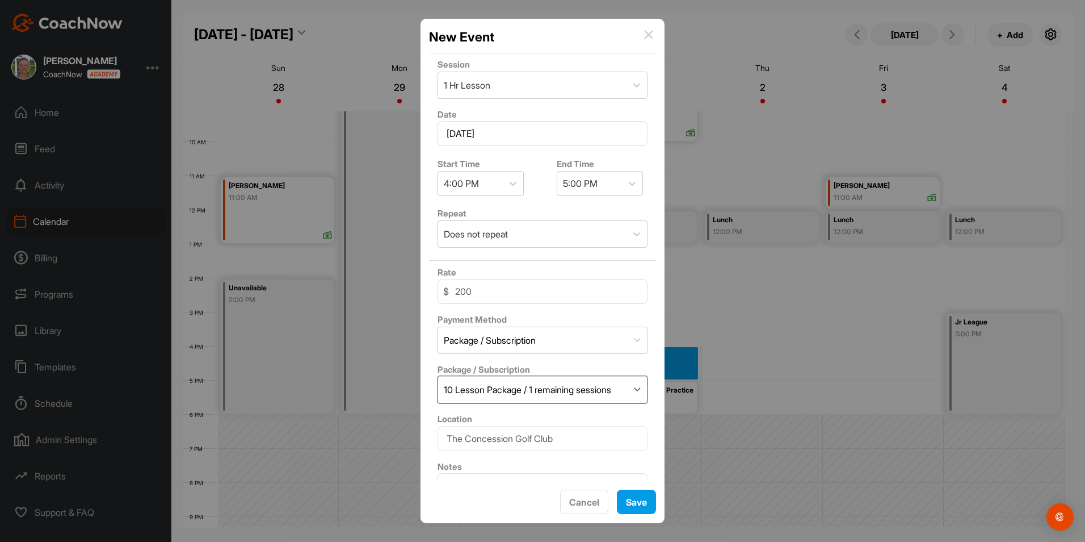
scroll to position [218, 0]
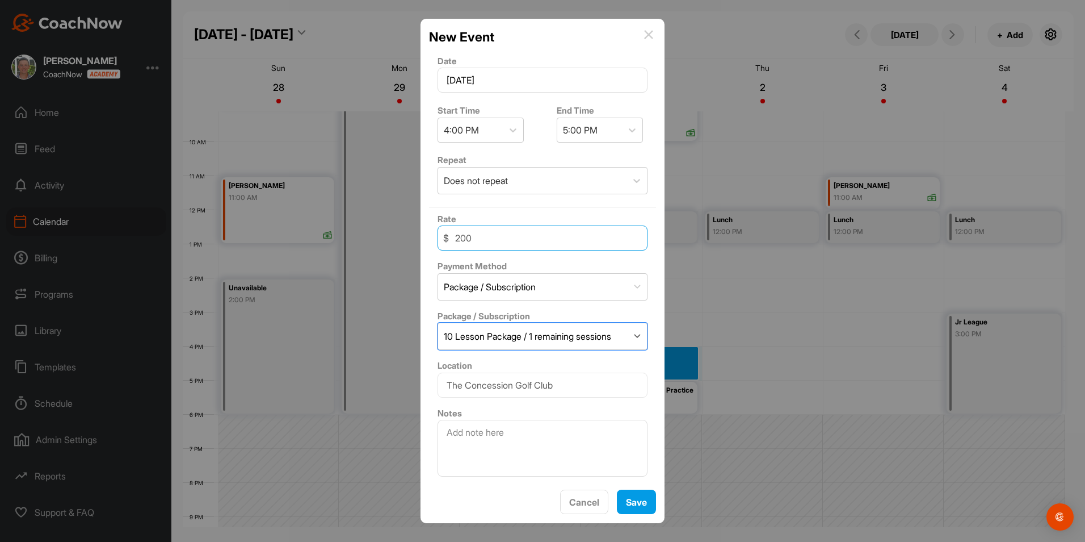
click at [491, 241] on input "200" at bounding box center [543, 237] width 210 height 25
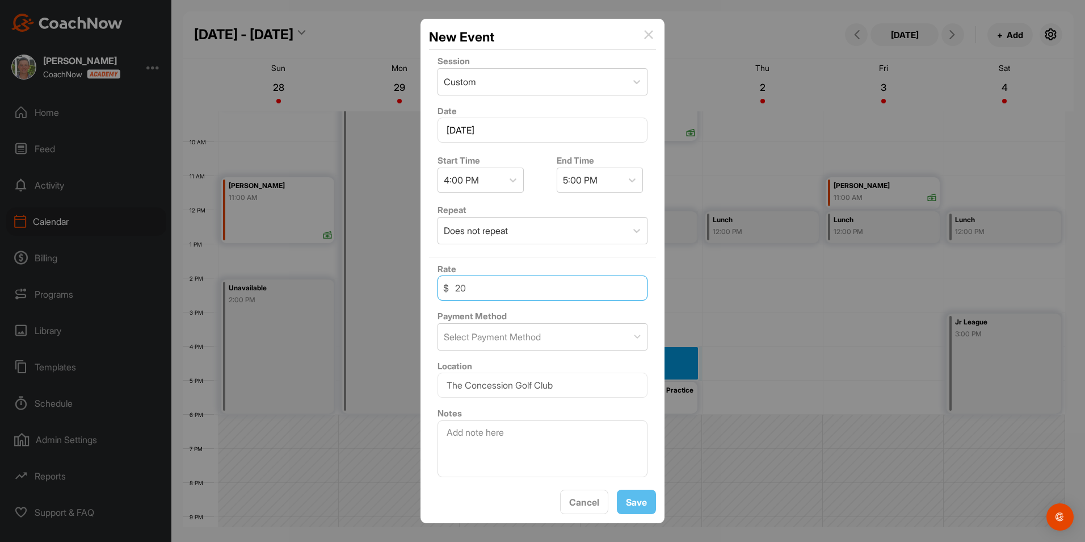
scroll to position [168, 0]
type input "2"
type input "0"
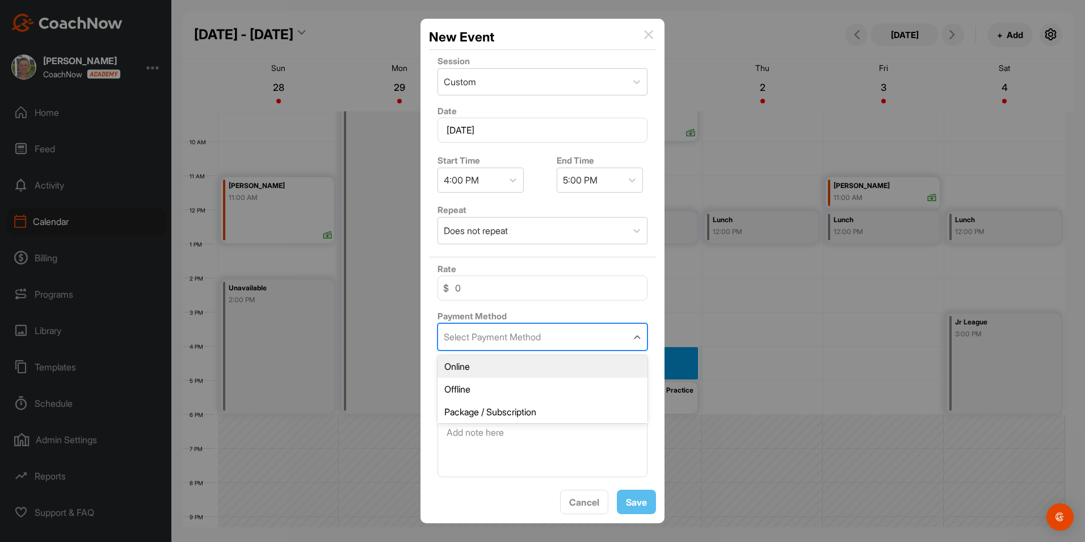
click at [509, 337] on div "Select Payment Method" at bounding box center [492, 337] width 97 height 14
click at [514, 409] on div "Package / Subscription" at bounding box center [543, 411] width 210 height 23
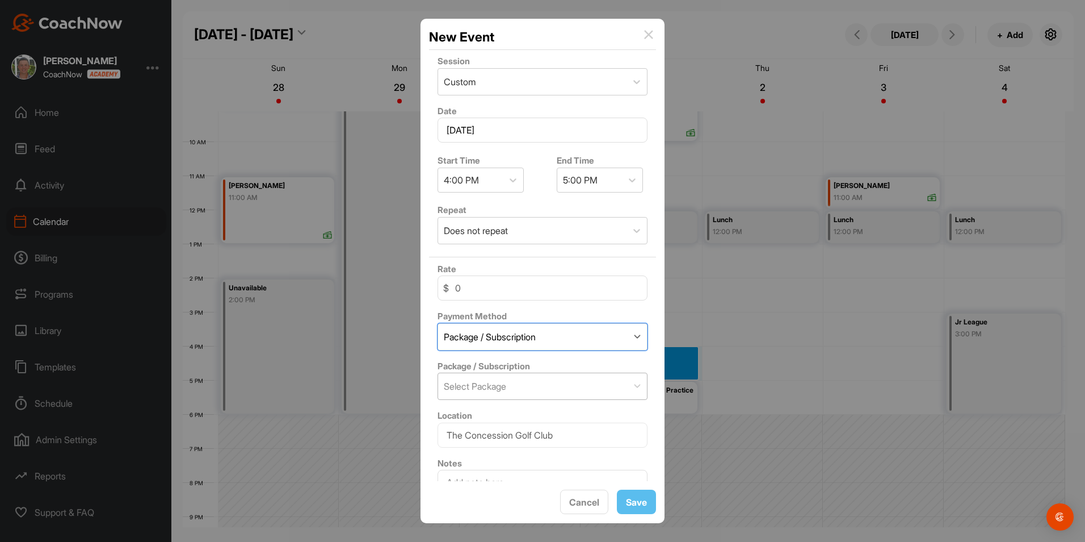
click at [531, 388] on div "Select Package" at bounding box center [533, 386] width 190 height 26
click at [561, 366] on div "Package / Subscription 0 results available. Use Up and Down to choose options, …" at bounding box center [542, 379] width 227 height 50
click at [515, 297] on input "0" at bounding box center [543, 287] width 210 height 25
click at [534, 392] on div "Select Package" at bounding box center [533, 386] width 190 height 26
click at [533, 412] on div "No options" at bounding box center [543, 415] width 210 height 23
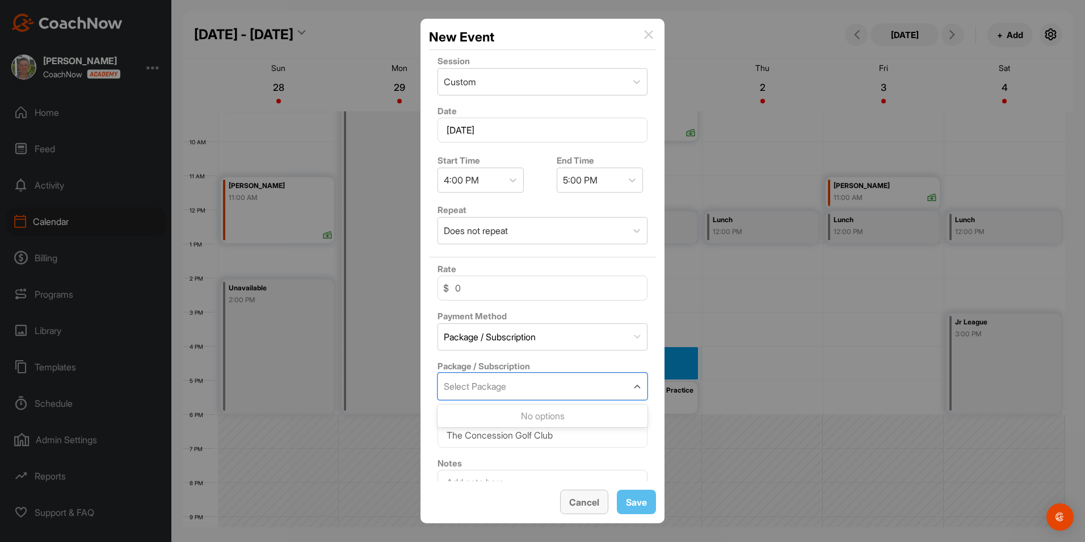
click at [586, 508] on div "Cancel" at bounding box center [584, 502] width 30 height 14
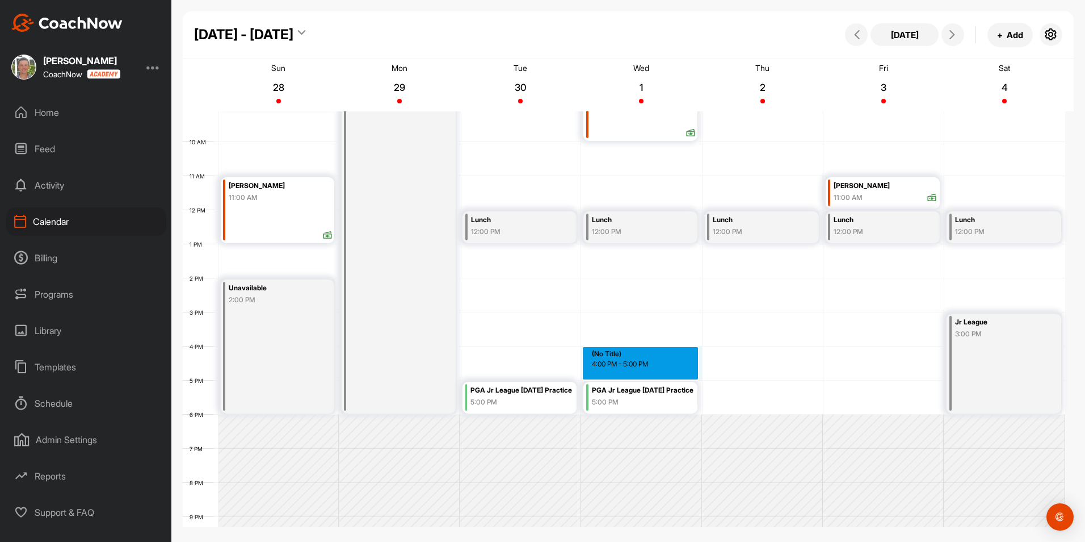
drag, startPoint x: 620, startPoint y: 349, endPoint x: 620, endPoint y: 367, distance: 17.6
click at [620, 367] on div "12 AM 1 AM 2 AM 3 AM 4 AM 5 AM 6 AM 7 AM 8 AM 9 AM 10 AM 11 AM 12 PM 1 PM 2 PM …" at bounding box center [624, 209] width 883 height 817
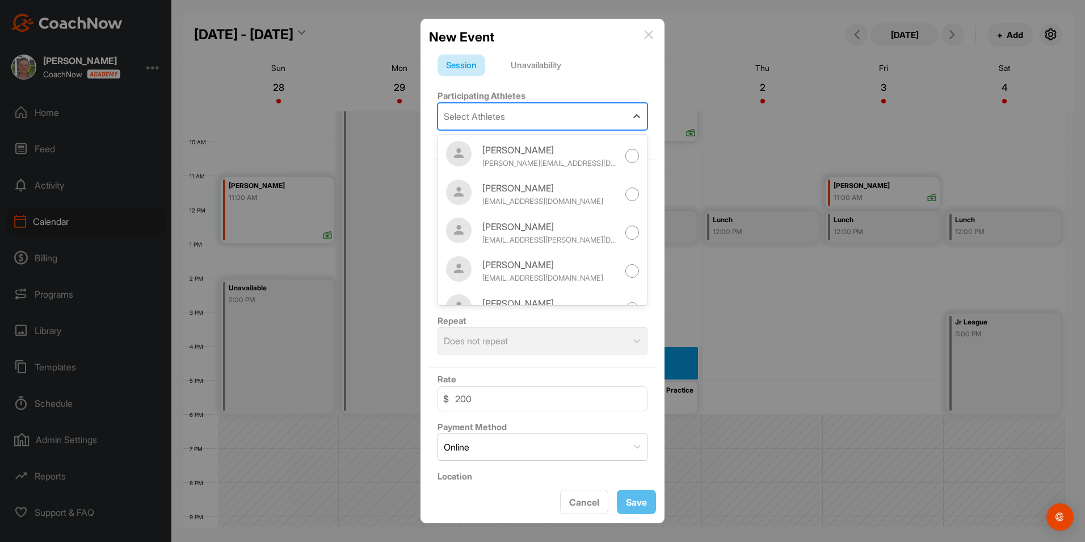
click at [494, 125] on div "Select Athletes" at bounding box center [532, 116] width 188 height 26
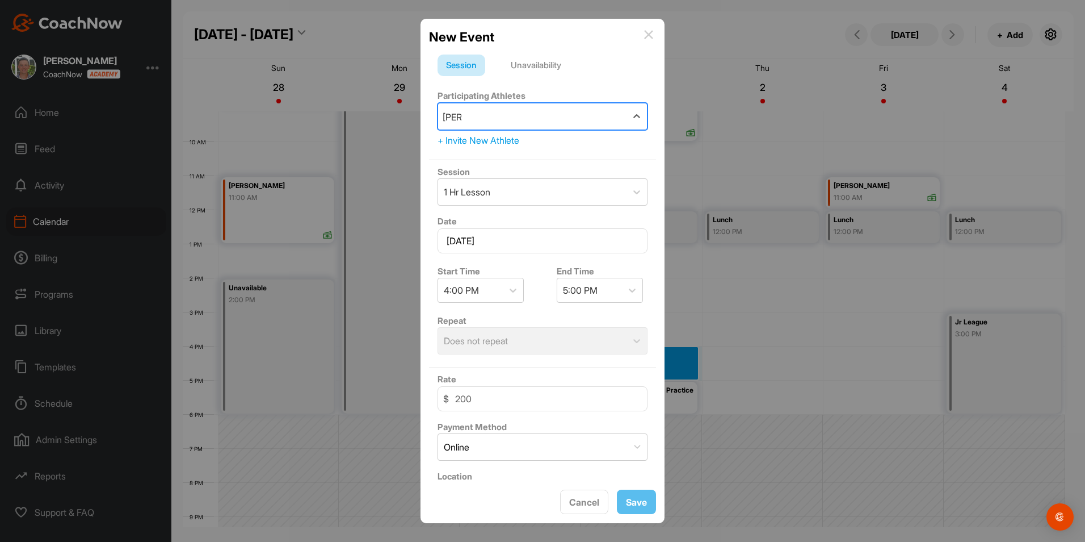
type input "kinne"
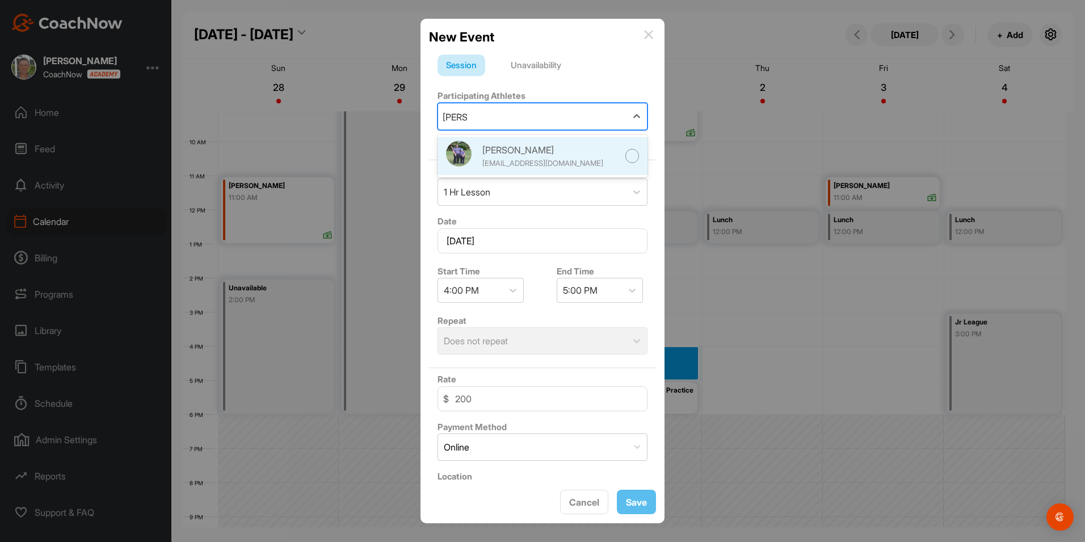
click at [507, 153] on div "Liam Kinne" at bounding box center [550, 150] width 136 height 14
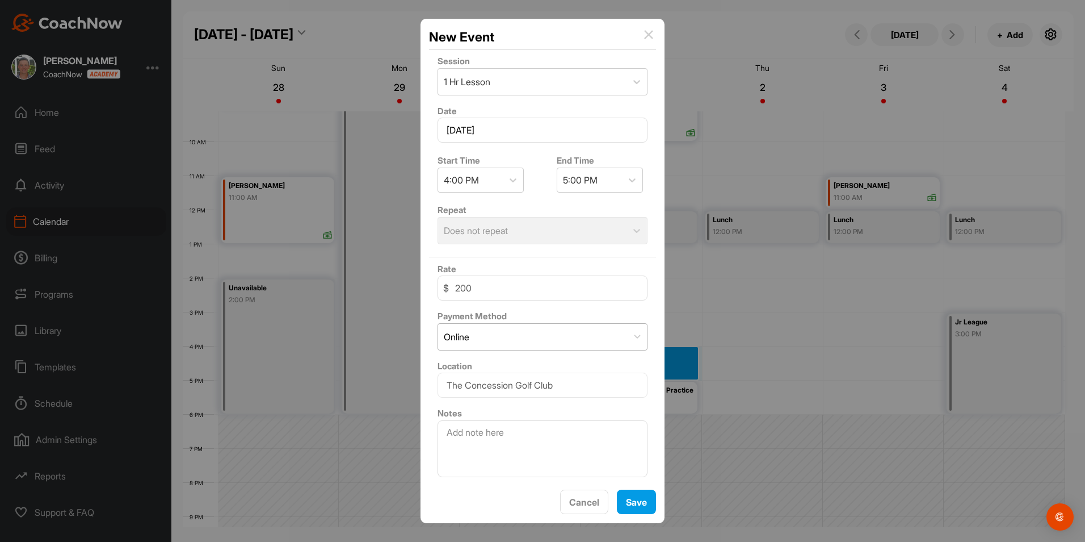
click at [526, 346] on div "Online" at bounding box center [533, 337] width 190 height 26
click at [523, 405] on div "Package / Subscription" at bounding box center [543, 411] width 210 height 23
click at [524, 388] on div "Select Package" at bounding box center [533, 386] width 190 height 26
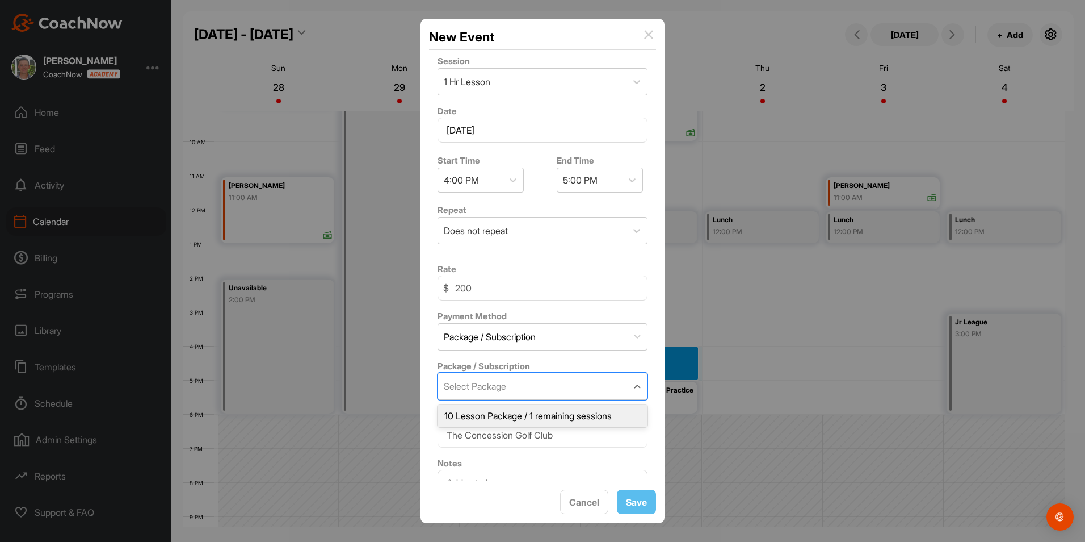
click at [523, 409] on div "10 Lesson Package / 1 remaining sessions" at bounding box center [543, 415] width 210 height 23
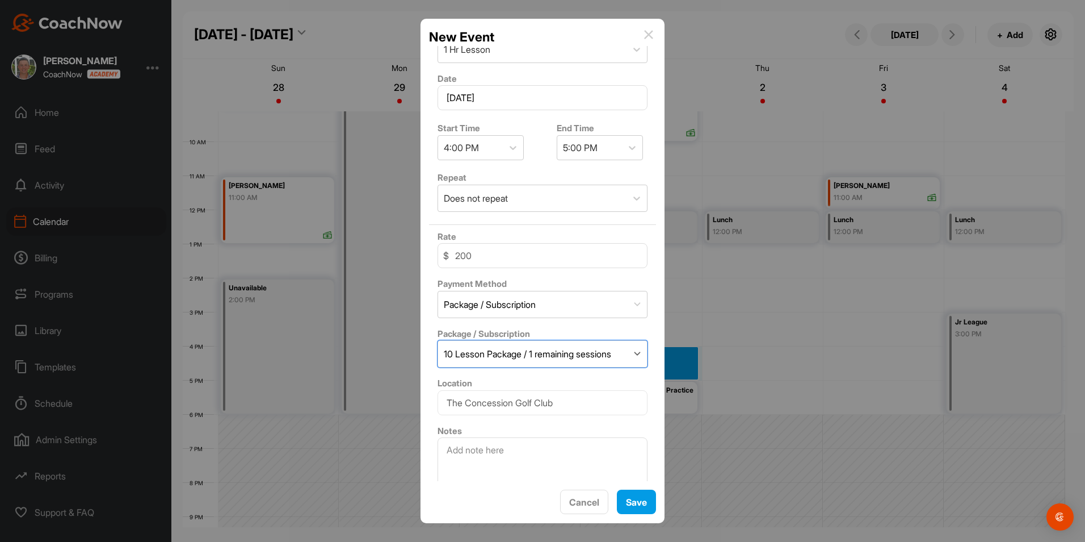
scroll to position [218, 0]
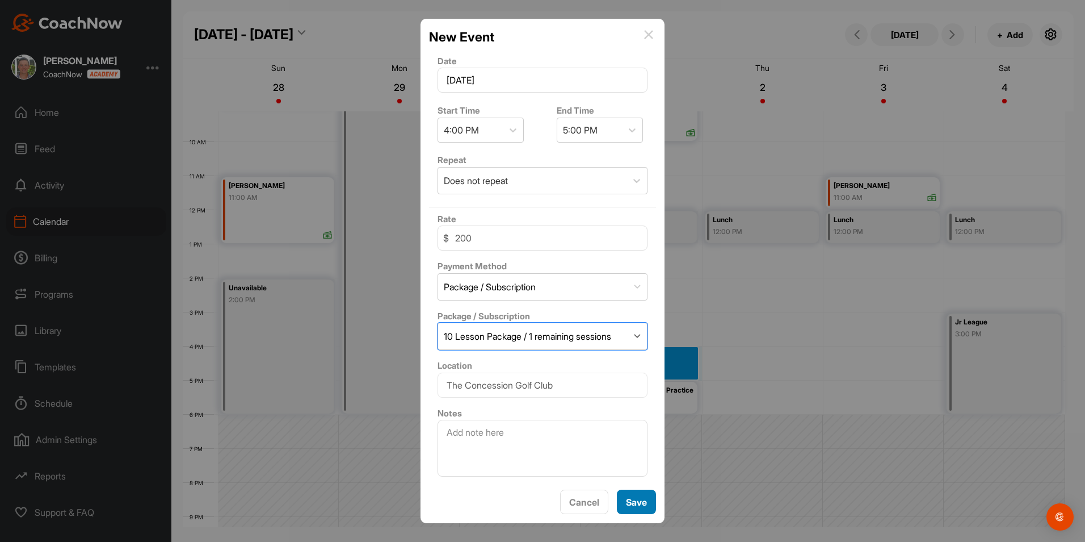
click at [634, 497] on span "Save" at bounding box center [636, 501] width 21 height 11
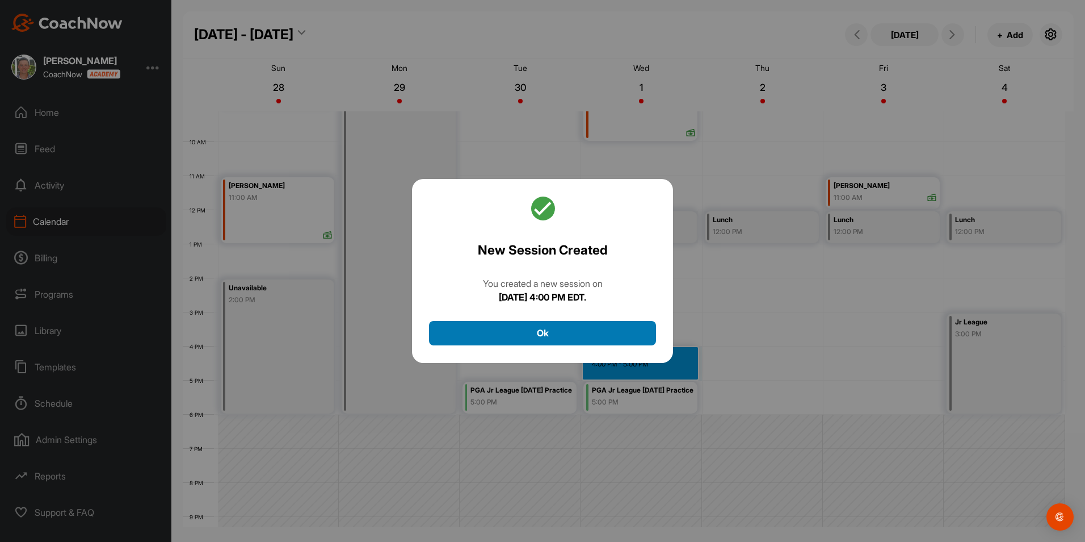
click at [561, 327] on button "Ok" at bounding box center [542, 333] width 227 height 24
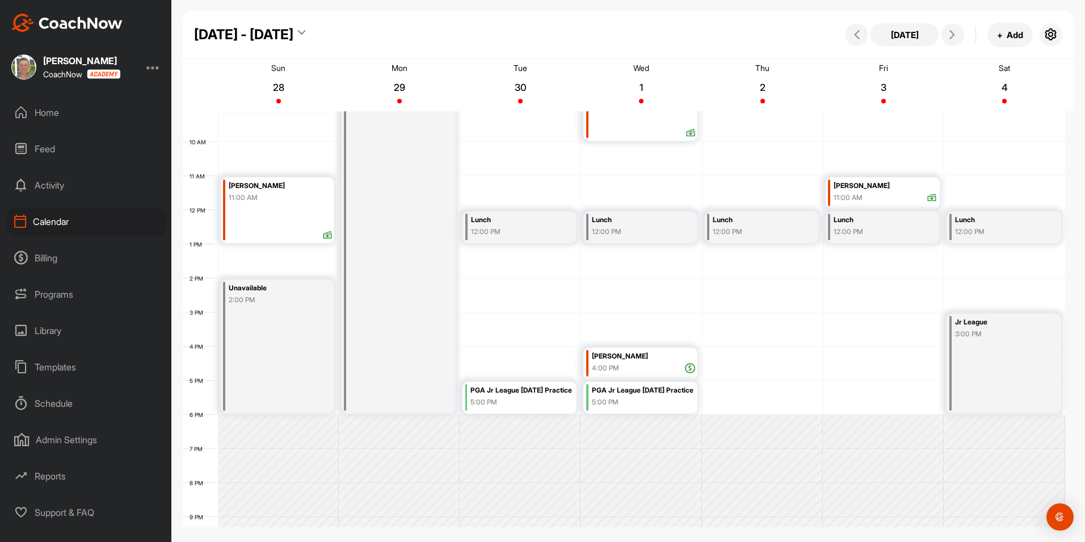
click at [693, 368] on icon at bounding box center [690, 368] width 10 height 10
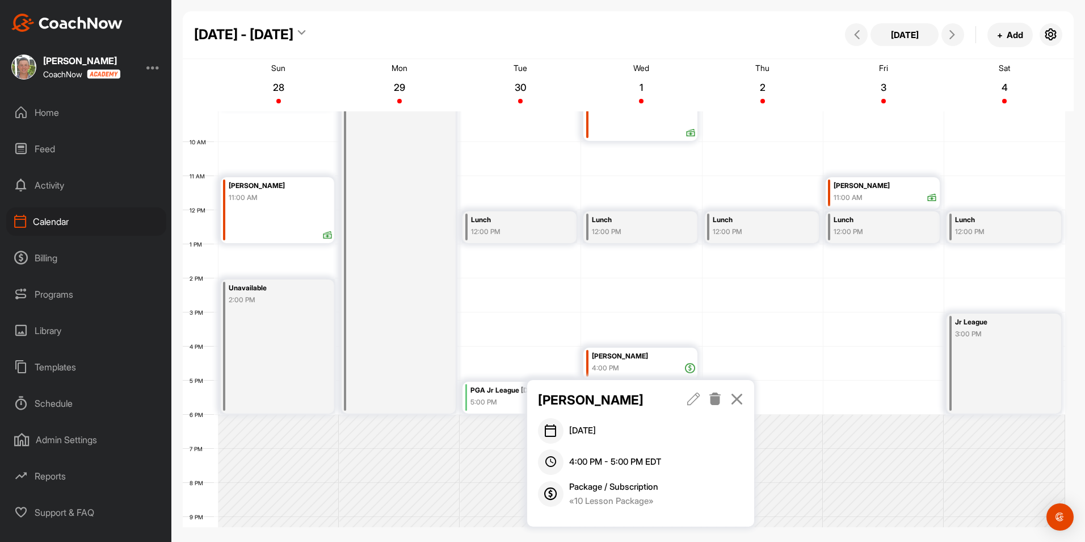
click at [738, 396] on icon at bounding box center [737, 398] width 13 height 12
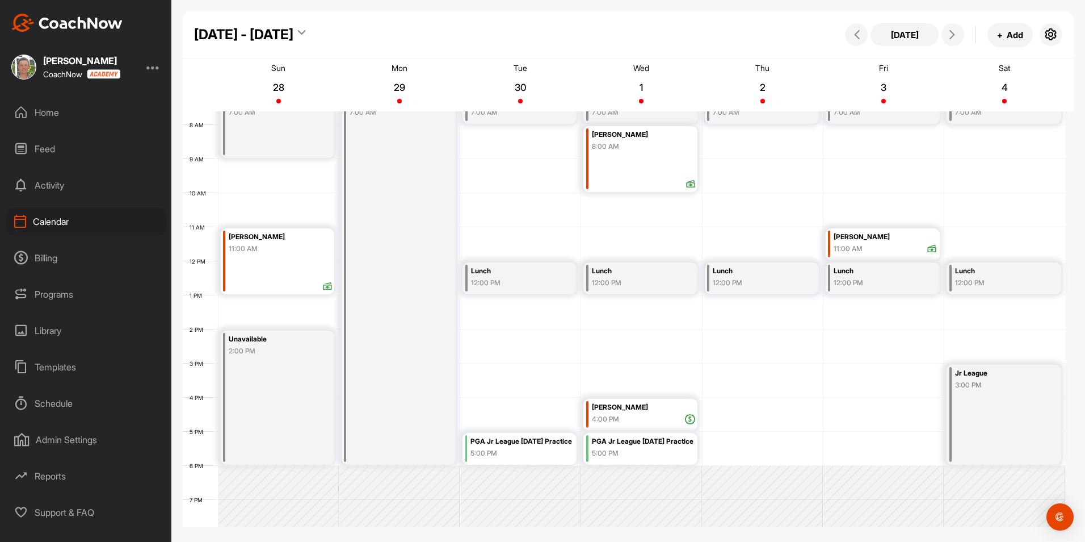
scroll to position [261, 0]
click at [862, 35] on span at bounding box center [857, 34] width 14 height 9
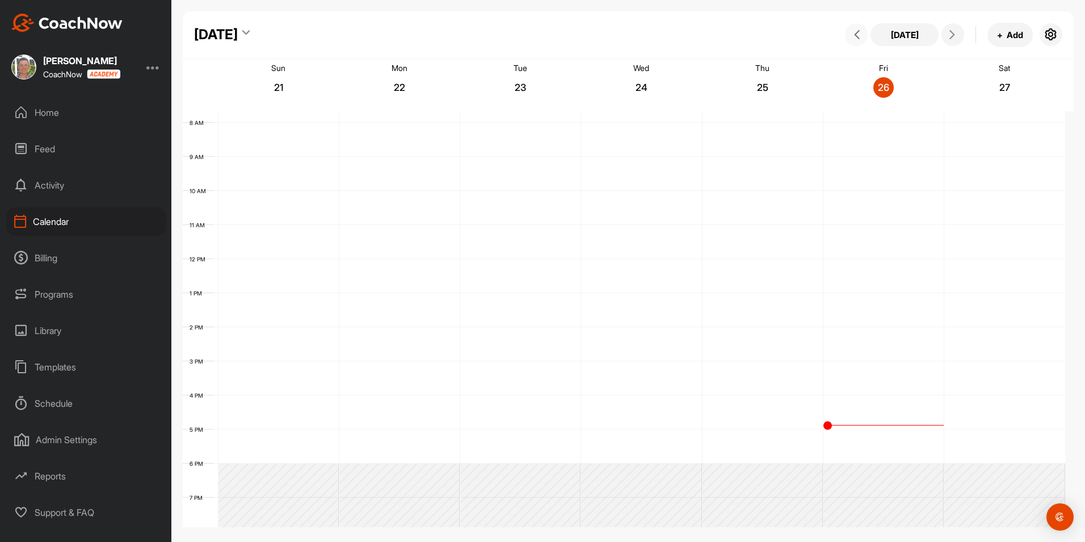
scroll to position [196, 0]
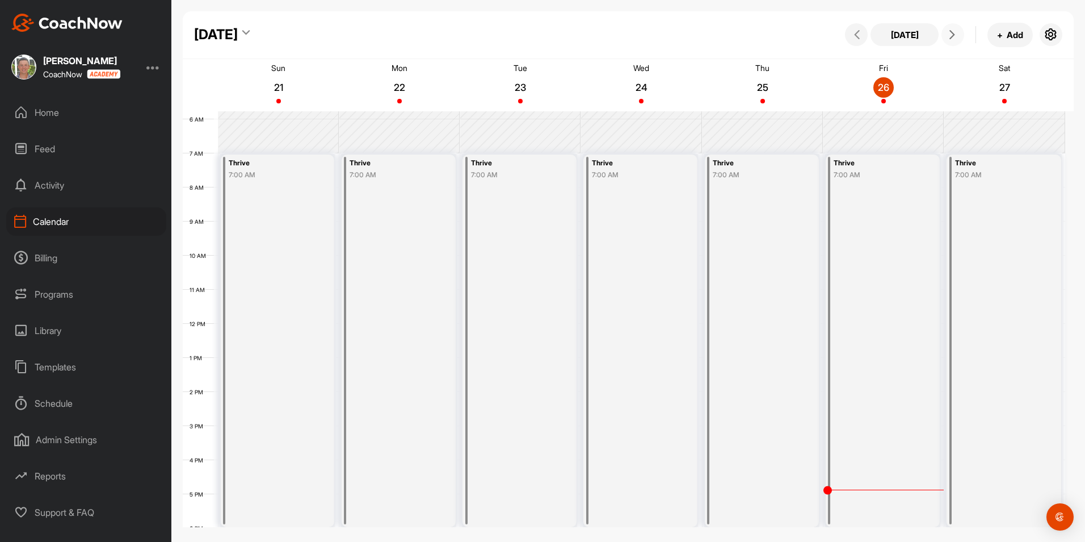
click at [949, 36] on icon at bounding box center [952, 34] width 9 height 9
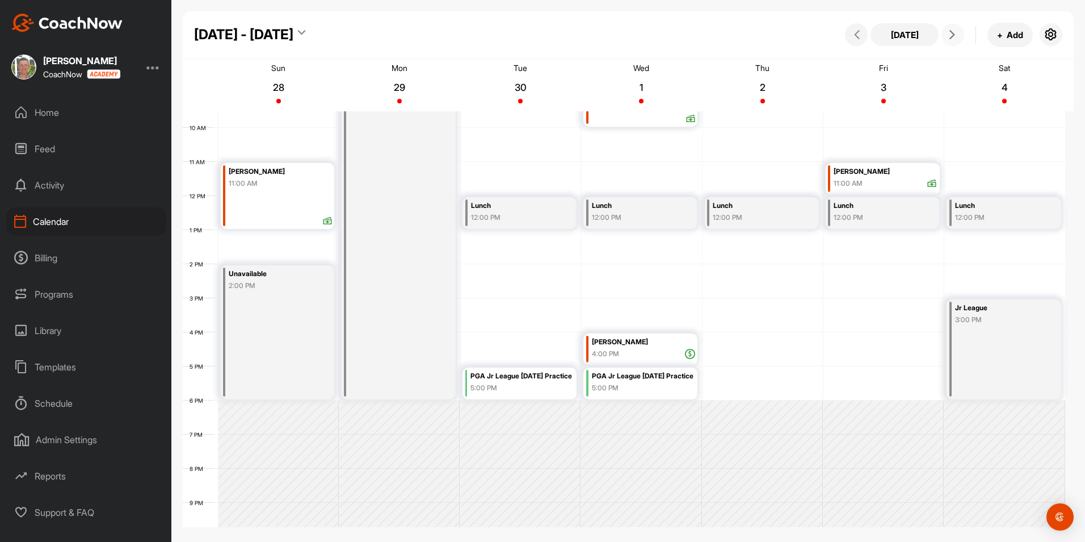
scroll to position [232, 0]
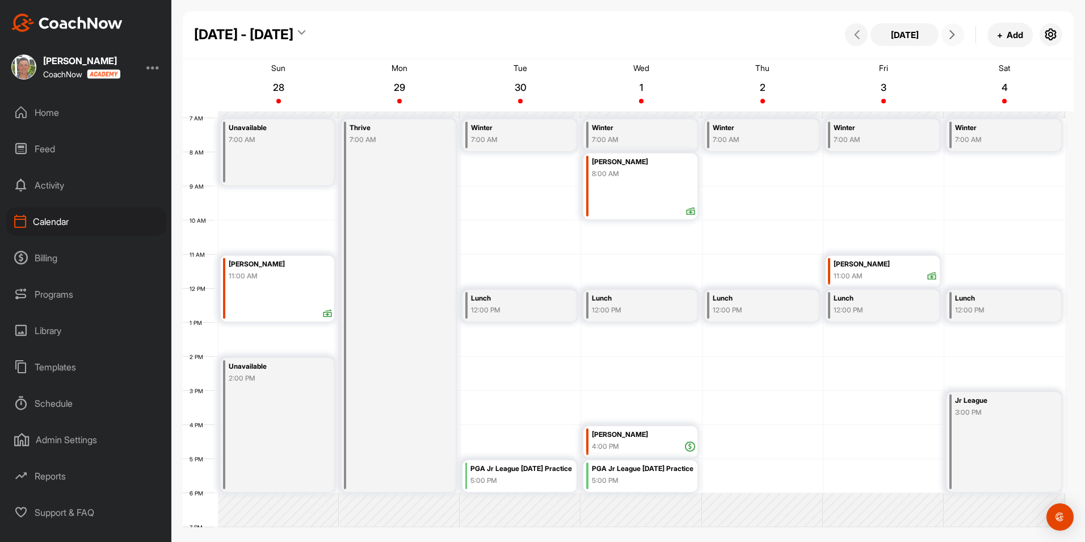
click at [954, 37] on icon at bounding box center [952, 34] width 9 height 9
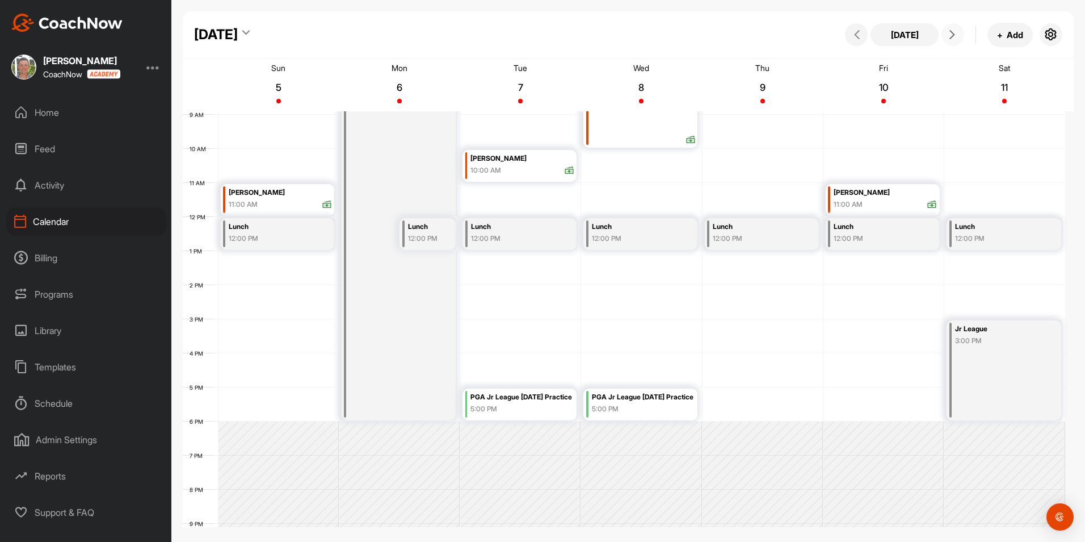
scroll to position [310, 0]
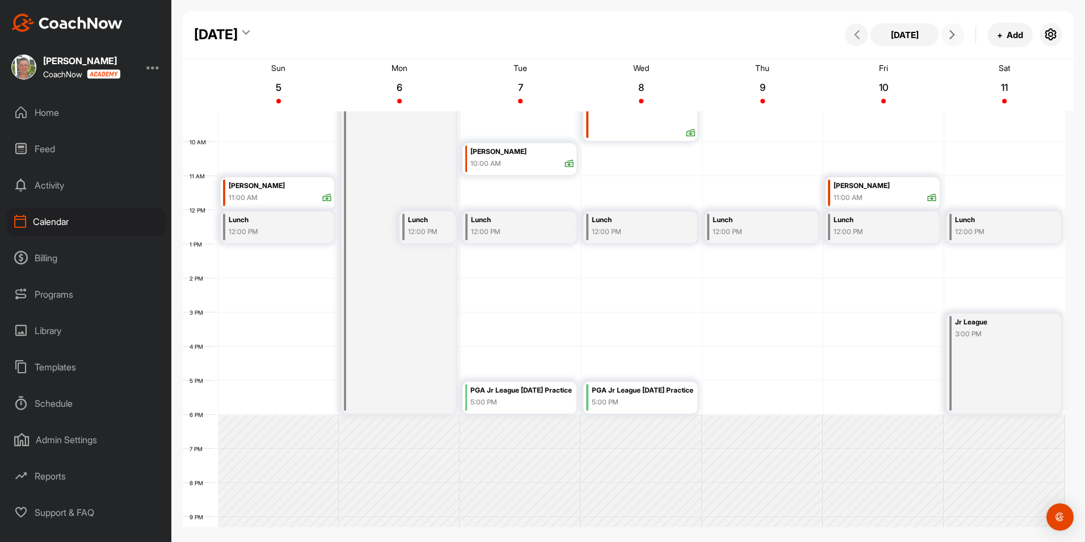
click at [950, 33] on icon at bounding box center [952, 34] width 9 height 9
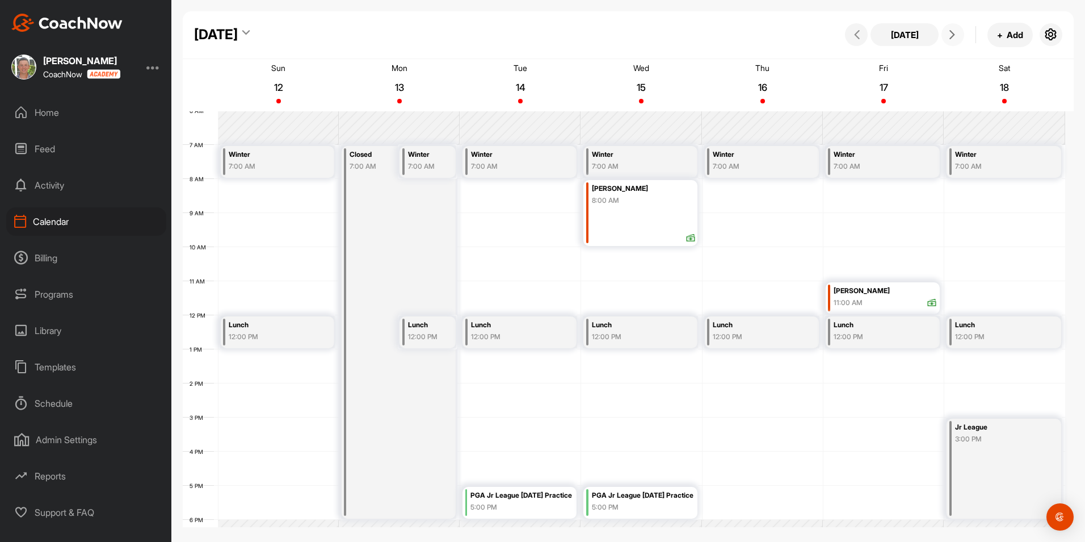
scroll to position [140, 0]
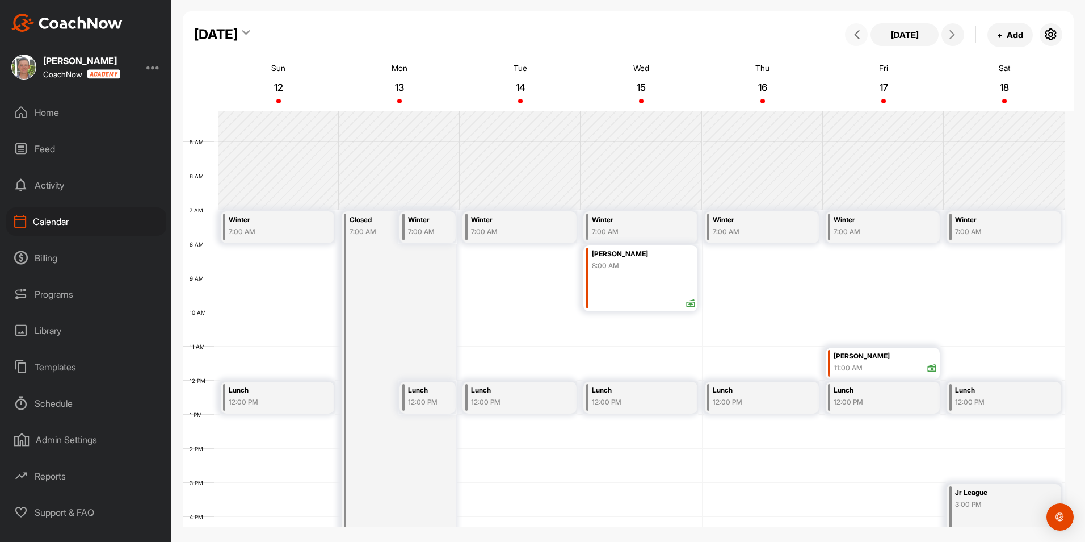
click at [863, 36] on button at bounding box center [856, 34] width 23 height 23
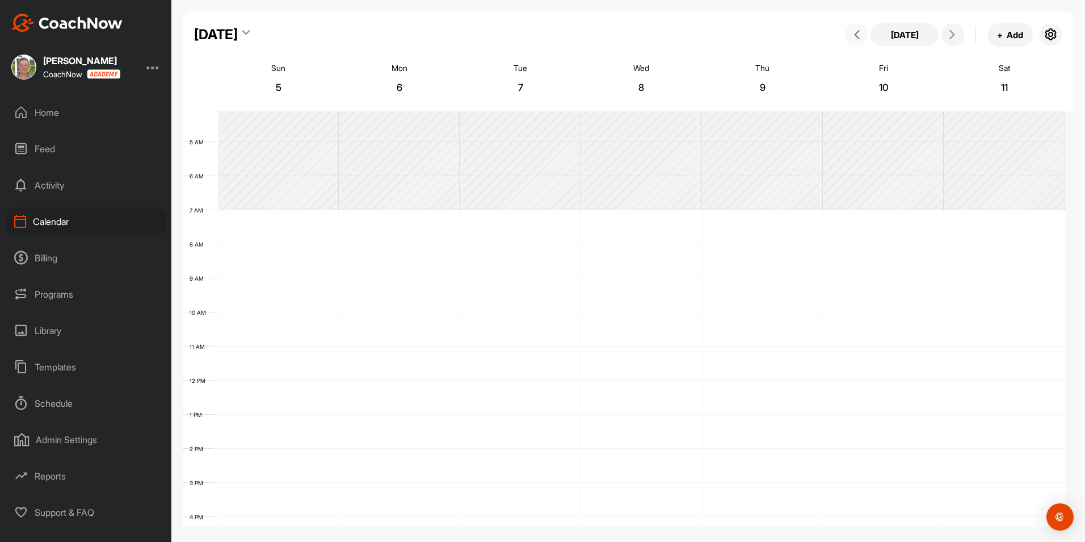
scroll to position [196, 0]
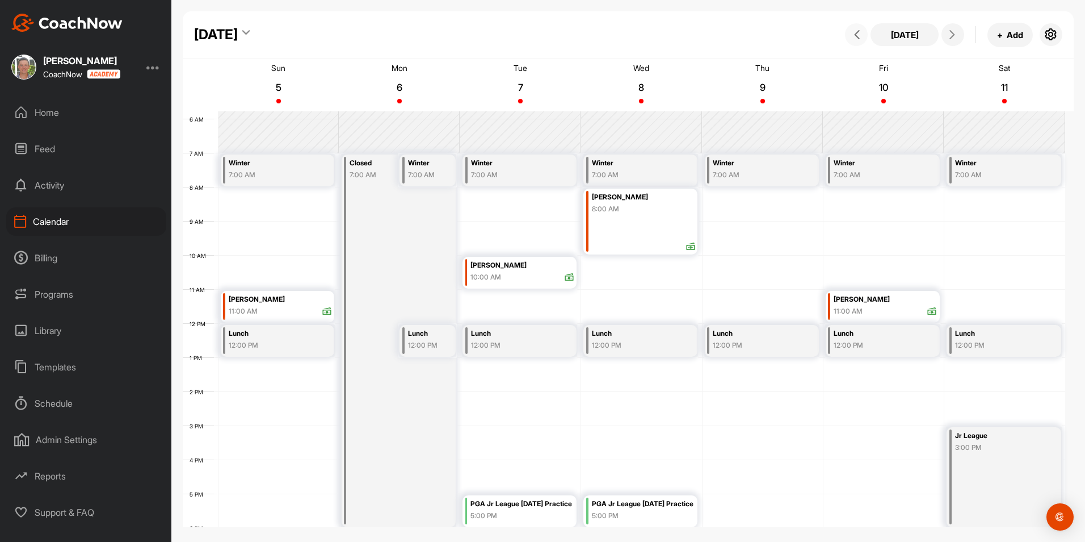
click at [863, 36] on button at bounding box center [856, 34] width 23 height 23
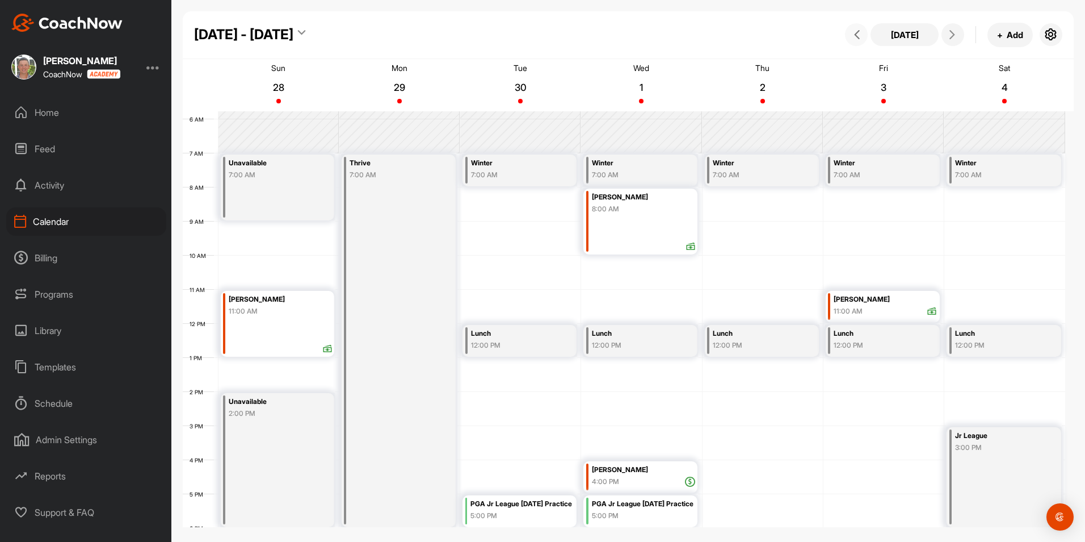
click at [863, 43] on button at bounding box center [856, 34] width 23 height 23
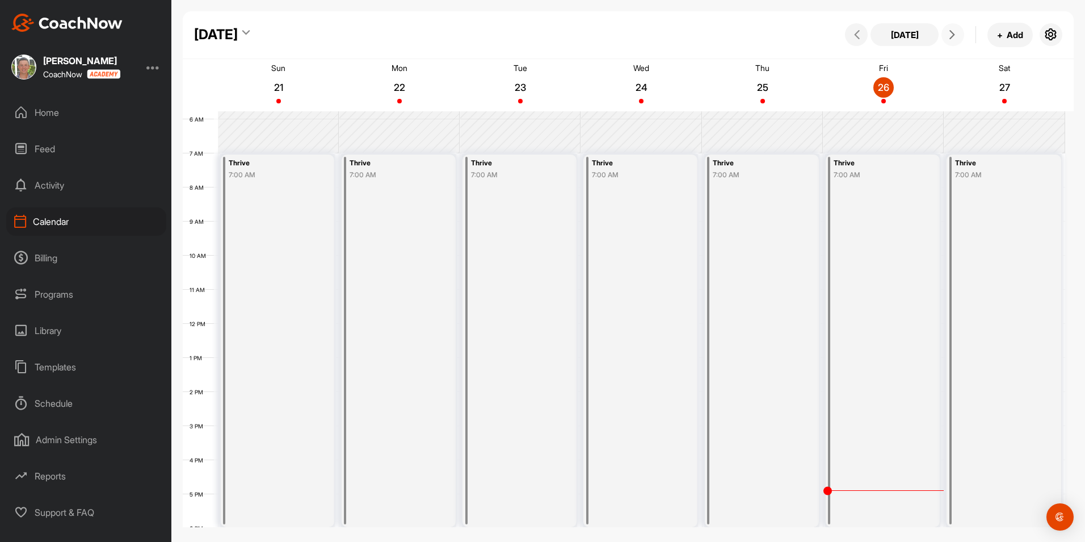
click at [958, 30] on span at bounding box center [953, 34] width 14 height 9
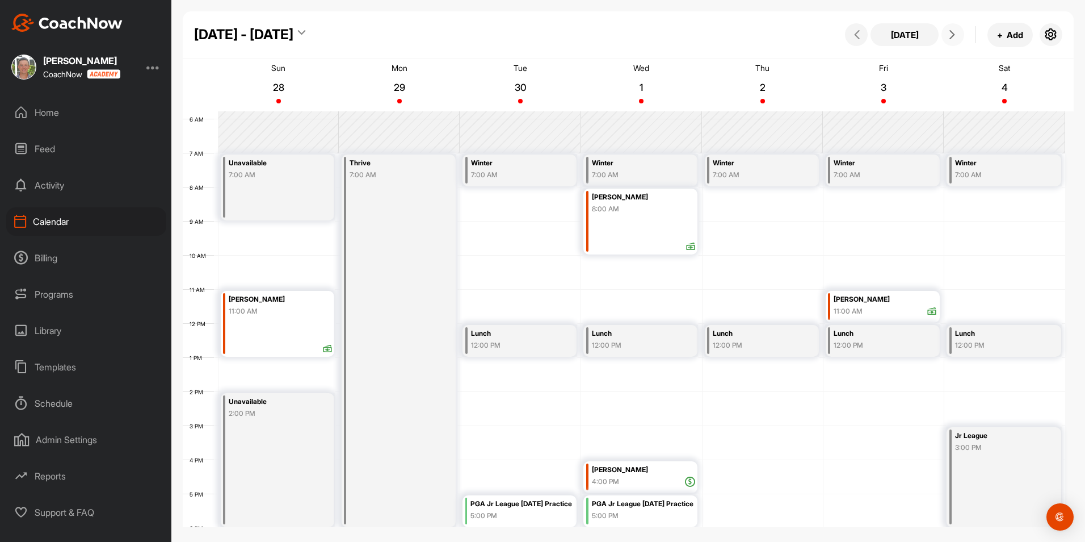
click at [956, 34] on icon at bounding box center [952, 34] width 9 height 9
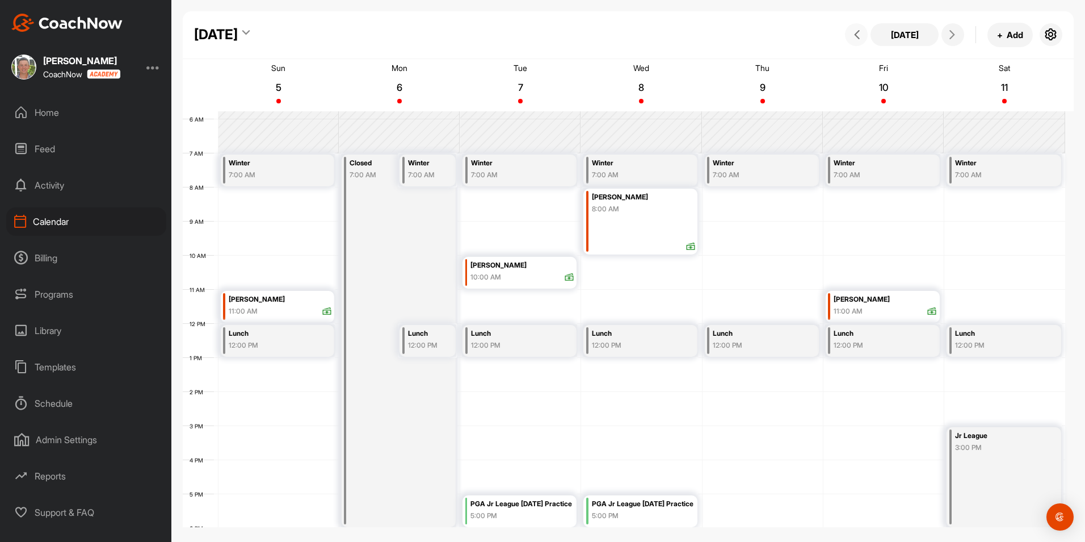
click at [863, 40] on button at bounding box center [856, 34] width 23 height 23
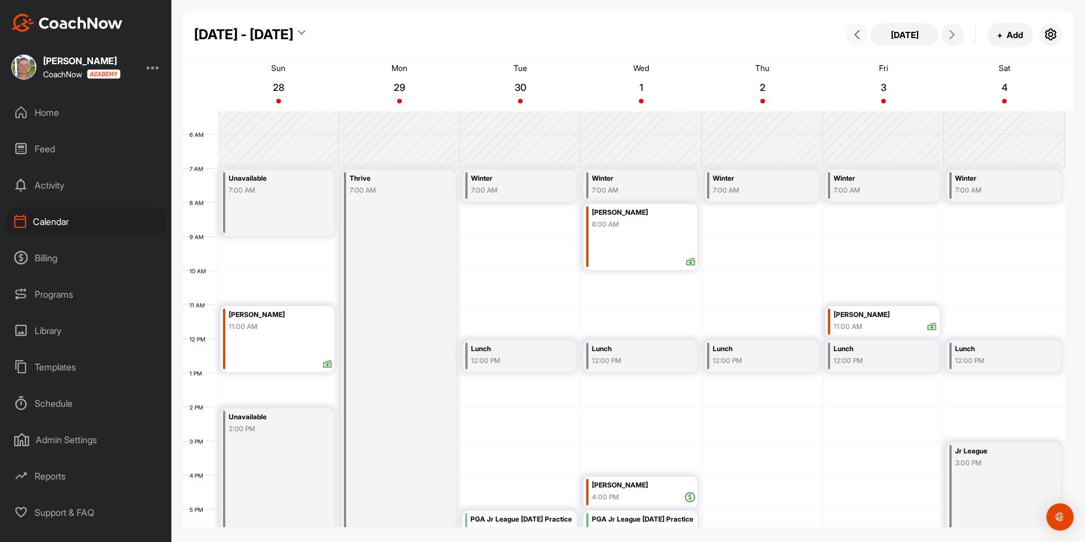
scroll to position [189, 0]
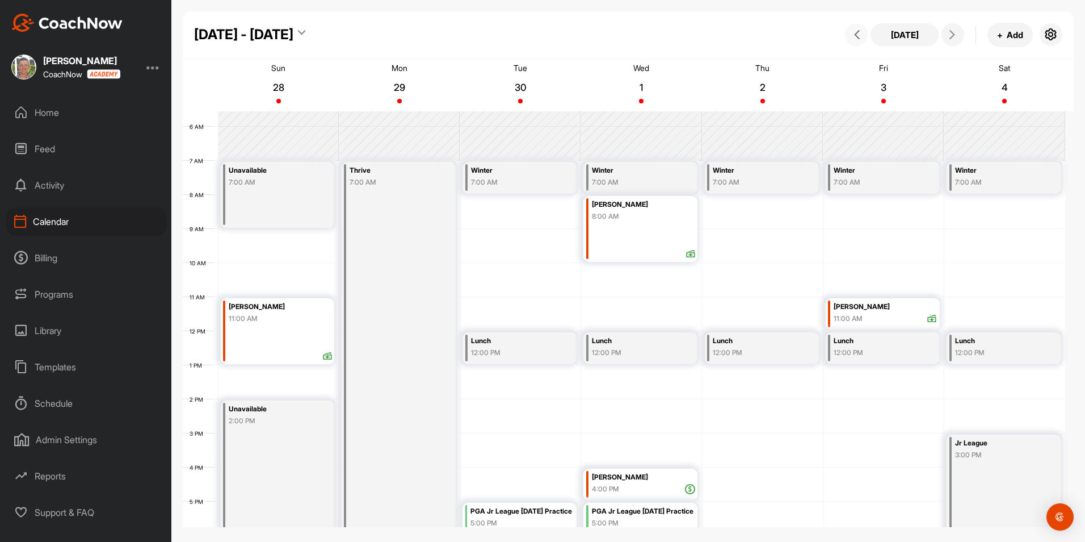
click at [622, 510] on div "PGA Jr League [DATE] Practice" at bounding box center [643, 511] width 103 height 13
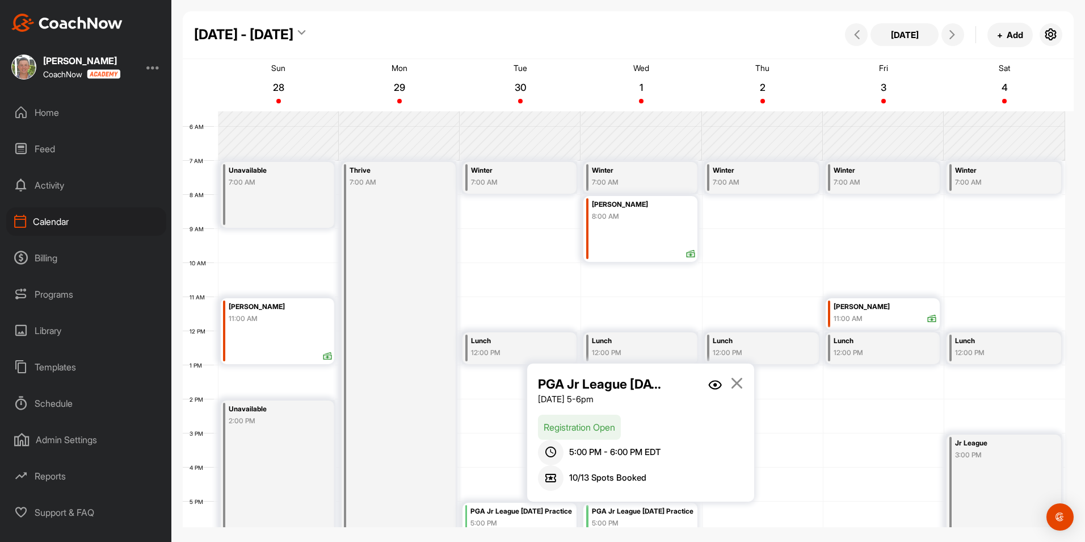
click at [720, 383] on img at bounding box center [715, 385] width 14 height 10
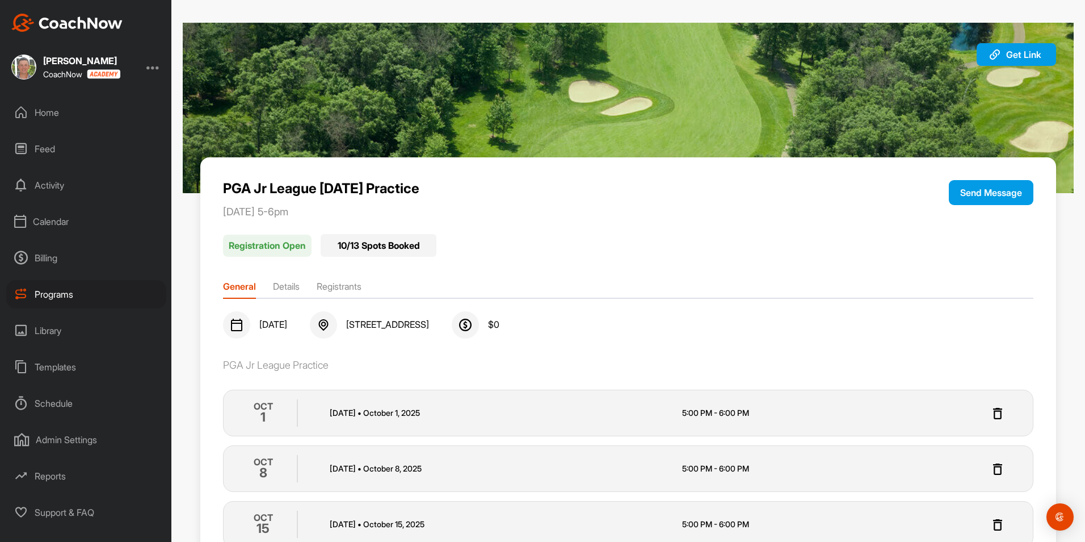
click at [50, 293] on div "Programs" at bounding box center [86, 294] width 160 height 28
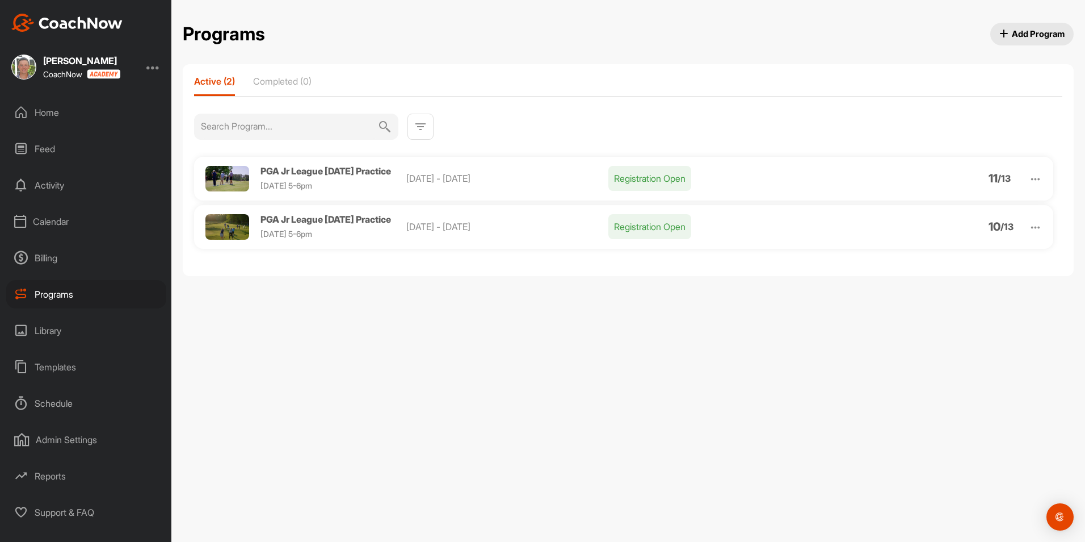
click at [1031, 230] on img at bounding box center [1035, 227] width 13 height 13
click at [937, 258] on li "View" at bounding box center [971, 256] width 140 height 18
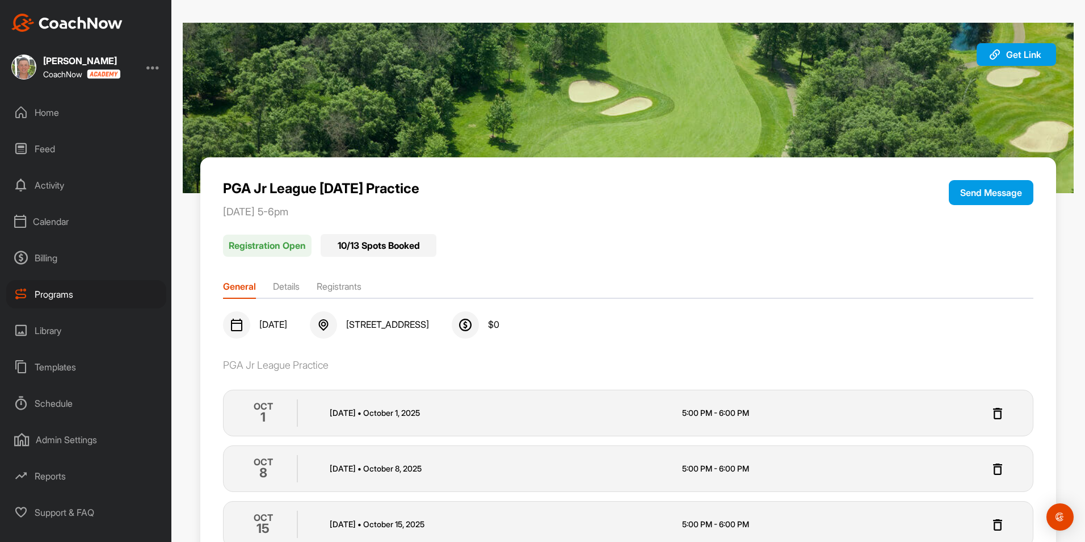
click at [335, 291] on li "Registrants" at bounding box center [339, 288] width 45 height 18
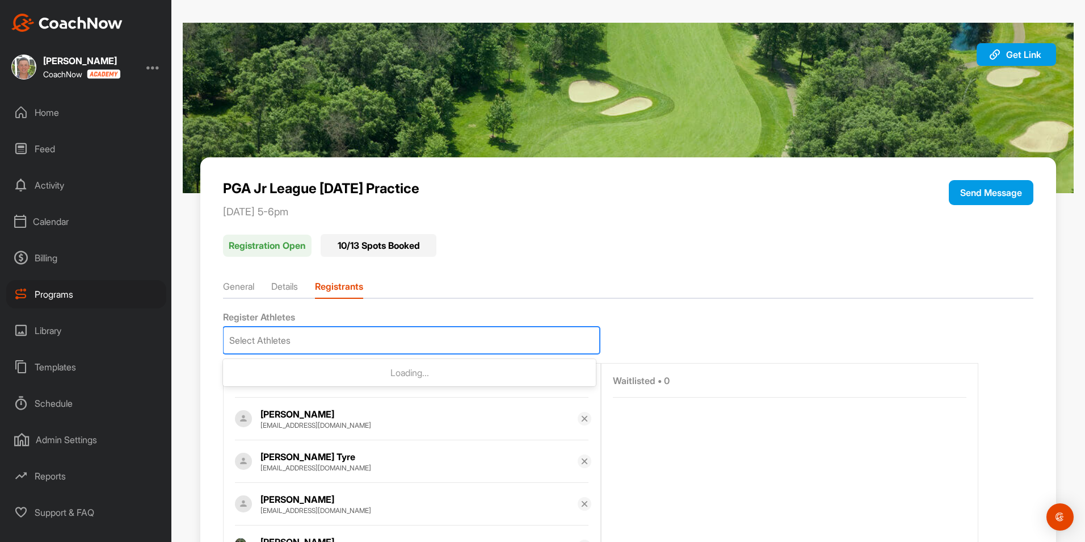
click at [338, 345] on div "Select Athletes" at bounding box center [412, 340] width 376 height 26
type input "billy"
click at [278, 375] on p "Mason Billy" at bounding box center [424, 372] width 332 height 11
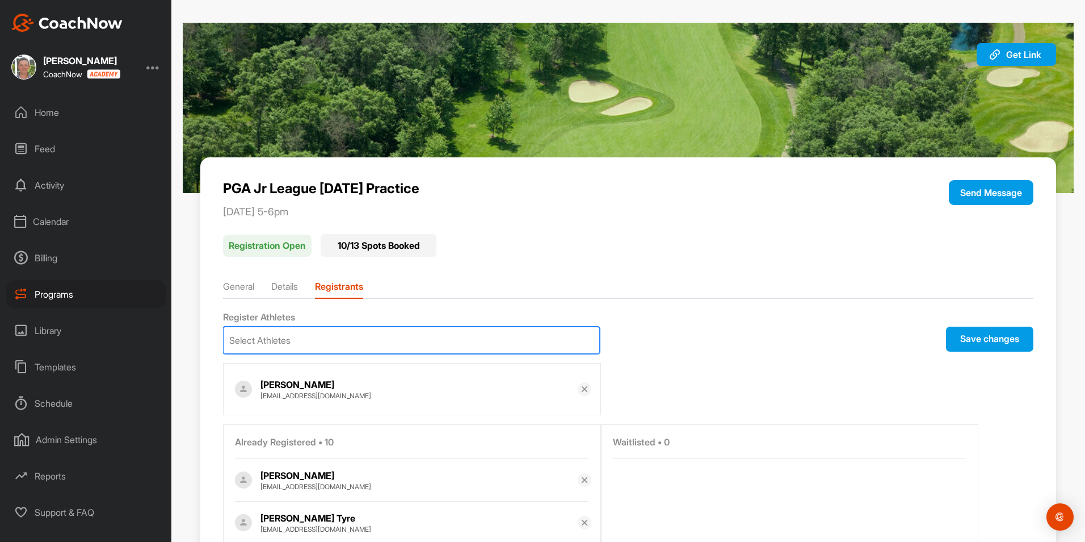
click at [987, 339] on button "Save changes" at bounding box center [989, 338] width 87 height 25
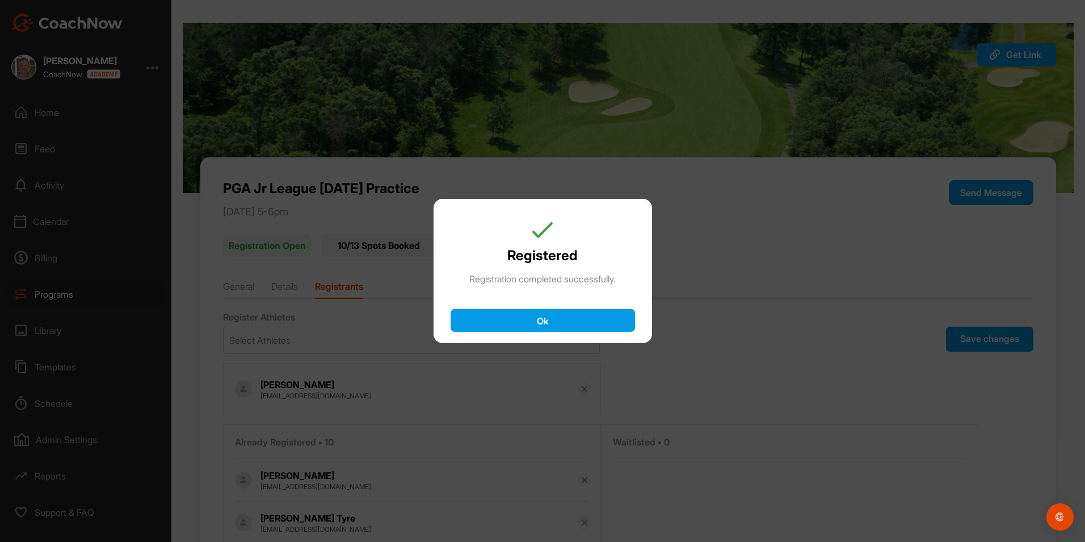
click at [597, 330] on button "Ok" at bounding box center [543, 320] width 184 height 23
